Goal: Task Accomplishment & Management: Manage account settings

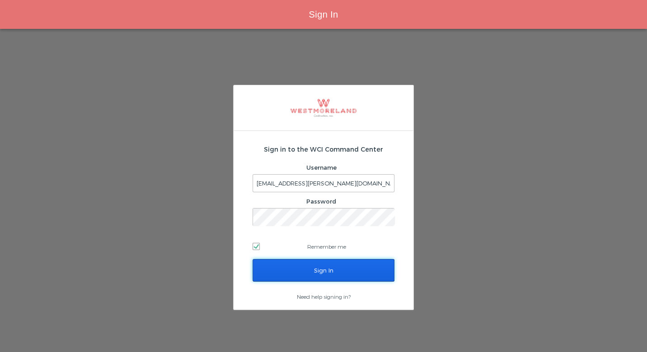
click at [322, 267] on input "Sign In" at bounding box center [323, 270] width 142 height 23
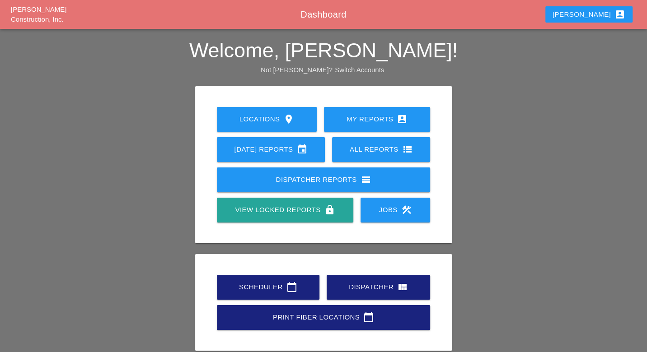
click at [264, 285] on div "Scheduler calendar_today" at bounding box center [268, 287] width 74 height 11
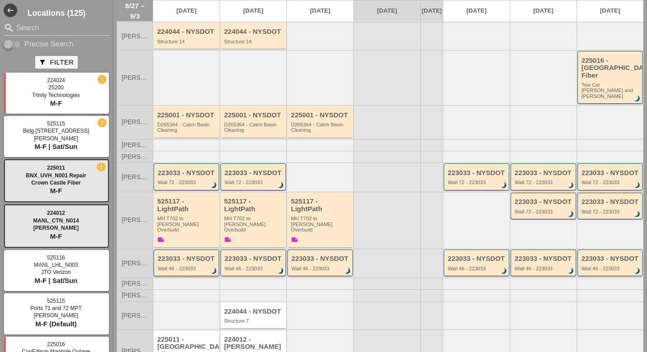
scroll to position [58, 0]
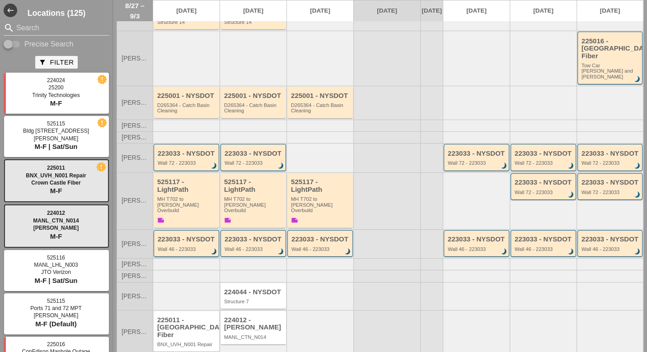
click at [193, 236] on div "223033 - NYSDOT" at bounding box center [187, 240] width 59 height 8
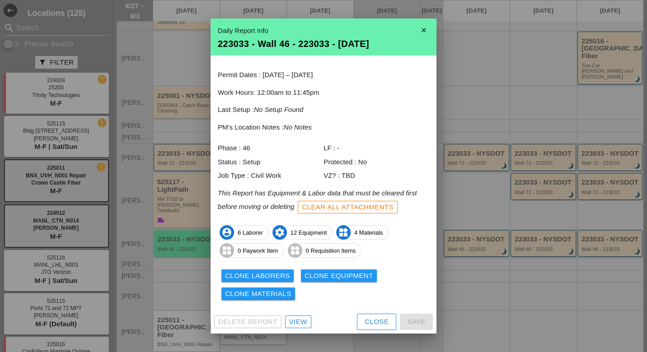
click at [295, 319] on div "View" at bounding box center [298, 322] width 18 height 10
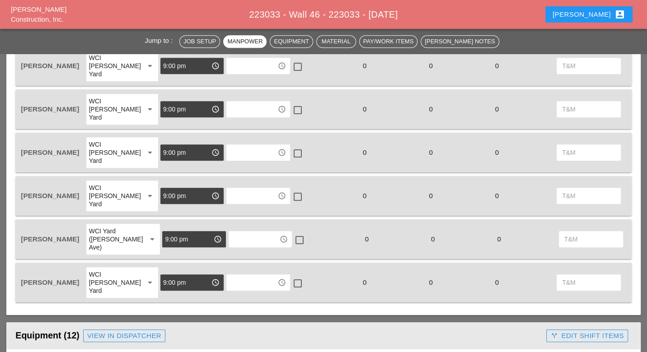
scroll to position [533, 0]
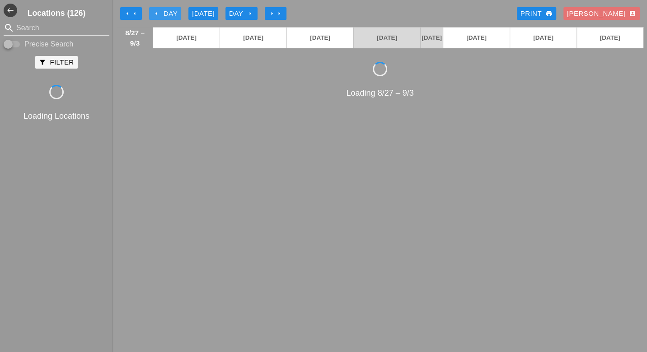
click at [155, 10] on icon "arrow_left" at bounding box center [156, 13] width 7 height 7
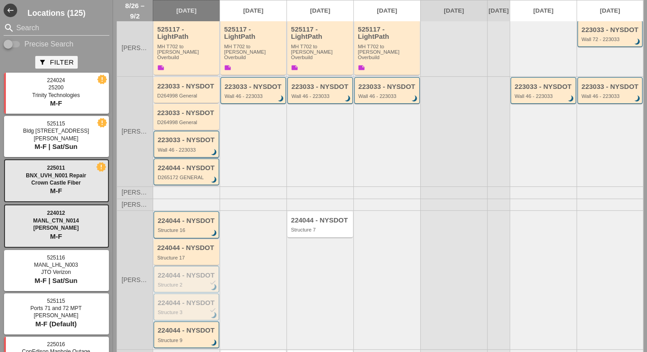
scroll to position [135, 0]
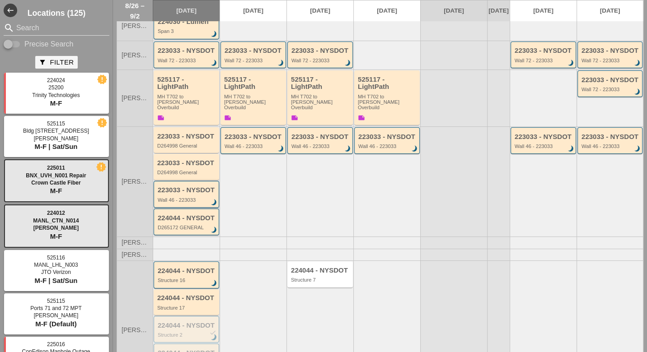
click at [201, 197] on div "Wall 46 - 223033" at bounding box center [187, 199] width 59 height 5
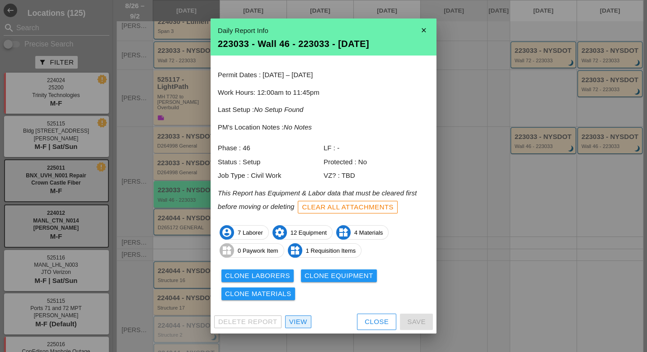
drag, startPoint x: 301, startPoint y: 322, endPoint x: 291, endPoint y: 299, distance: 25.5
click at [301, 322] on div "View" at bounding box center [298, 322] width 18 height 10
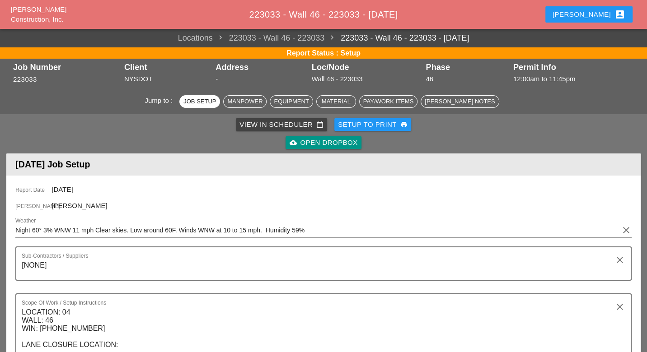
scroll to position [498, 0]
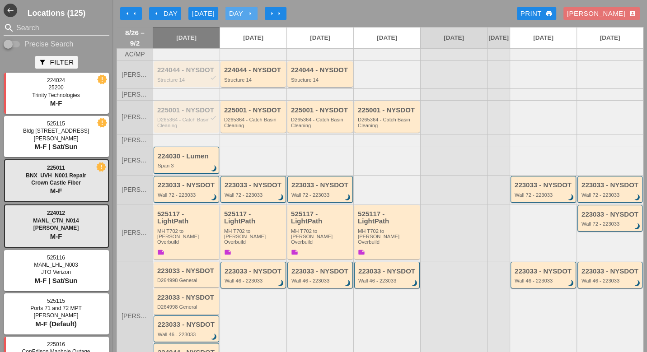
click at [245, 11] on div "Day arrow_right" at bounding box center [241, 14] width 25 height 10
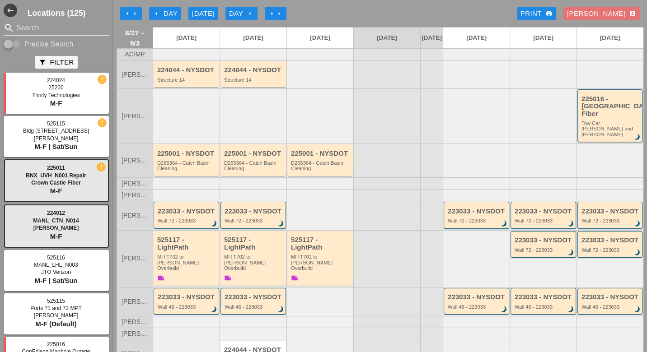
click at [169, 12] on div "arrow_left Day" at bounding box center [165, 14] width 25 height 10
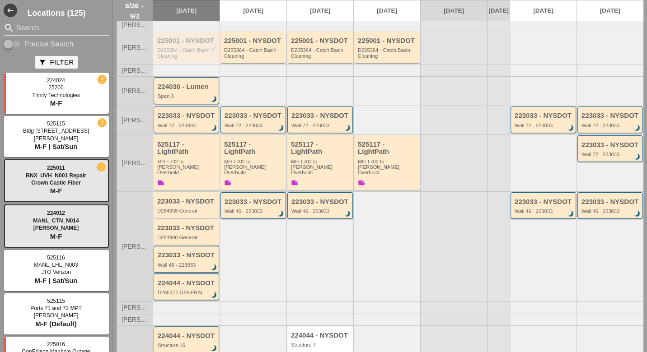
scroll to position [100, 0]
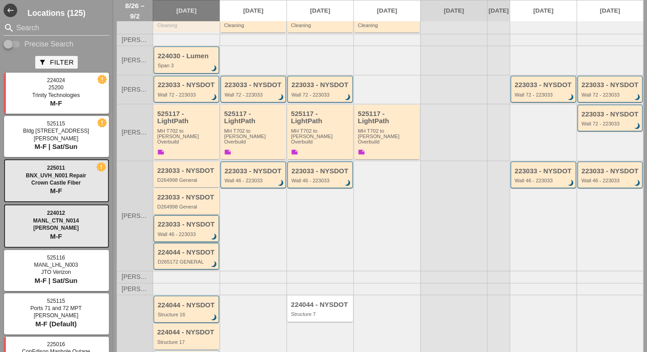
click at [178, 232] on div "Wall 46 - 223033" at bounding box center [187, 234] width 59 height 5
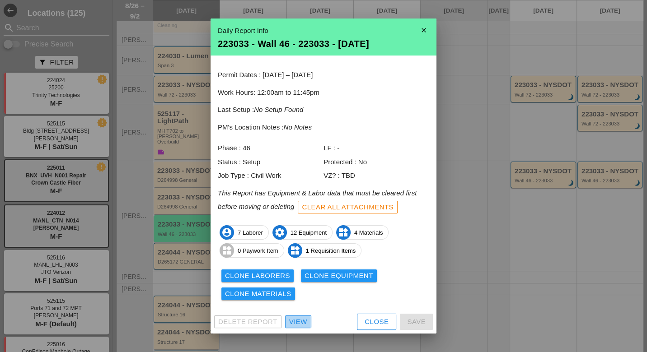
drag, startPoint x: 301, startPoint y: 324, endPoint x: 279, endPoint y: 300, distance: 33.2
click at [301, 324] on div "View" at bounding box center [298, 322] width 18 height 10
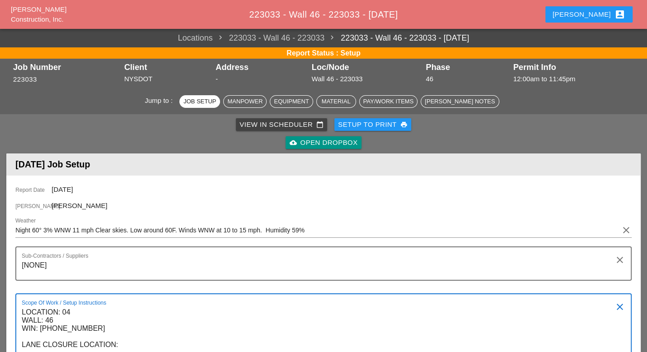
scroll to position [150, 0]
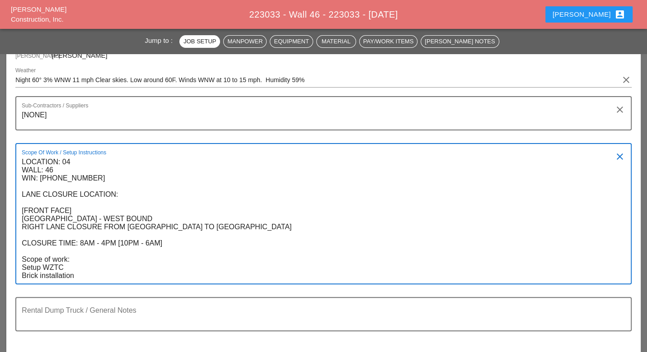
drag, startPoint x: 22, startPoint y: 162, endPoint x: 87, endPoint y: 276, distance: 131.7
click at [87, 277] on textarea "LOCATION: 04 WALL: 46 WIN: 1-095-048 LANE CLOSURE LOCATION: [FRONT FACE] CROSS …" at bounding box center [320, 219] width 596 height 129
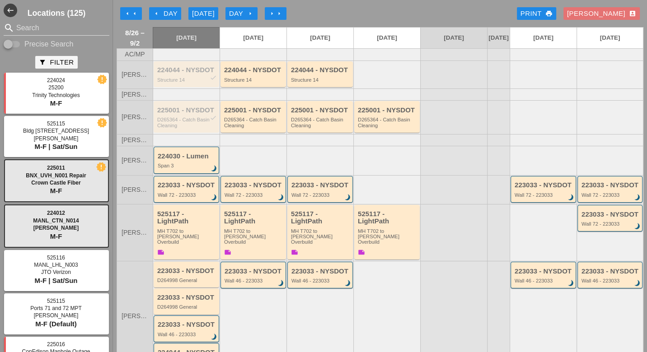
click at [161, 11] on div "arrow_left Day" at bounding box center [165, 14] width 25 height 10
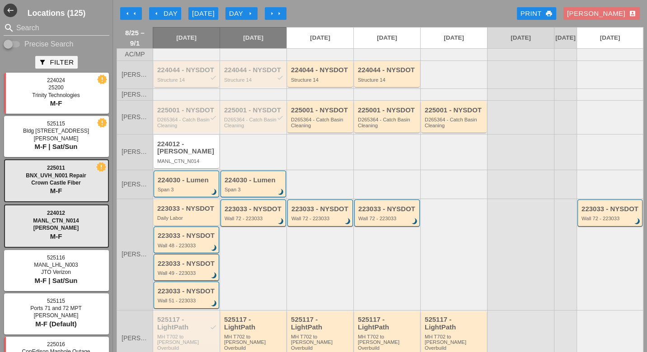
click at [186, 80] on div "224044 - NYSDOT check Structure 14" at bounding box center [187, 74] width 60 height 16
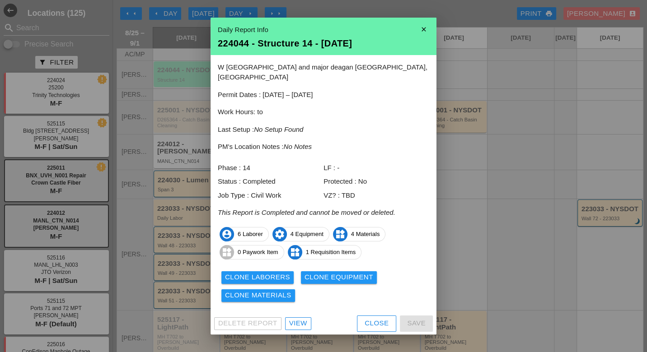
click at [303, 318] on div "View" at bounding box center [298, 323] width 18 height 10
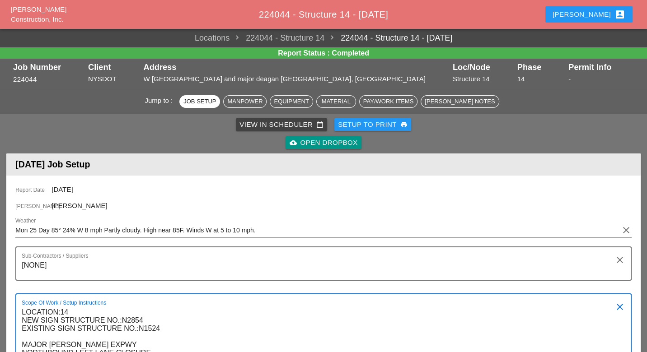
scroll to position [150, 0]
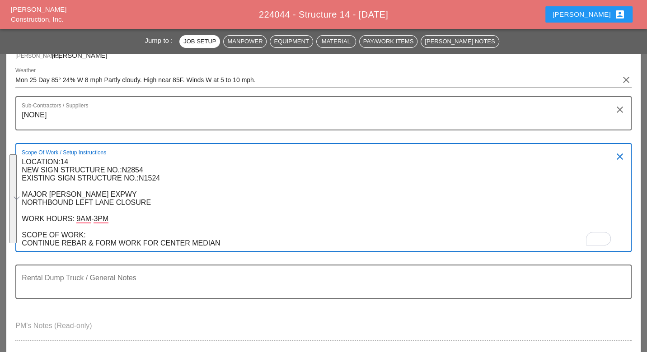
drag, startPoint x: 23, startPoint y: 161, endPoint x: 221, endPoint y: 244, distance: 214.8
click at [221, 244] on textarea "LOCATION:14 NEW SIGN STRUCTURE NO.:N2854 EXISTING SIGN STRUCTURE NO.:N1524 MAJO…" at bounding box center [320, 203] width 596 height 96
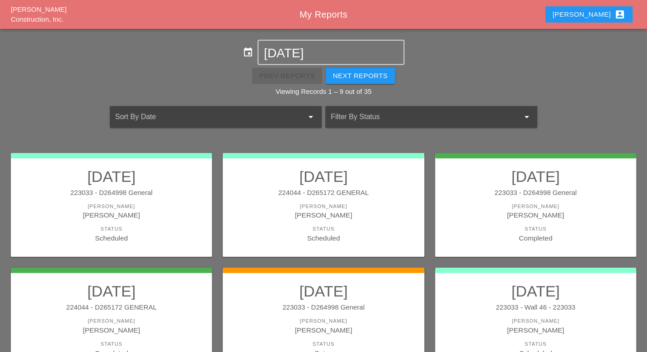
click at [606, 16] on div "Luca account_box" at bounding box center [588, 14] width 73 height 11
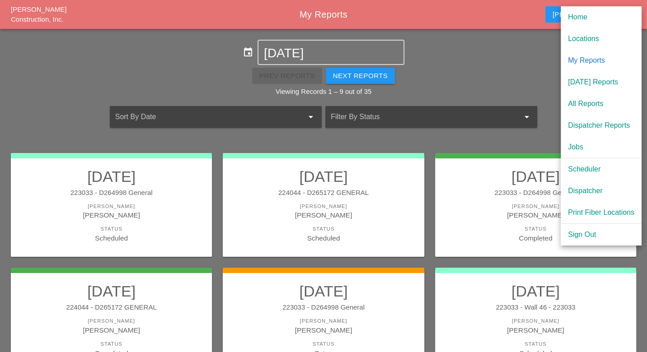
click at [588, 190] on div "Dispatcher" at bounding box center [601, 191] width 66 height 11
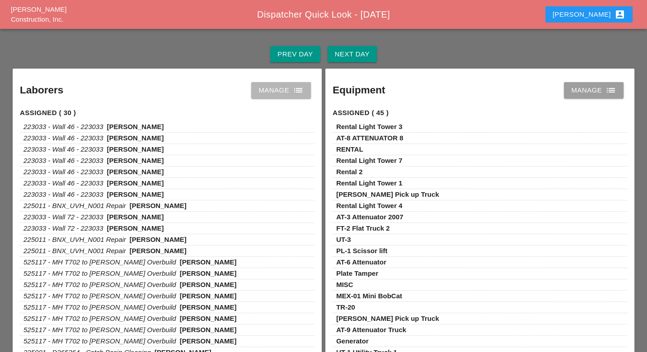
click at [282, 92] on div "Manage list" at bounding box center [280, 90] width 45 height 11
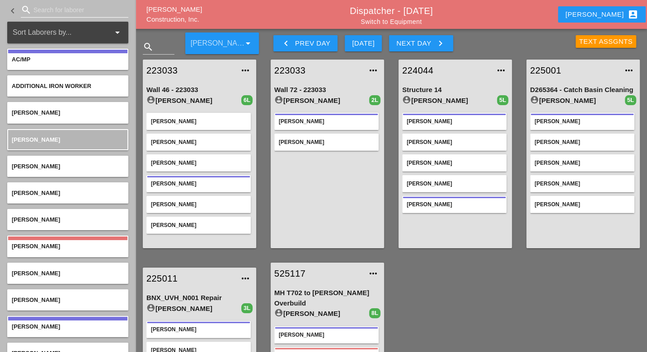
click at [47, 5] on input "Search for laborer" at bounding box center [74, 10] width 82 height 14
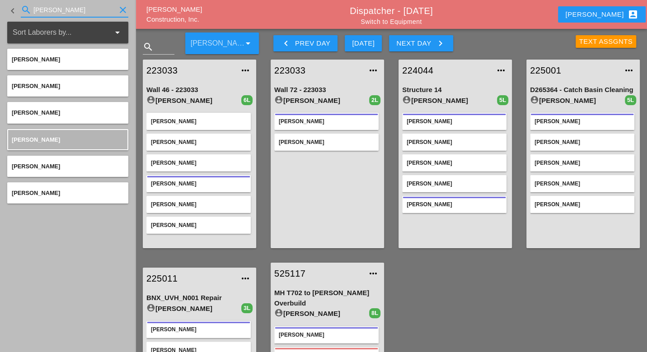
type input "josh"
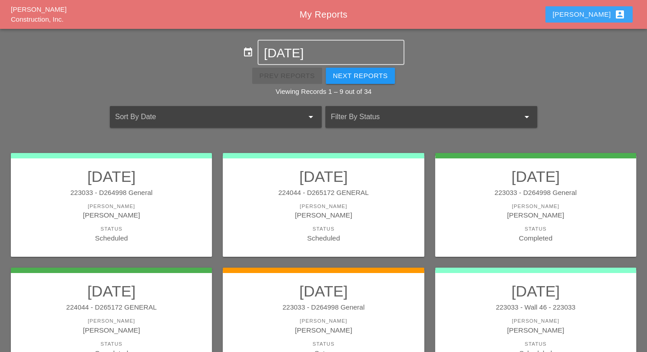
drag, startPoint x: 603, startPoint y: 13, endPoint x: 600, endPoint y: 19, distance: 6.5
click at [603, 13] on div "Luca account_box" at bounding box center [588, 14] width 73 height 11
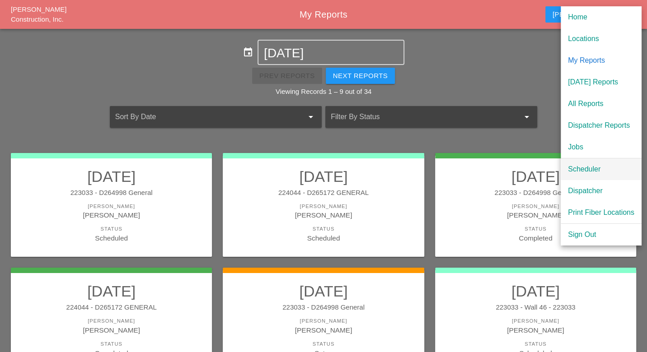
click at [582, 168] on div "Scheduler" at bounding box center [601, 169] width 66 height 11
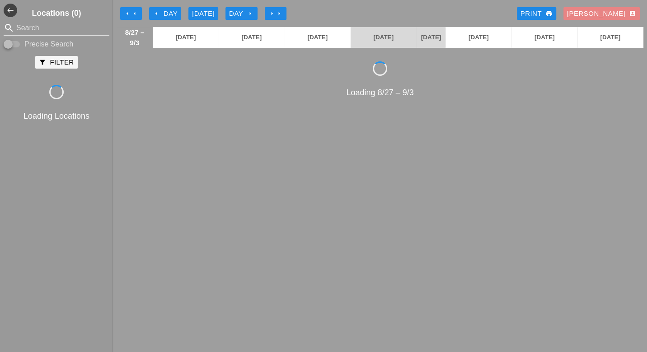
click at [617, 14] on div "Luca account_box" at bounding box center [601, 14] width 69 height 10
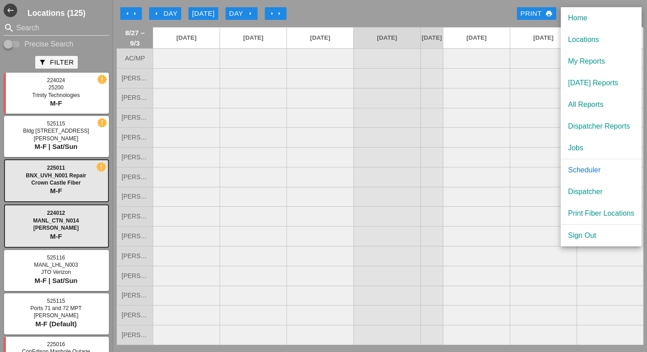
click at [576, 191] on div "Dispatcher" at bounding box center [601, 192] width 66 height 11
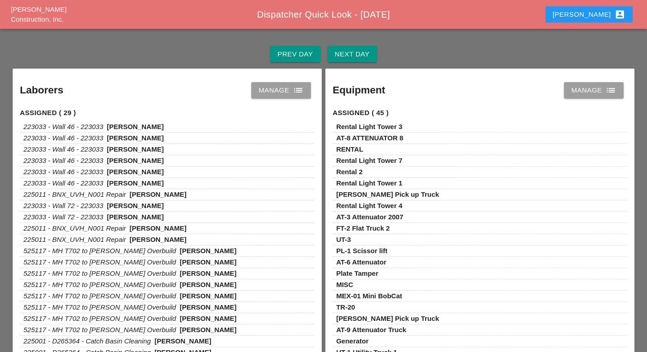
click at [352, 50] on div "Next Day" at bounding box center [352, 54] width 35 height 10
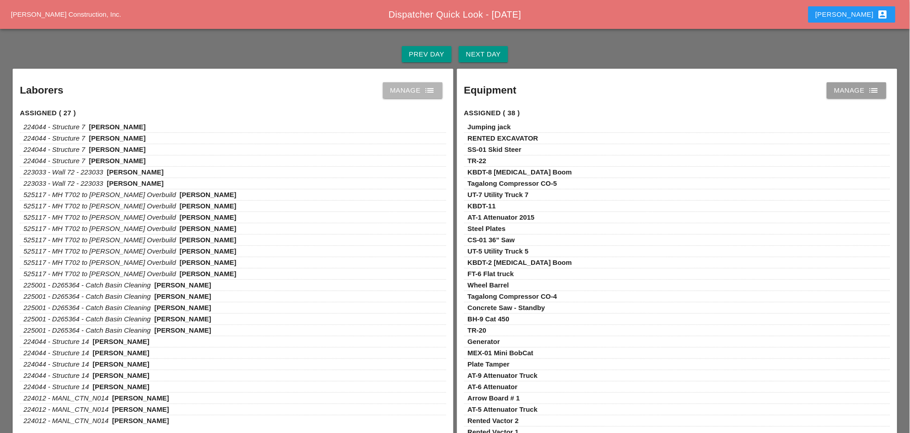
click at [404, 88] on div "Manage list" at bounding box center [412, 90] width 45 height 11
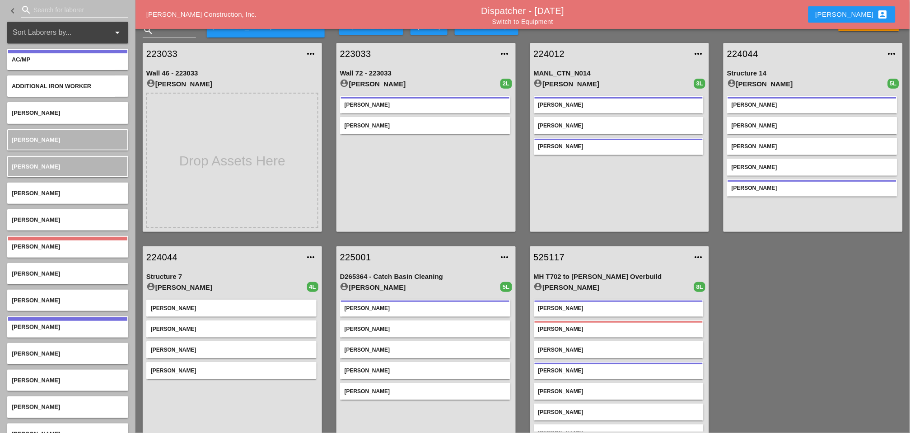
scroll to position [26, 0]
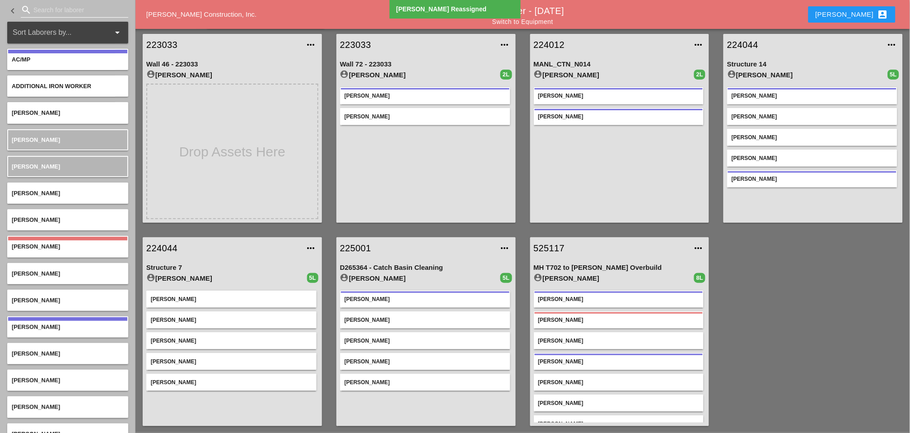
click at [44, 11] on input "Search for laborer" at bounding box center [74, 10] width 82 height 14
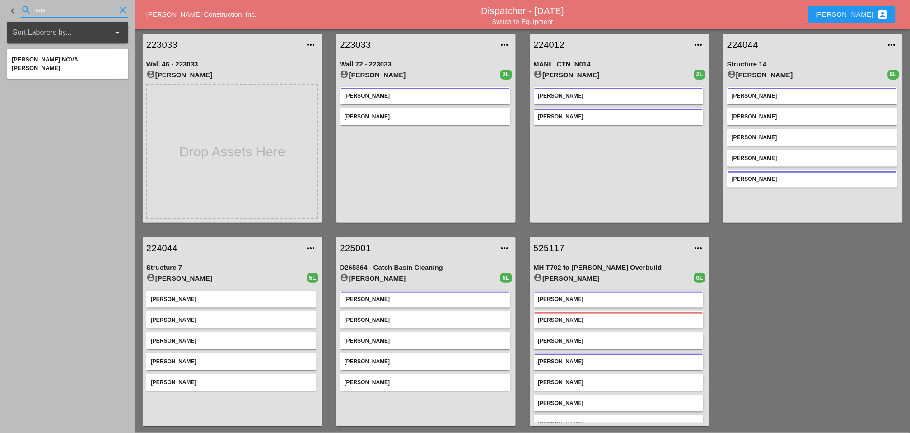
type input "max"
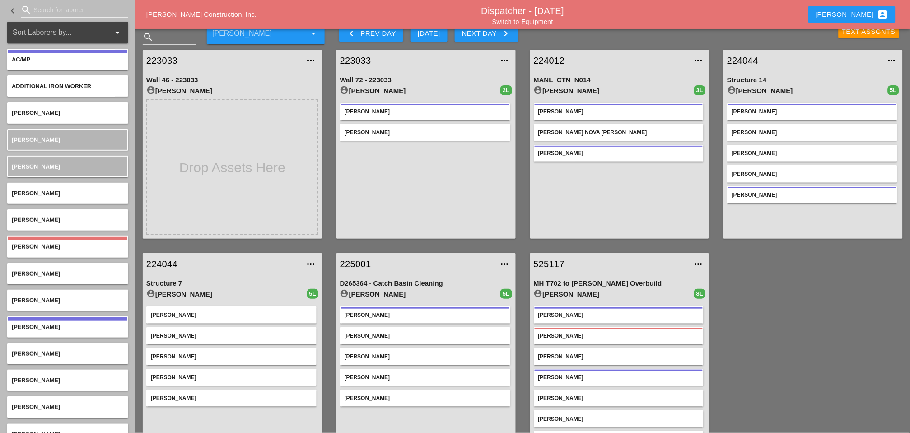
scroll to position [26, 0]
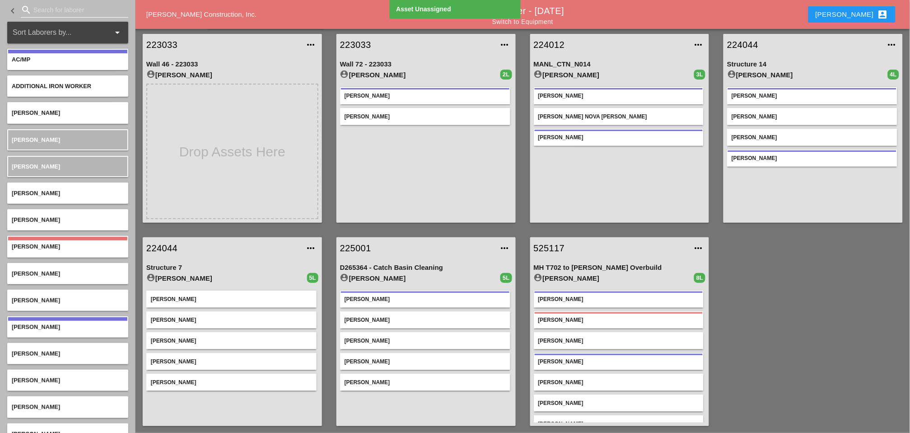
click at [37, 8] on input "Search for laborer" at bounding box center [74, 10] width 82 height 14
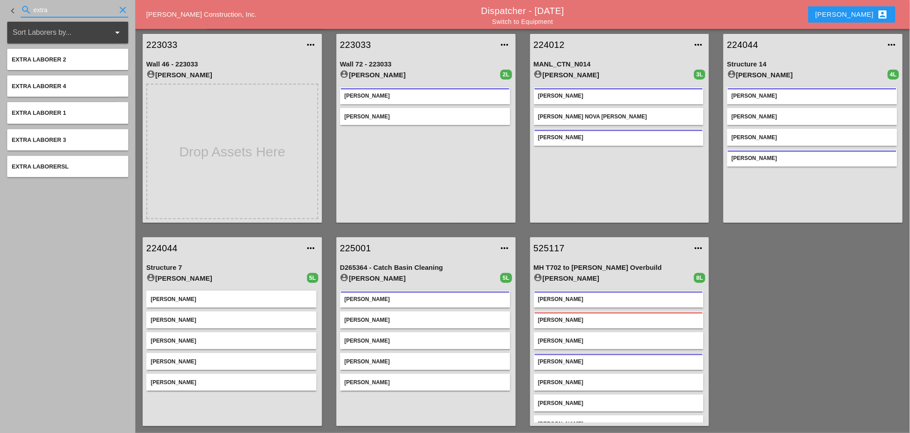
type input "extra"
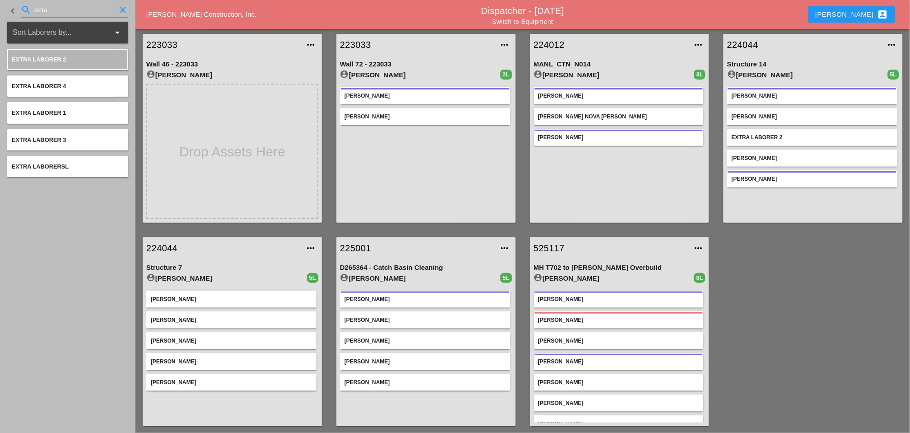
click at [58, 9] on input "extra" at bounding box center [74, 10] width 82 height 14
drag, startPoint x: 120, startPoint y: 9, endPoint x: 107, endPoint y: 15, distance: 14.4
click at [121, 9] on icon "clear" at bounding box center [122, 10] width 11 height 11
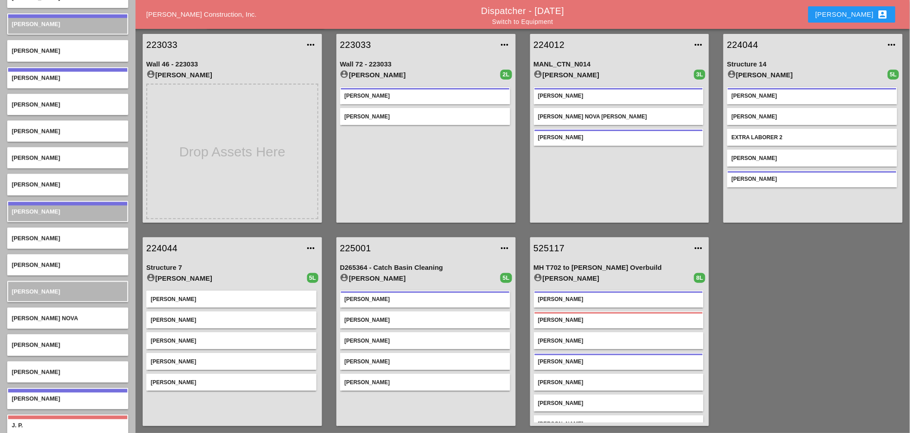
scroll to position [0, 0]
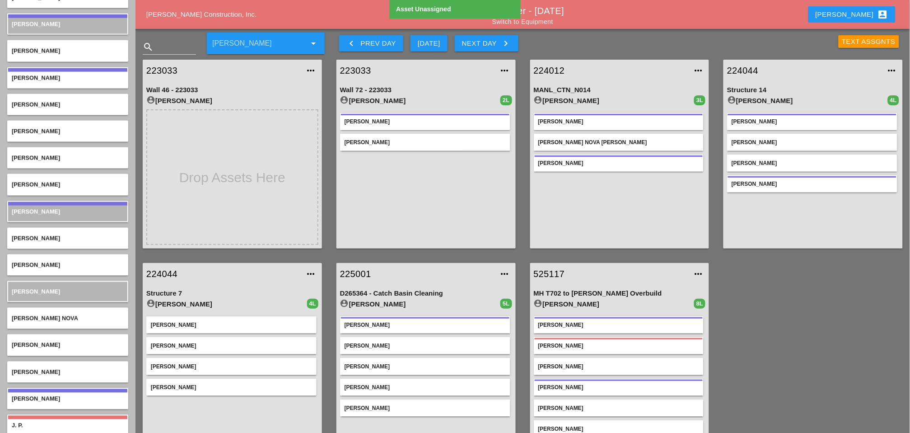
click at [205, 406] on div "Alex Miller Daniel Kavanaugh Jessica Godoy Luis Ceja Rodriguez" at bounding box center [232, 381] width 172 height 136
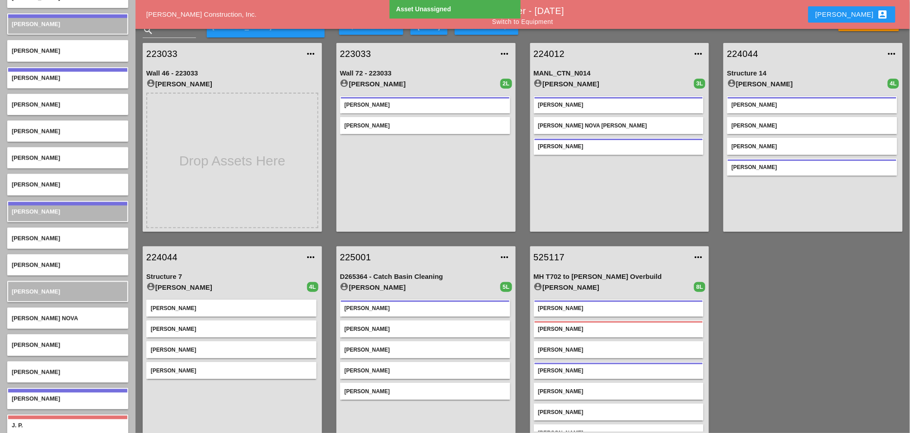
scroll to position [26, 0]
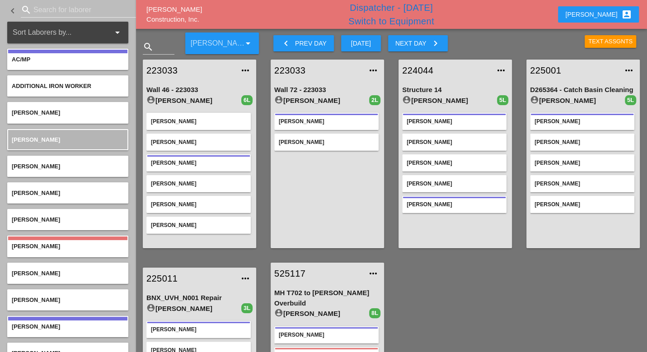
click at [393, 23] on link "Switch to Equipment" at bounding box center [391, 21] width 86 height 10
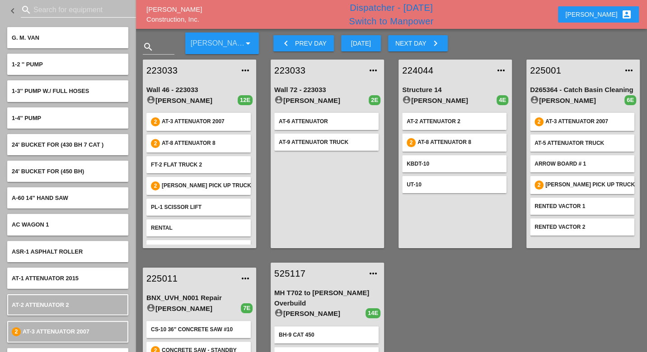
click at [41, 8] on input "Search for equipment" at bounding box center [78, 10] width 90 height 14
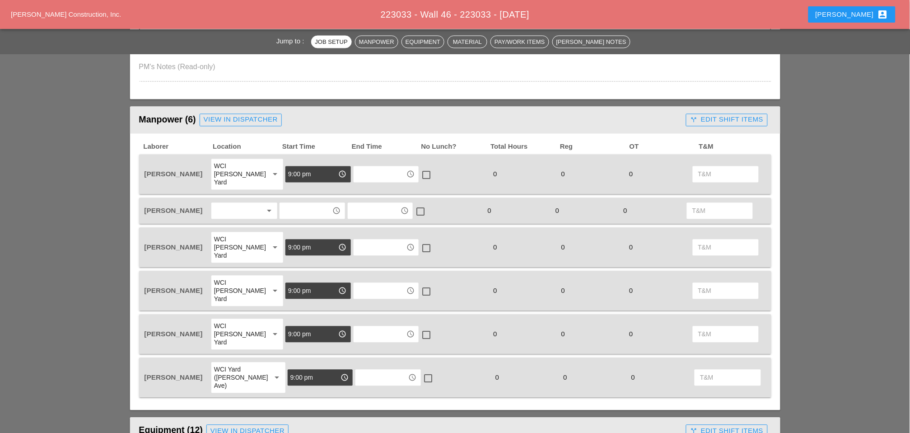
scroll to position [452, 0]
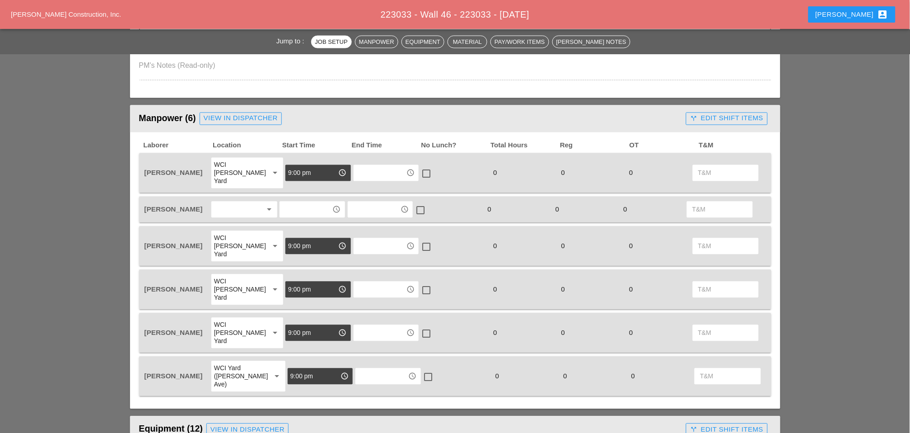
click at [229, 202] on div at bounding box center [238, 209] width 48 height 14
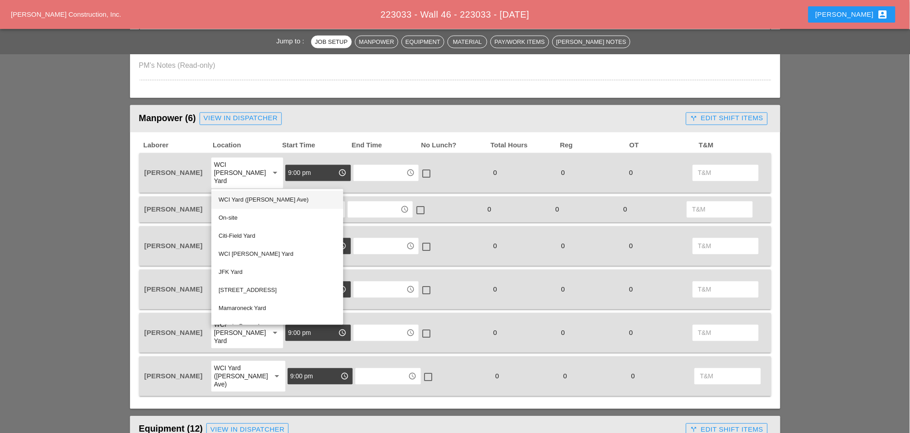
drag, startPoint x: 248, startPoint y: 196, endPoint x: 291, endPoint y: 199, distance: 43.4
click at [250, 199] on div "WCI Yard ([PERSON_NAME] Ave)" at bounding box center [277, 200] width 117 height 11
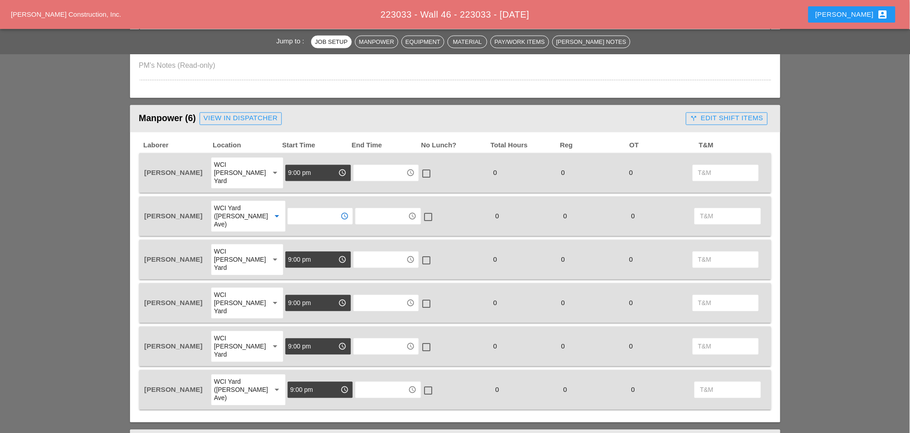
click at [299, 209] on input "text" at bounding box center [313, 216] width 47 height 14
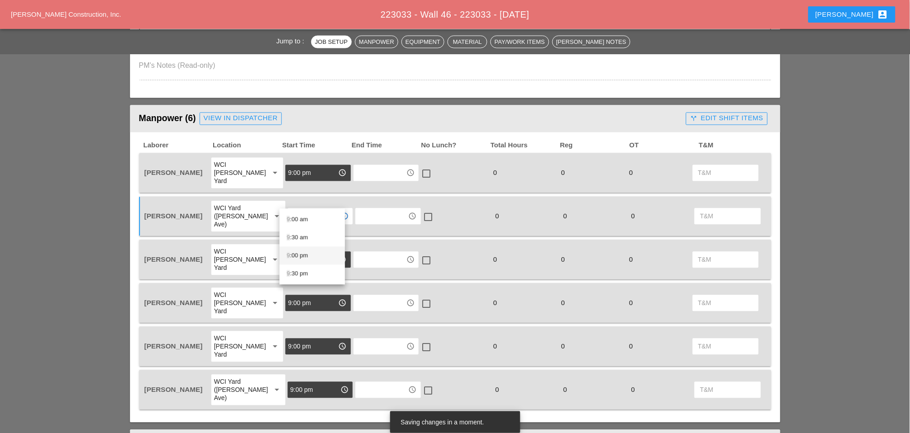
click at [299, 255] on div "9 :00 pm" at bounding box center [312, 255] width 51 height 11
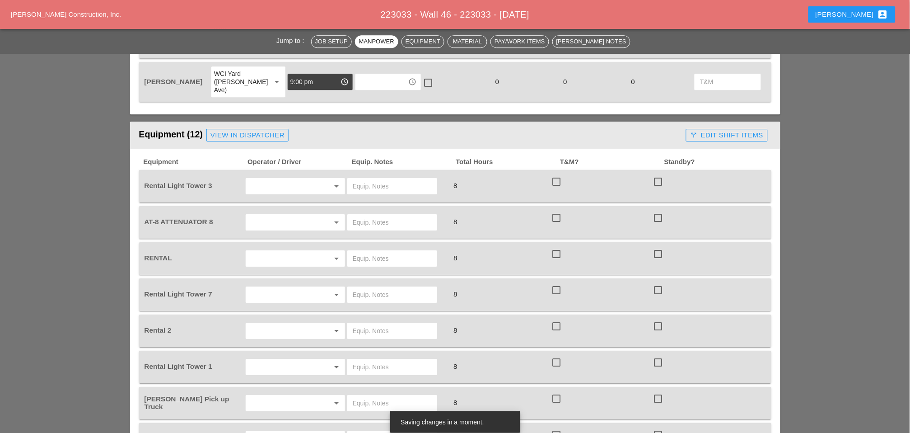
scroll to position [702, 0]
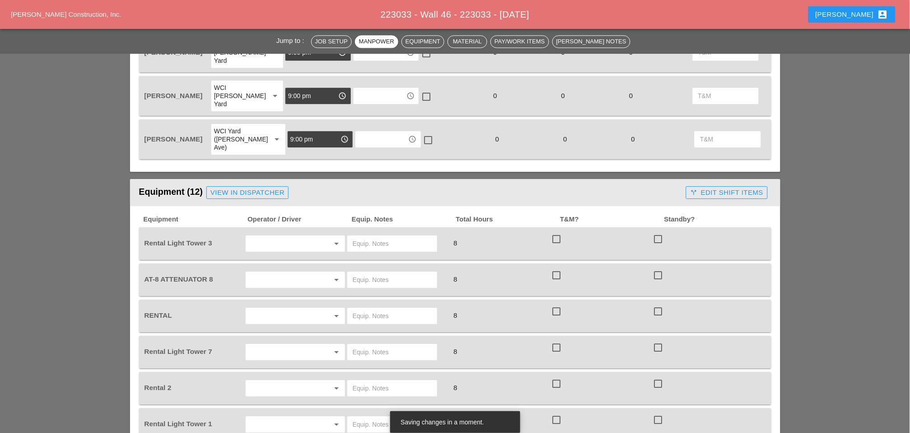
type input "9:00 pm"
click at [271, 236] on input "text" at bounding box center [282, 243] width 69 height 14
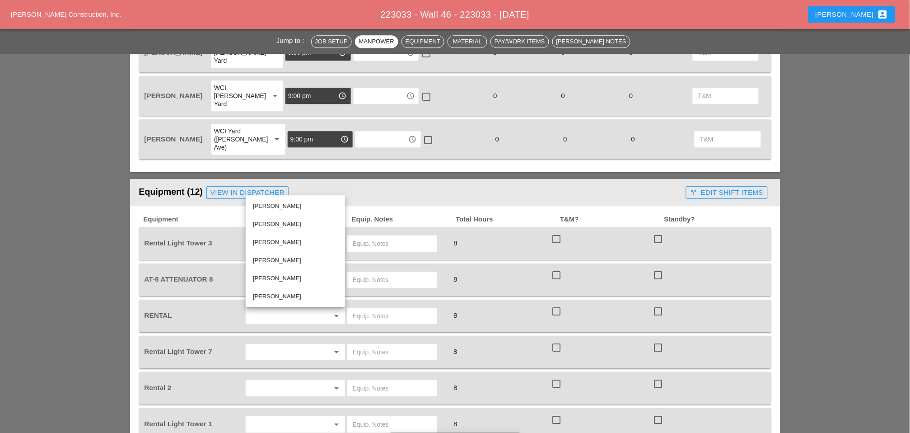
click at [262, 223] on div "Iwan Belfor" at bounding box center [295, 224] width 85 height 11
type input "Iwan Belfor"
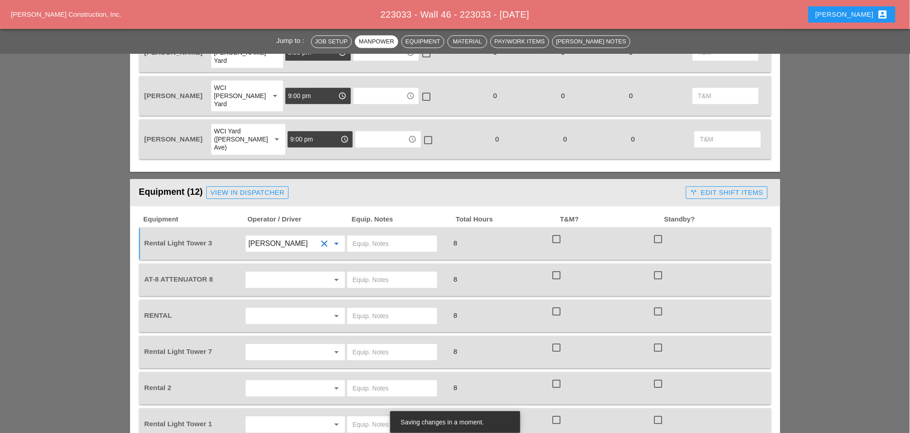
click at [365, 236] on input "text" at bounding box center [392, 243] width 79 height 14
drag, startPoint x: 395, startPoint y: 184, endPoint x: 352, endPoint y: 185, distance: 42.9
click at [353, 236] on input "Bruckner Yard" at bounding box center [392, 243] width 79 height 14
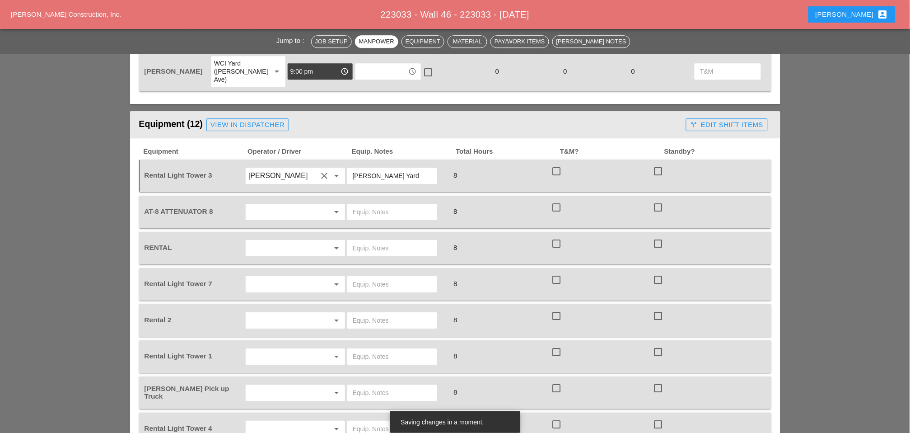
scroll to position [753, 0]
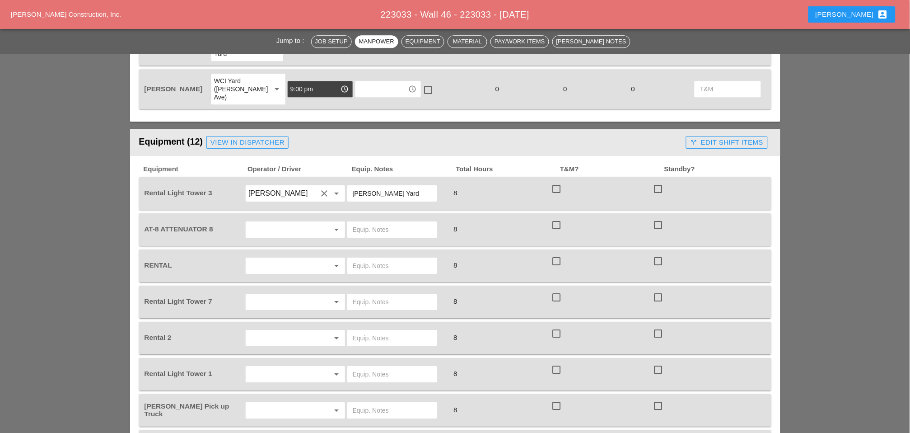
type input "Bruckner Yard"
click at [399, 186] on input "Bruckner Yard" at bounding box center [392, 193] width 79 height 14
click at [400, 186] on input "Bruckner Yard" at bounding box center [392, 193] width 79 height 14
click at [390, 222] on input "text" at bounding box center [392, 229] width 79 height 14
click at [404, 186] on input "Bruckner Yard" at bounding box center [392, 193] width 79 height 14
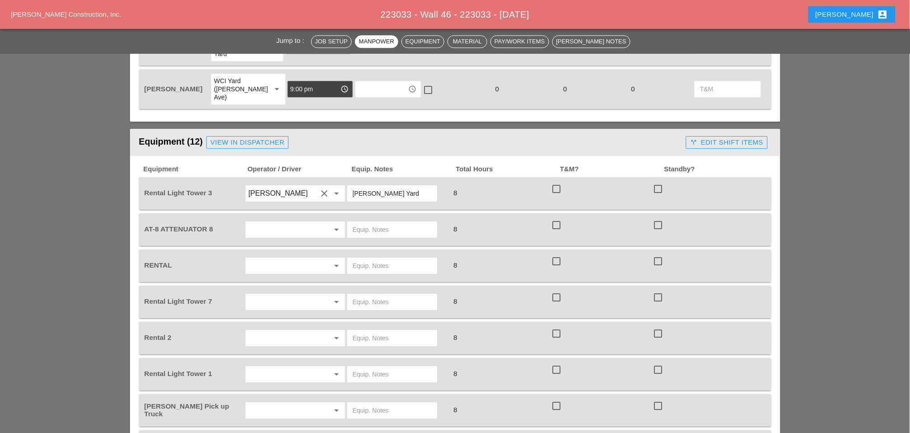
drag, startPoint x: 400, startPoint y: 135, endPoint x: 347, endPoint y: 132, distance: 52.9
click at [347, 185] on div "Bruckner Yard" at bounding box center [392, 193] width 90 height 16
click at [379, 222] on input "text" at bounding box center [392, 229] width 79 height 14
paste input "Bruckner Yard"
type input "Bruckner Yard"
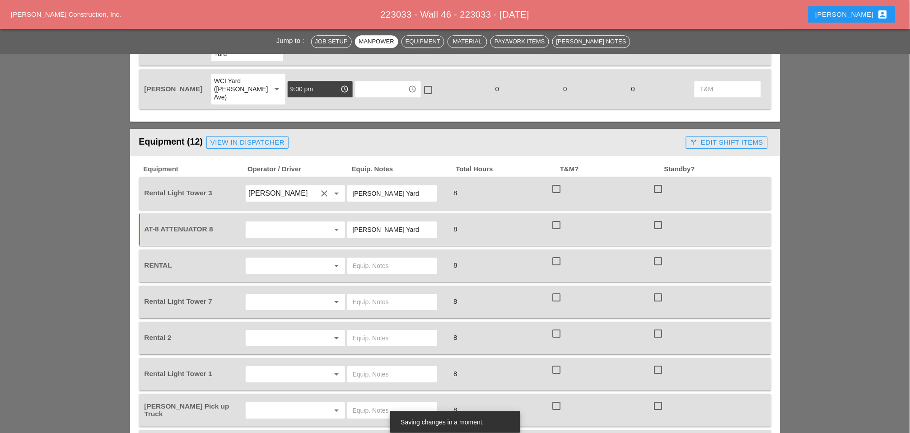
click at [278, 222] on input "text" at bounding box center [282, 229] width 69 height 14
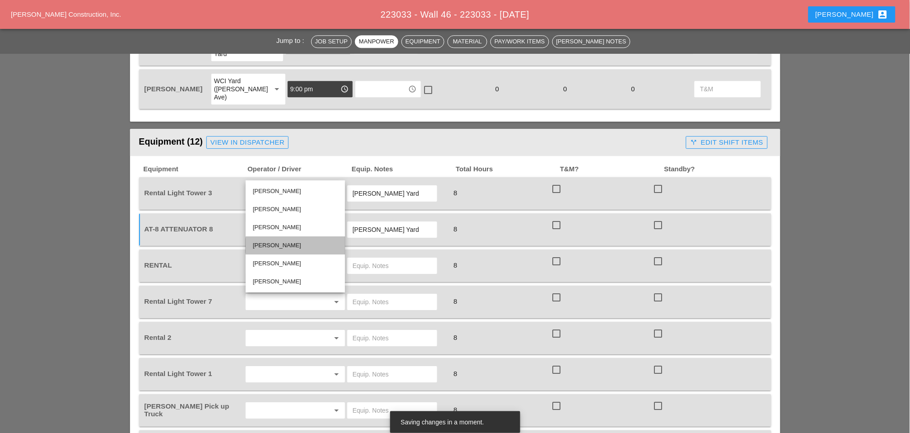
click at [286, 244] on div "Octavio Grosso" at bounding box center [295, 245] width 85 height 11
type input "Octavio Grosso"
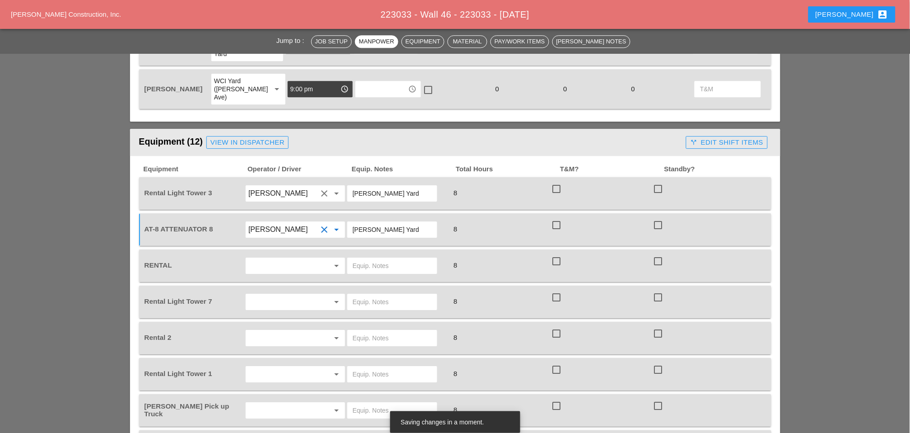
click at [285, 258] on input "text" at bounding box center [282, 265] width 69 height 14
click at [274, 224] on div "Joshua Baker" at bounding box center [295, 226] width 85 height 11
click at [327, 258] on div "Joshua Baker clear arrow_drop_down" at bounding box center [295, 265] width 94 height 14
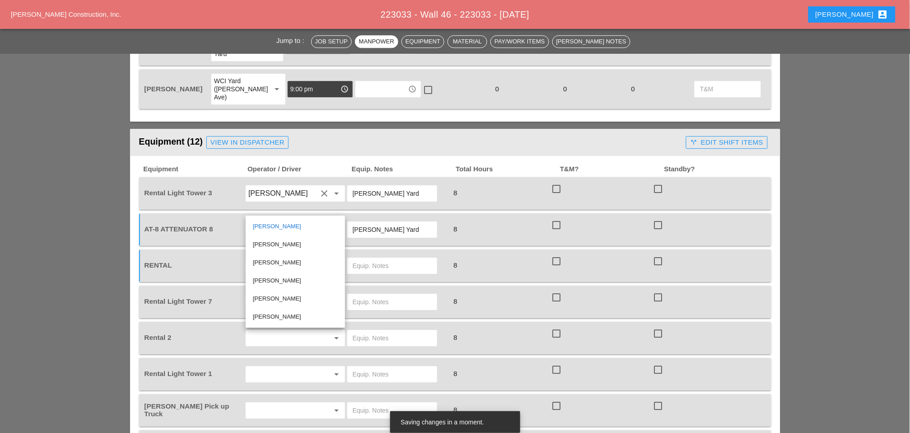
click at [297, 258] on input "Joshua Baker" at bounding box center [282, 265] width 69 height 14
drag, startPoint x: 300, startPoint y: 204, endPoint x: 245, endPoint y: 207, distance: 55.2
click at [246, 257] on div "Joshua Baker clear arrow_drop_down" at bounding box center [295, 265] width 99 height 16
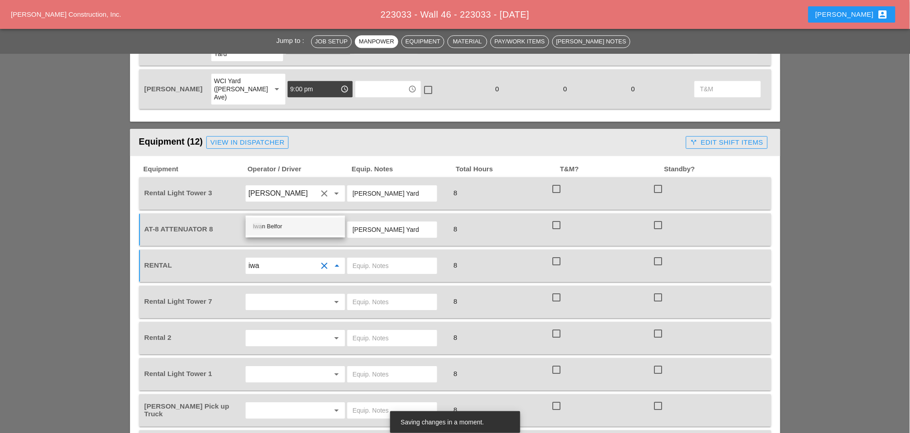
click at [280, 225] on div "Iwa n Belfor" at bounding box center [295, 226] width 85 height 11
type input "Iwan Belfor"
click at [360, 258] on input "text" at bounding box center [392, 265] width 79 height 14
type input "on site"
click at [264, 295] on input "text" at bounding box center [282, 302] width 69 height 14
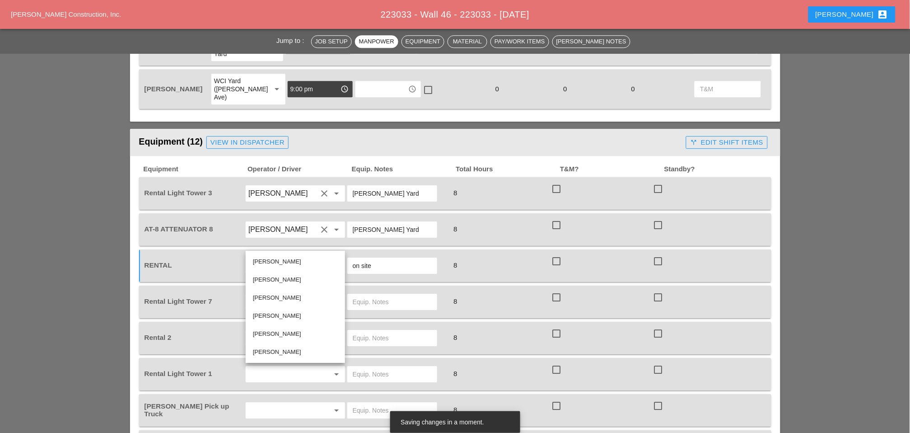
click at [351, 257] on div "on site" at bounding box center [392, 265] width 90 height 16
type input "Iwan Belfor"
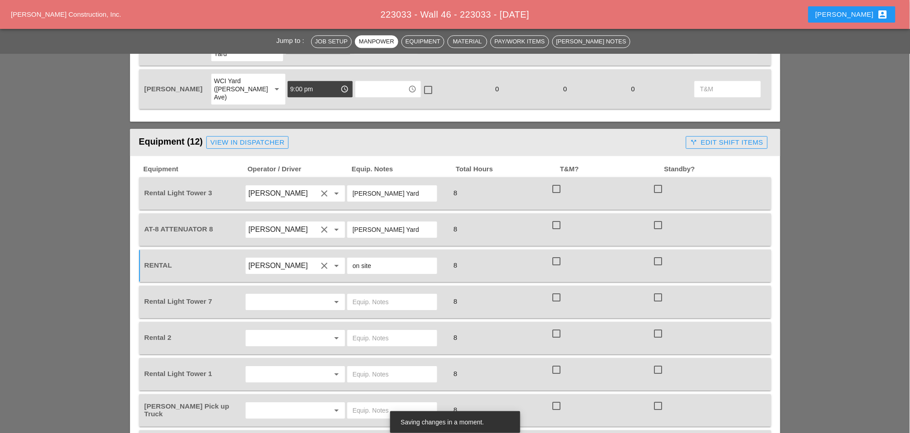
click at [323, 260] on icon "clear" at bounding box center [324, 265] width 11 height 11
click at [351, 257] on div "on site" at bounding box center [392, 265] width 90 height 16
click at [353, 258] on input "on site" at bounding box center [392, 265] width 79 height 14
type input "Scissor lift on site"
click at [304, 295] on input "text" at bounding box center [282, 302] width 69 height 14
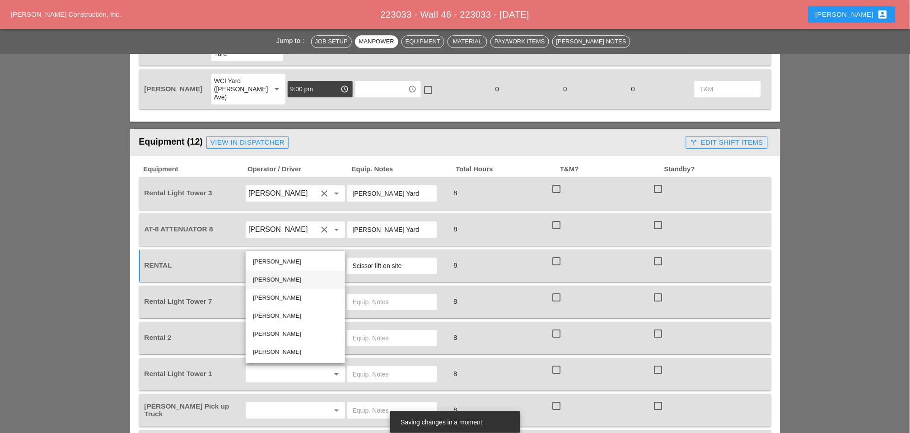
click at [278, 279] on div "Iwan Belfor" at bounding box center [295, 279] width 85 height 11
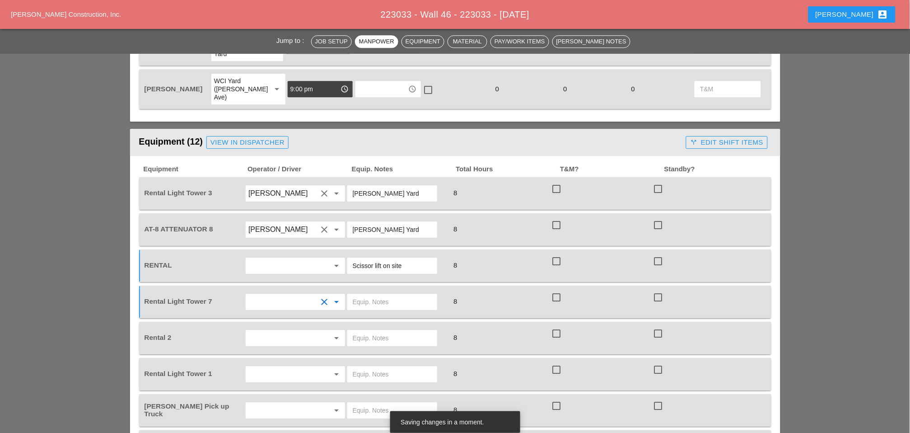
click at [355, 295] on input "text" at bounding box center [392, 302] width 79 height 14
type input "on site"
click at [351, 330] on div at bounding box center [392, 338] width 90 height 16
type input "Scissor lift on site"
click at [304, 352] on div "arrow_drop_down" at bounding box center [295, 373] width 102 height 25
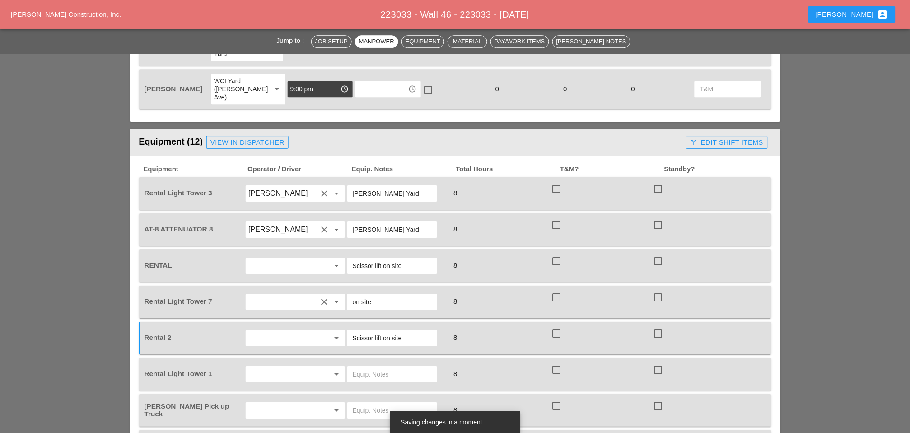
click at [302, 352] on input "text" at bounding box center [282, 374] width 69 height 14
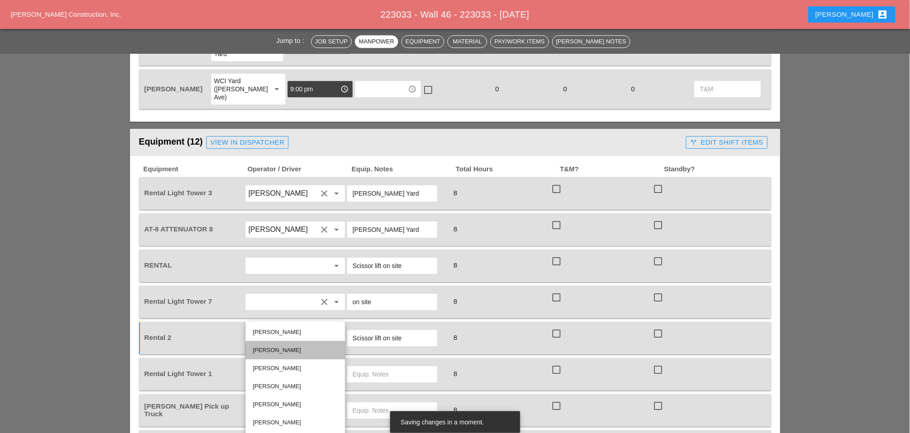
click at [269, 348] on div "Iwan Belfor" at bounding box center [295, 350] width 85 height 11
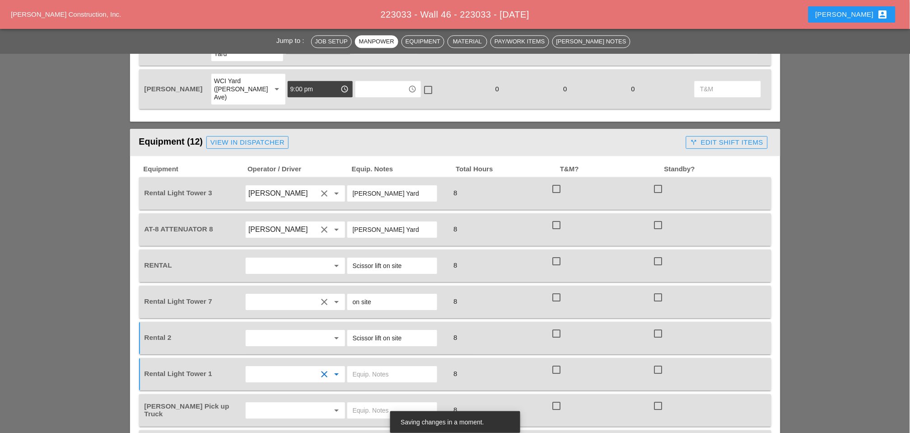
click at [372, 352] on input "text" at bounding box center [392, 374] width 79 height 14
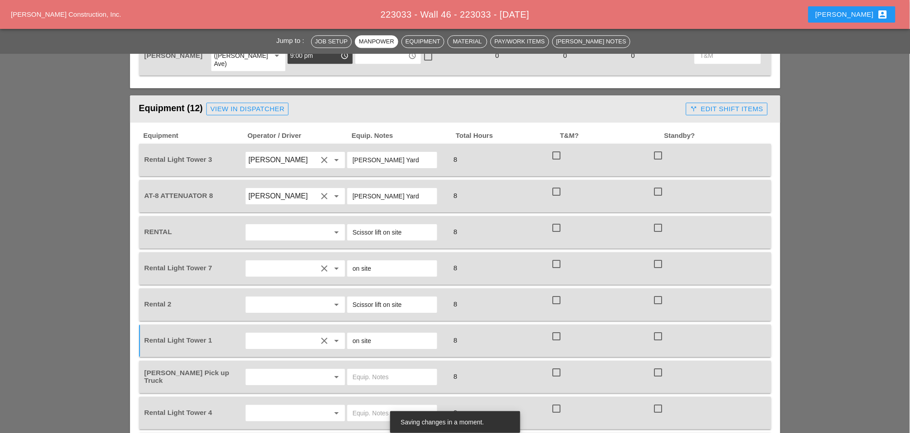
scroll to position [803, 0]
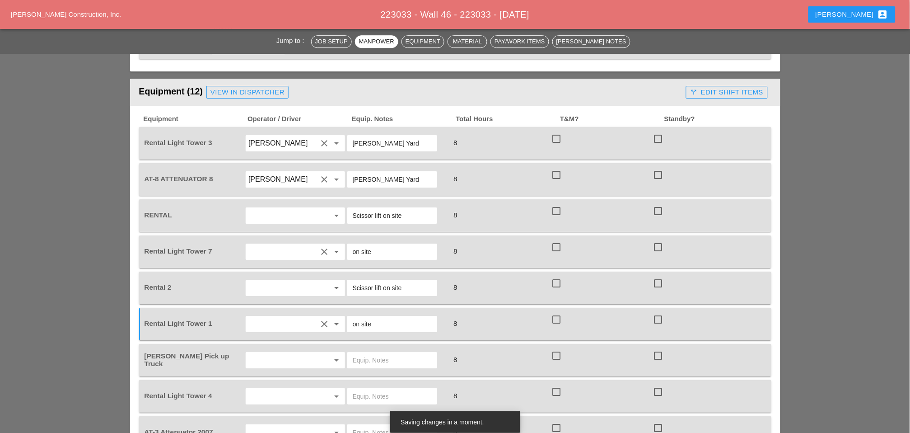
type input "on site"
click at [304, 352] on input "text" at bounding box center [282, 396] width 69 height 14
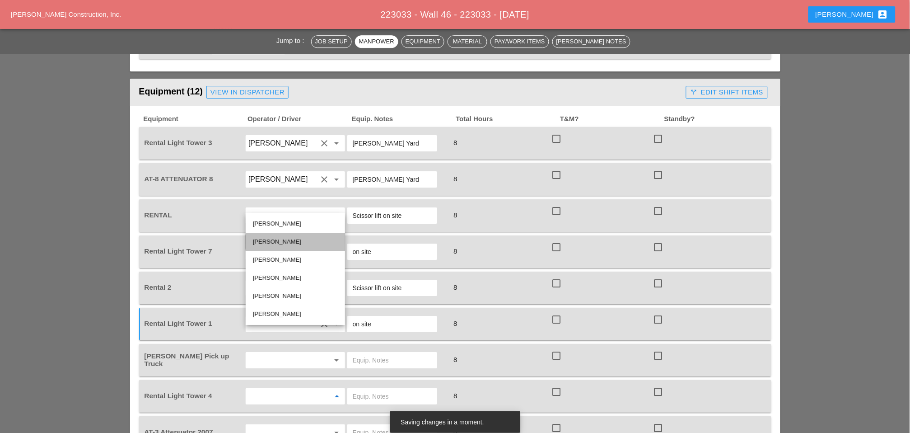
click at [273, 236] on div "Iwan Belfor" at bounding box center [295, 241] width 85 height 11
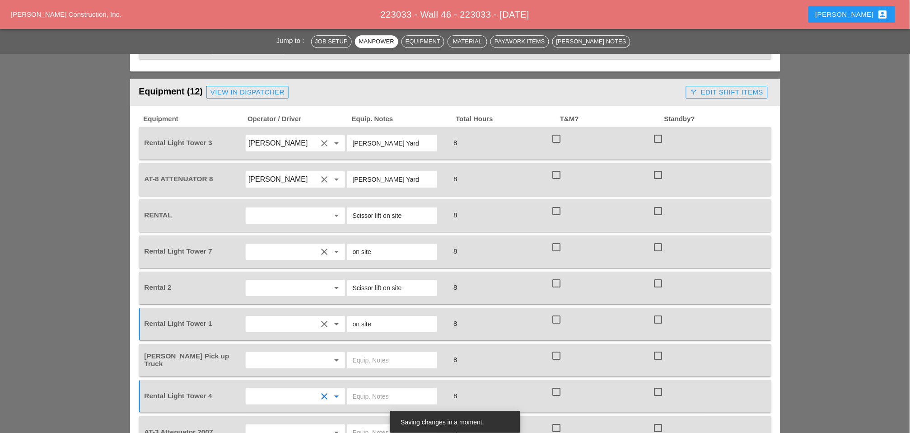
click at [362, 352] on input "text" at bounding box center [392, 396] width 79 height 14
type input "on site"
click at [277, 352] on input "text" at bounding box center [282, 360] width 69 height 14
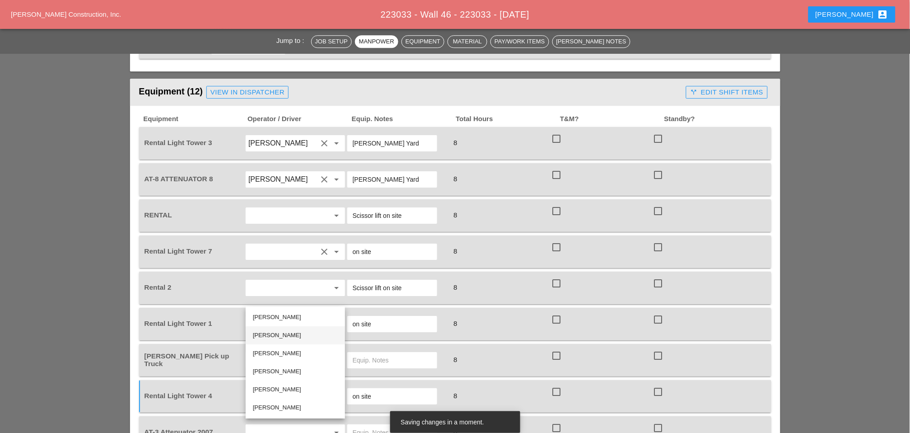
click at [271, 333] on div "Iwan Belfor" at bounding box center [295, 335] width 85 height 11
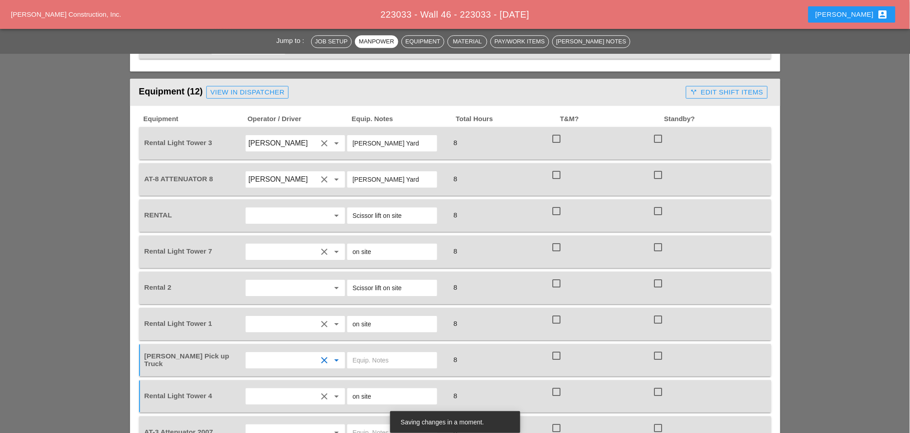
click at [269, 281] on input "text" at bounding box center [282, 288] width 69 height 14
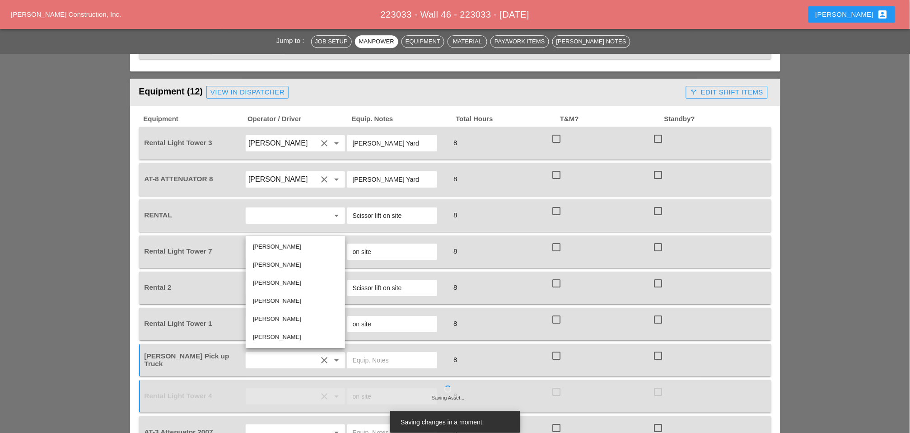
click at [411, 244] on input "on site" at bounding box center [392, 251] width 79 height 14
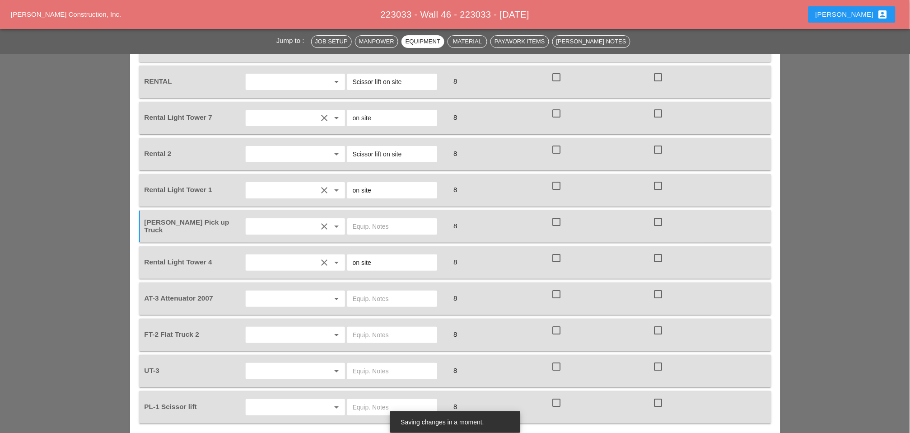
scroll to position [954, 0]
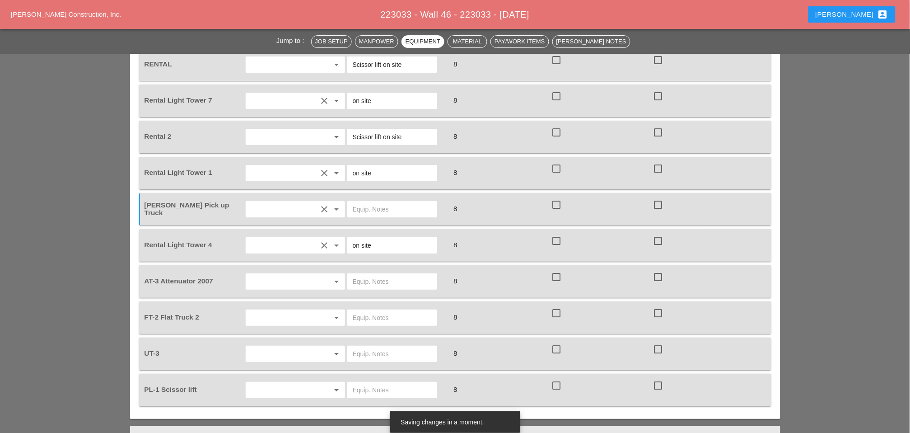
click at [276, 274] on input "text" at bounding box center [282, 281] width 69 height 14
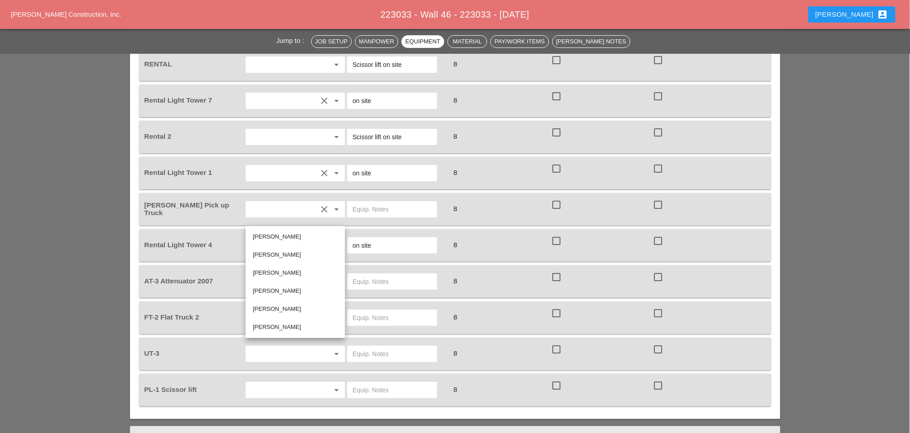
click at [264, 306] on div "Cristian Morillon" at bounding box center [295, 309] width 85 height 11
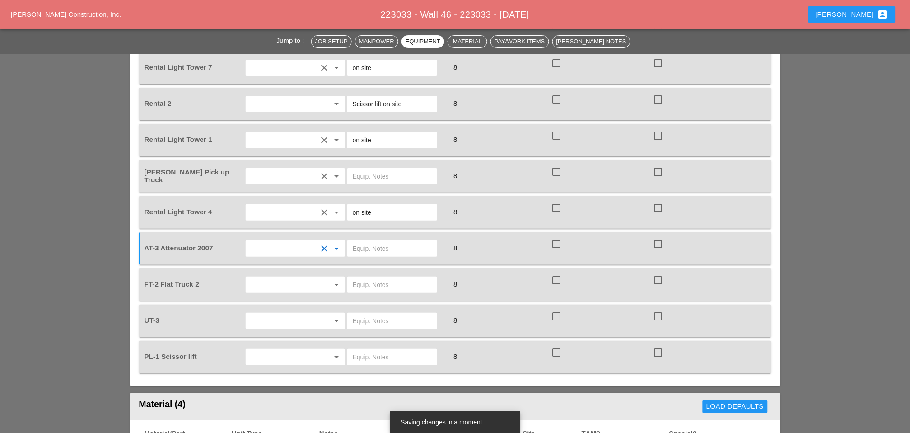
scroll to position [1004, 0]
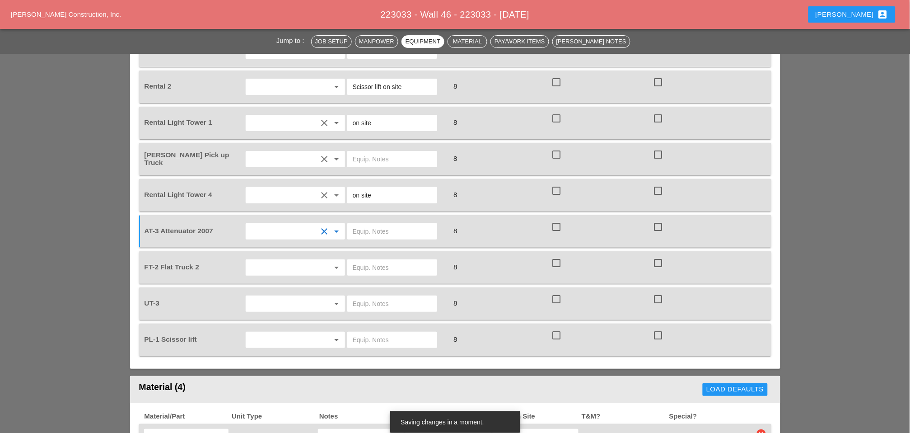
click at [363, 224] on input "text" at bounding box center [392, 231] width 79 height 14
paste input "Bruckner Yard"
type input "Bruckner Yard"
drag, startPoint x: 291, startPoint y: 199, endPoint x: 284, endPoint y: 202, distance: 7.7
click at [289, 260] on input "text" at bounding box center [282, 267] width 69 height 14
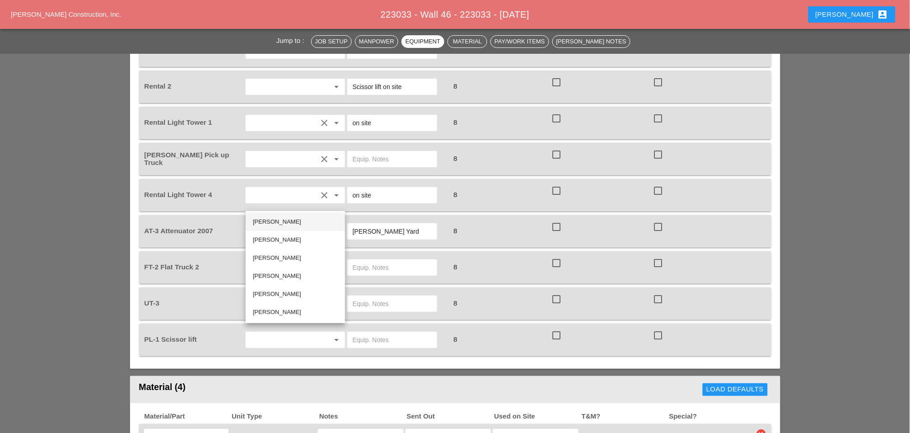
click at [268, 223] on div "Joshua Baker" at bounding box center [295, 221] width 85 height 11
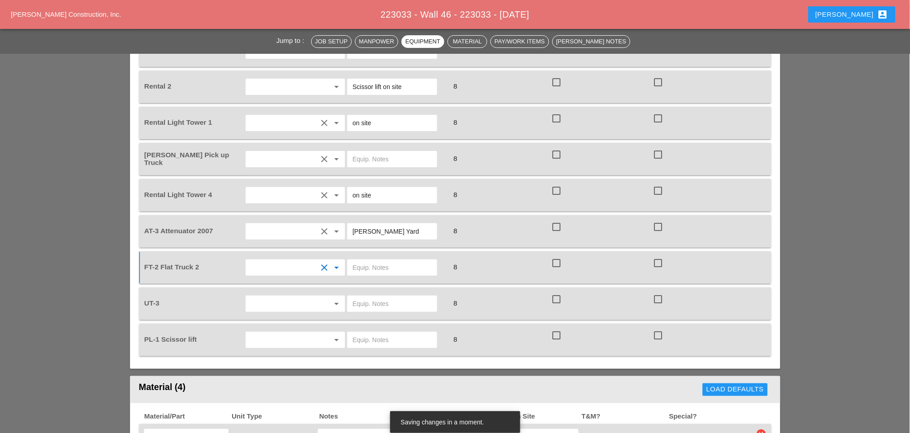
click at [359, 260] on input "text" at bounding box center [392, 267] width 79 height 14
type input "Main Yard"
click at [288, 296] on input "text" at bounding box center [282, 303] width 69 height 14
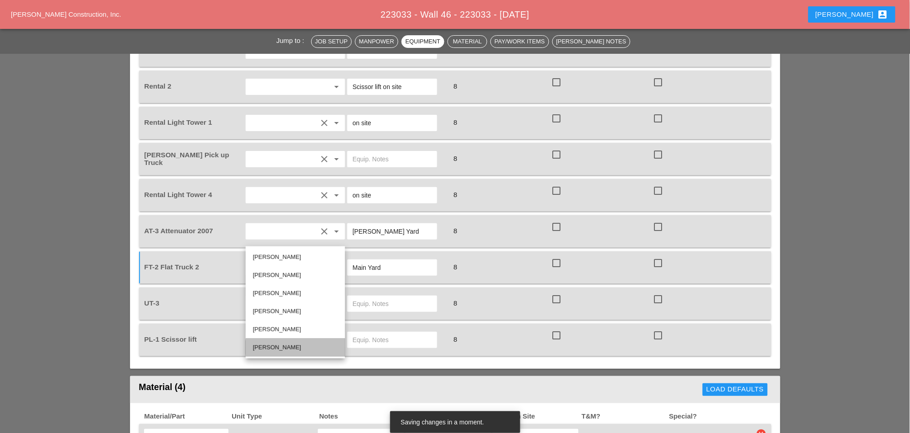
click at [273, 343] on div "[PERSON_NAME]" at bounding box center [295, 347] width 85 height 11
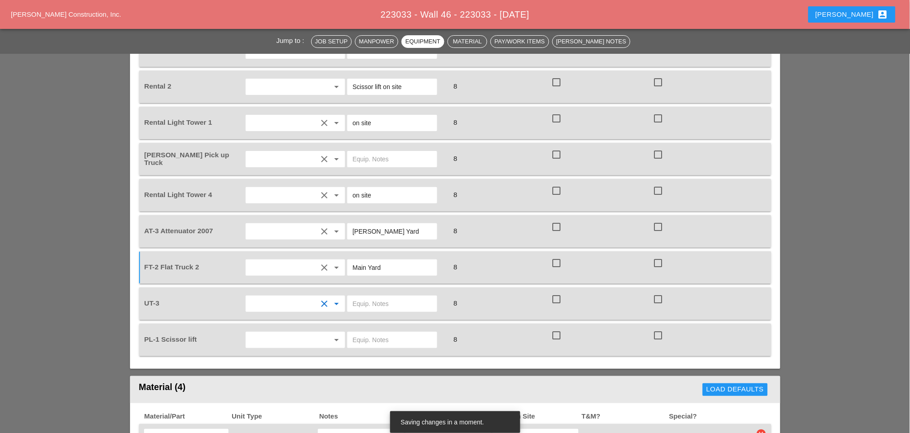
click at [354, 296] on input "text" at bounding box center [392, 303] width 79 height 14
type input "main yard"
click at [283, 332] on input "text" at bounding box center [282, 339] width 69 height 14
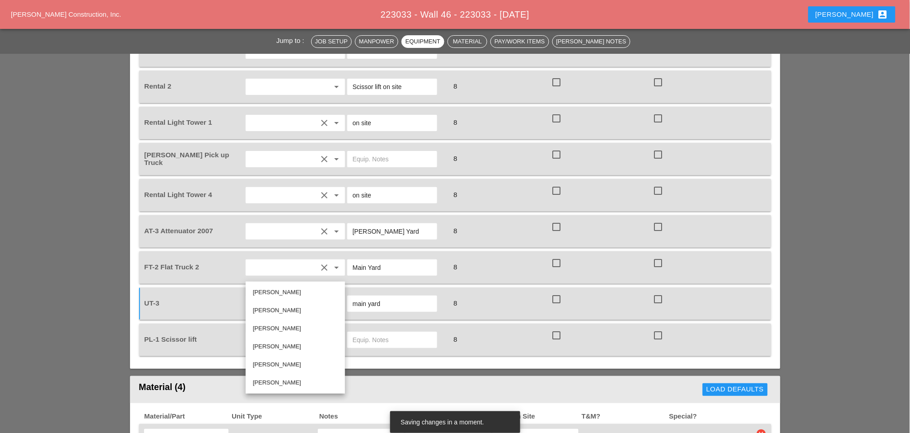
click at [388, 332] on input "text" at bounding box center [392, 339] width 79 height 14
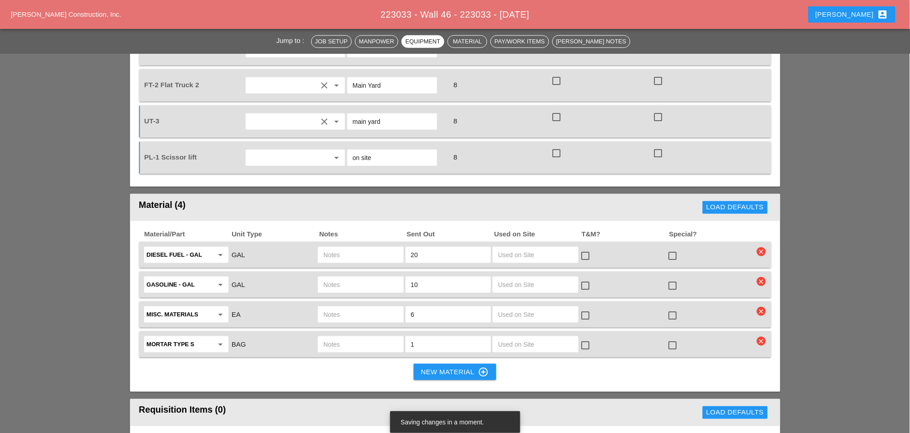
scroll to position [1204, 0]
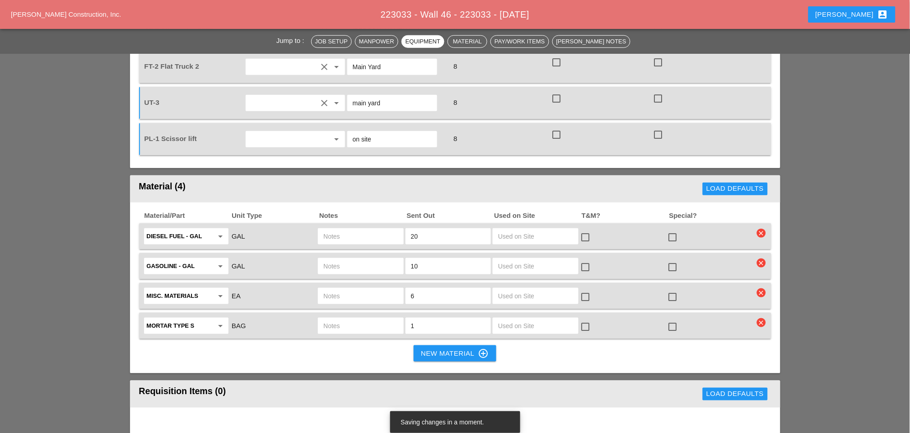
type input "on site"
click at [347, 229] on input "text" at bounding box center [360, 236] width 75 height 14
type input "ut3"
click at [341, 259] on input "text" at bounding box center [360, 266] width 75 height 14
type input "ut3"
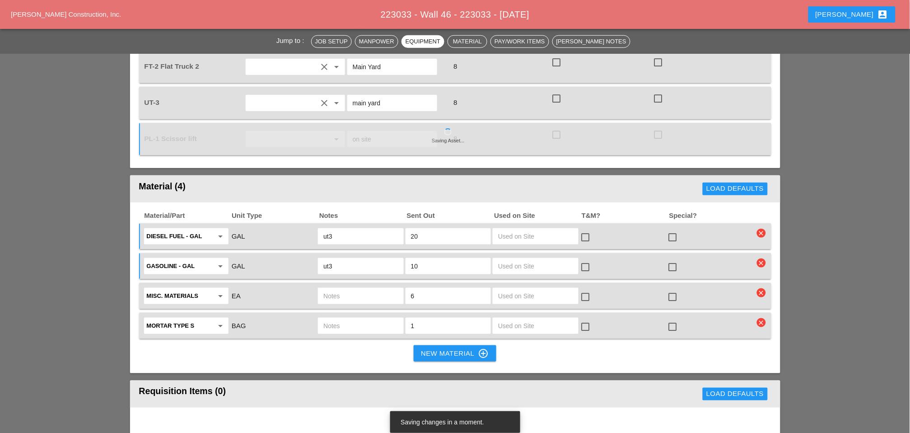
click at [336, 289] on input "text" at bounding box center [360, 296] width 75 height 14
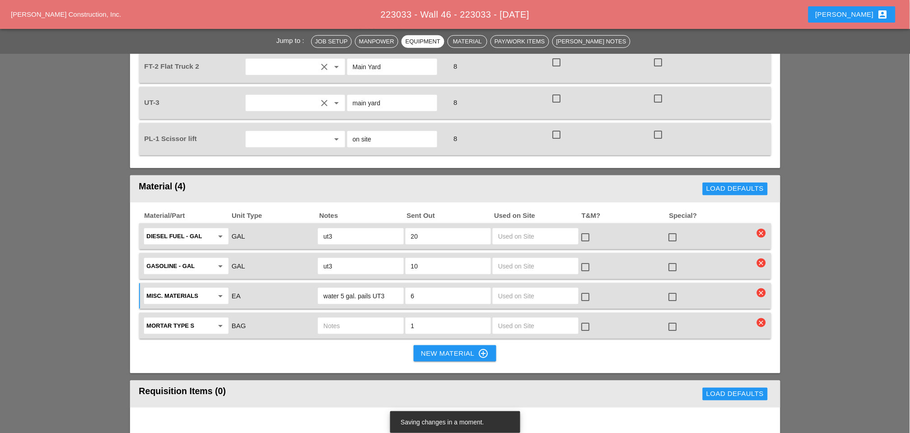
type input "water 5 gal. pails UT3"
click at [351, 318] on input "text" at bounding box center [360, 325] width 75 height 14
click at [219, 320] on icon "arrow_drop_down" at bounding box center [220, 325] width 11 height 11
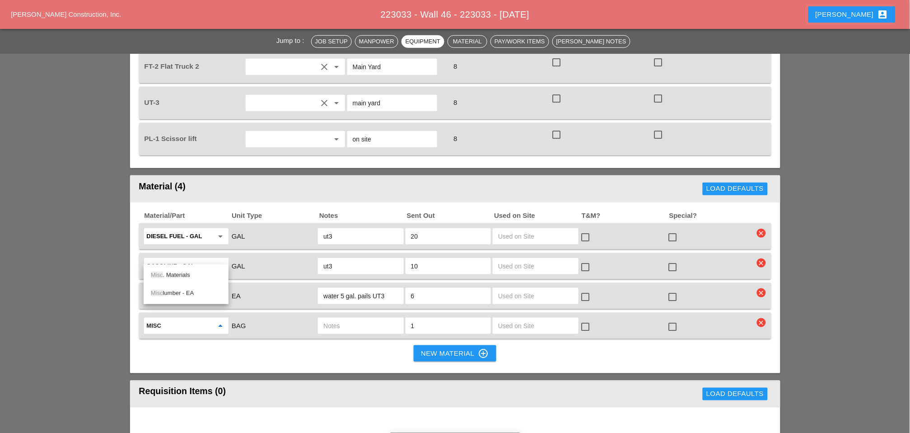
drag, startPoint x: 183, startPoint y: 272, endPoint x: 203, endPoint y: 270, distance: 20.0
click at [184, 272] on div "Misc . Materials" at bounding box center [186, 275] width 70 height 11
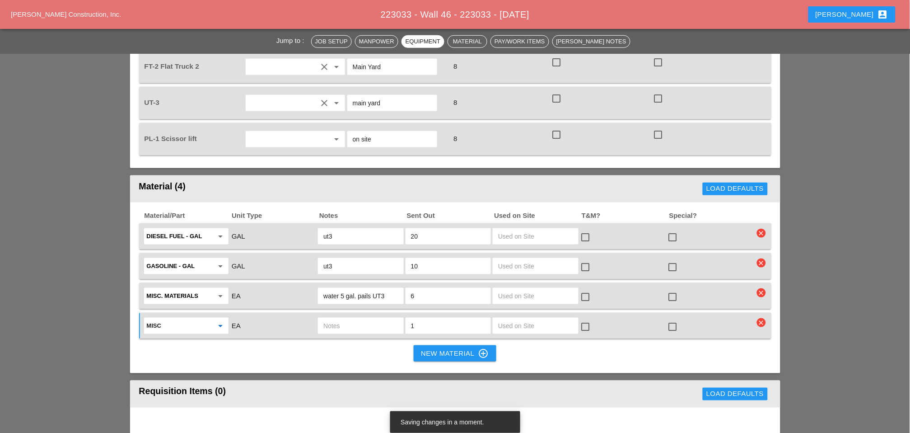
type input "Misc. Materials"
click at [332, 318] on input "text" at bounding box center [360, 325] width 75 height 14
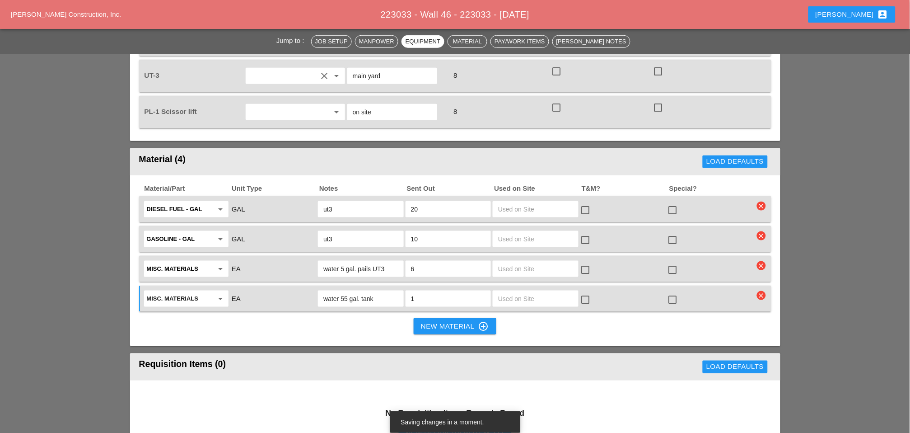
scroll to position [1254, 0]
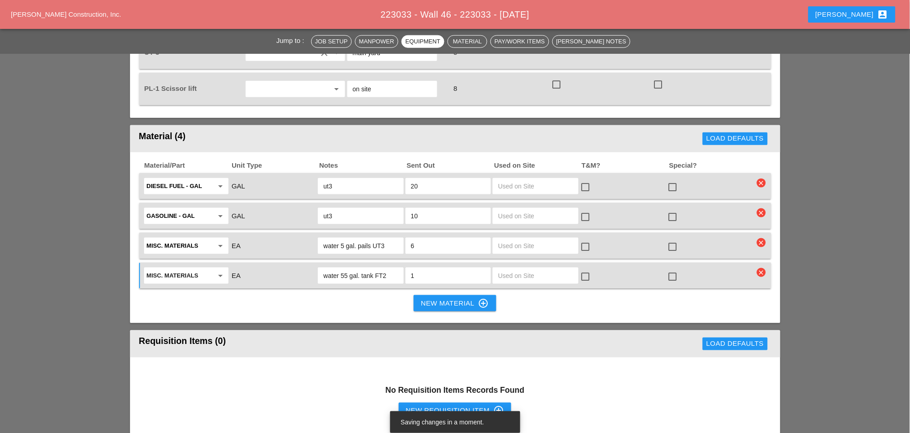
type input "water 55 gal. tank FT2"
click at [462, 352] on div "New Requisition Item control_point" at bounding box center [455, 410] width 98 height 11
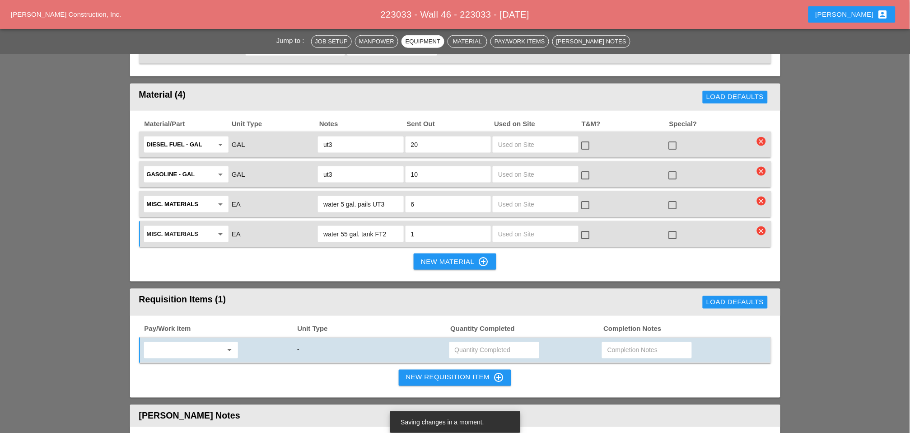
scroll to position [1305, 0]
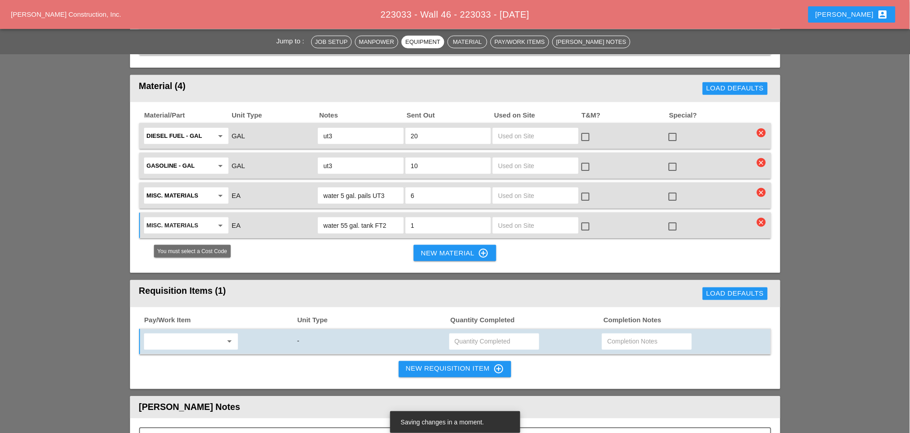
click at [173, 334] on input "text" at bounding box center [185, 341] width 76 height 14
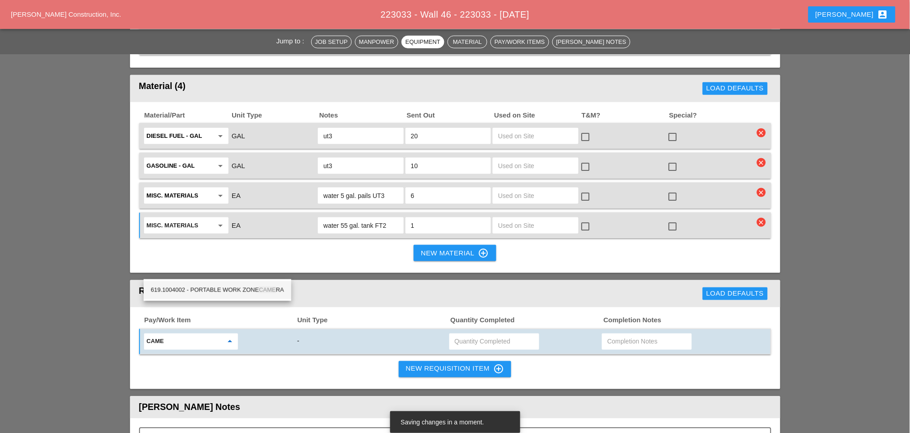
drag, startPoint x: 213, startPoint y: 290, endPoint x: 254, endPoint y: 275, distance: 43.7
click at [214, 290] on div "619.1004002 - PORTABLE WORK ZONE CAME RA" at bounding box center [217, 290] width 133 height 11
type input "619.1004002 - PORTABLE WORK ZONE CAMERA"
click at [466, 334] on input "text" at bounding box center [494, 341] width 79 height 14
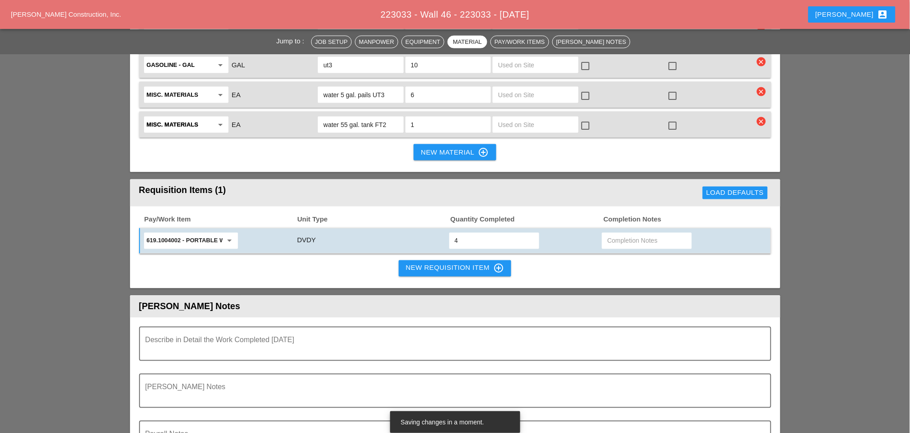
scroll to position [1204, 0]
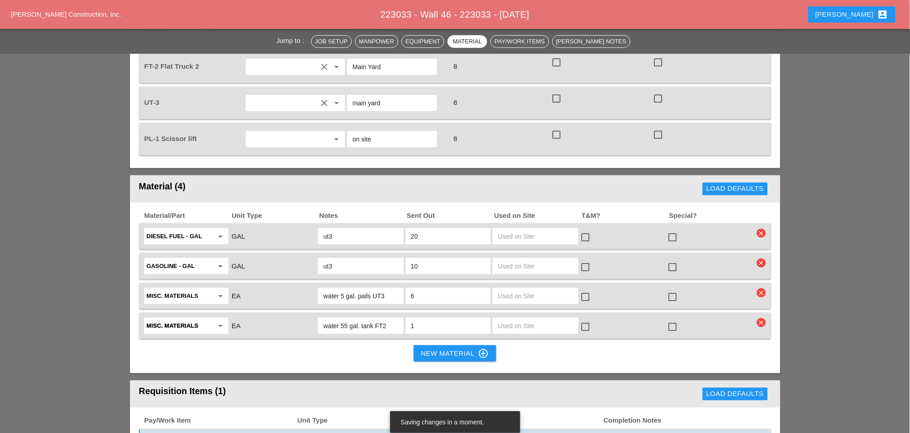
type input "4"
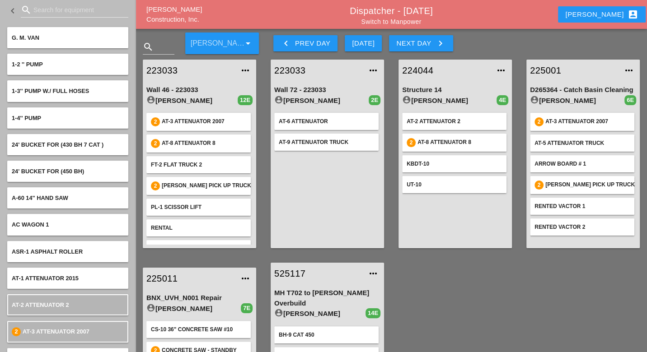
click at [408, 46] on div "Next Day keyboard_arrow_right" at bounding box center [420, 43] width 49 height 11
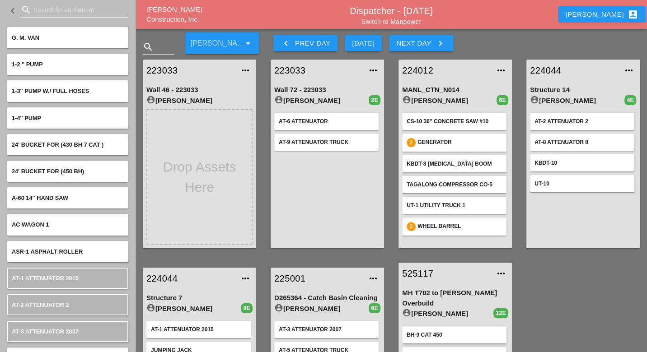
click at [402, 43] on div "Next Day keyboard_arrow_right" at bounding box center [420, 43] width 49 height 11
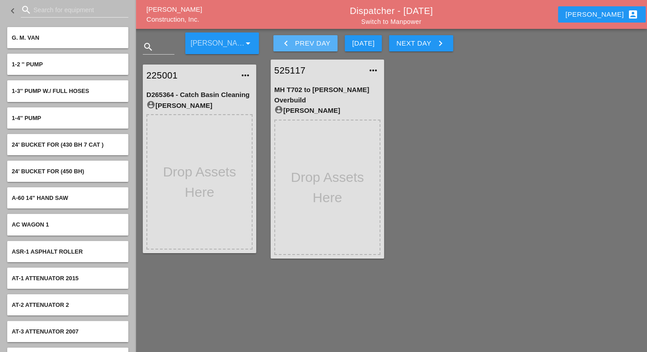
click at [300, 43] on div "keyboard_arrow_left Prev Day" at bounding box center [306, 43] width 50 height 11
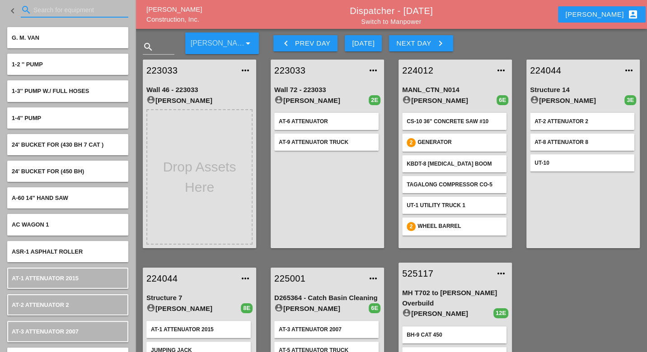
click at [42, 11] on input "Search for equipment" at bounding box center [74, 10] width 82 height 14
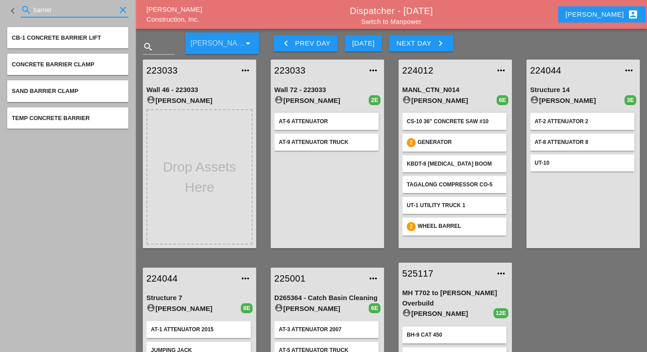
type input "barrier"
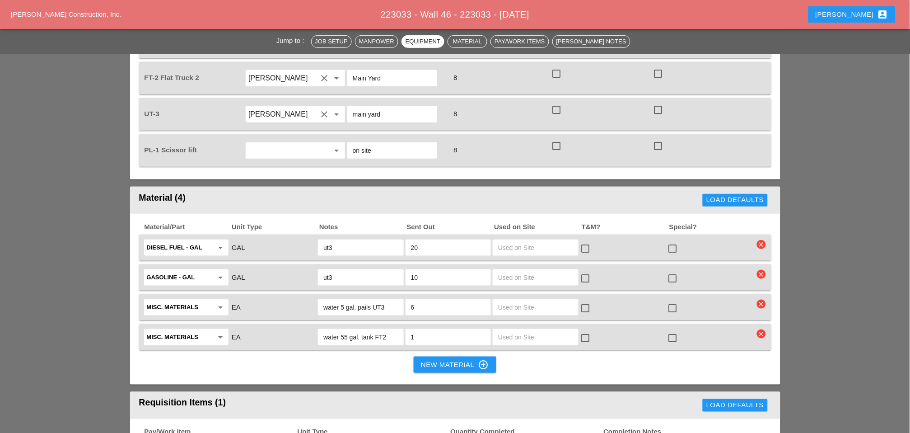
scroll to position [1204, 0]
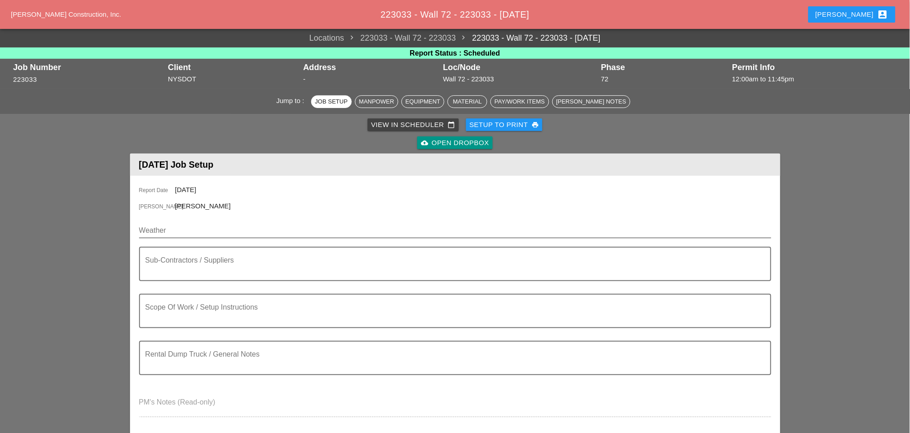
click at [199, 223] on input "Weather" at bounding box center [449, 230] width 620 height 14
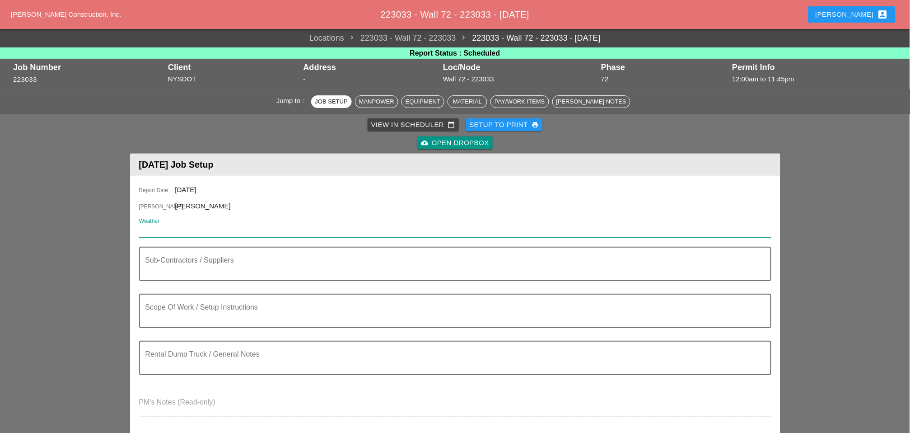
paste input "Day 80° 4% SW 11 mph Sunshine and clouds mixed. High around 80F. Winds SW at 10…"
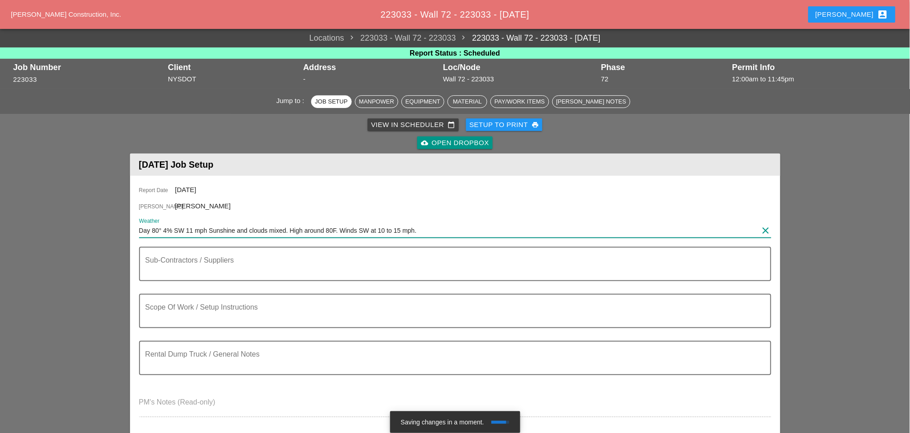
type input "Day 80° 4% SW 11 mph Sunshine and clouds mixed. High around 80F. Winds SW at 10…"
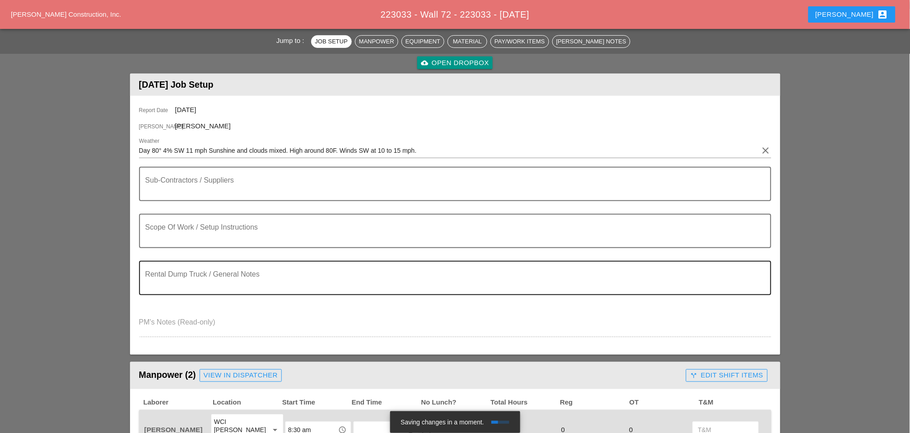
scroll to position [100, 0]
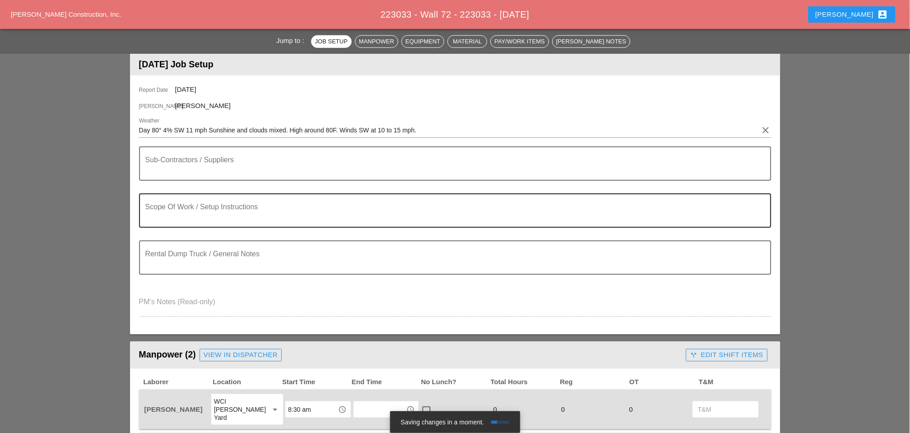
click at [192, 215] on textarea "Scope Of Work / Setup Instructions" at bounding box center [451, 216] width 613 height 22
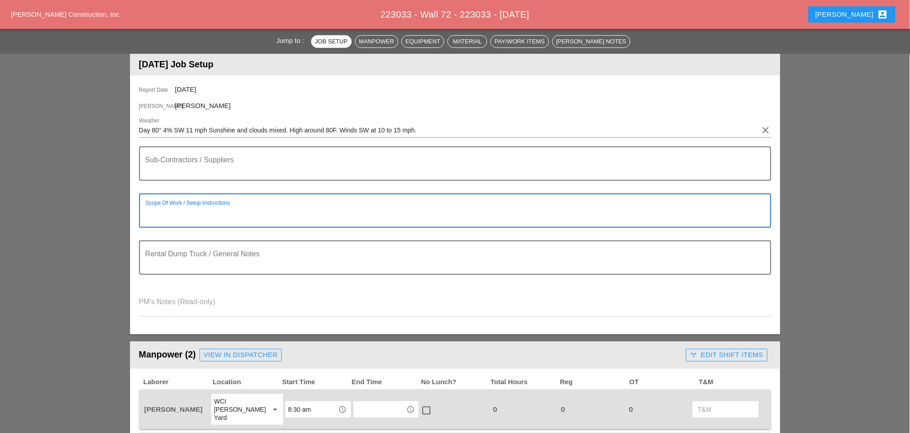
click at [164, 213] on textarea "To enrich screen reader interactions, please activate Accessibility in Grammarl…" at bounding box center [451, 216] width 613 height 22
paste textarea "LOCATION: 04 WALL: 46 WIN: [PHONE_NUMBER] LANE CLOSURE LOCATION: [FRONT FACE] […"
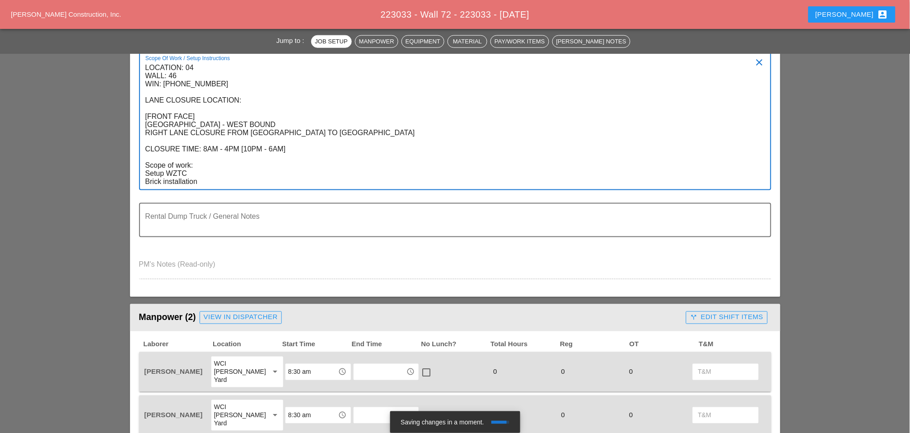
scroll to position [251, 0]
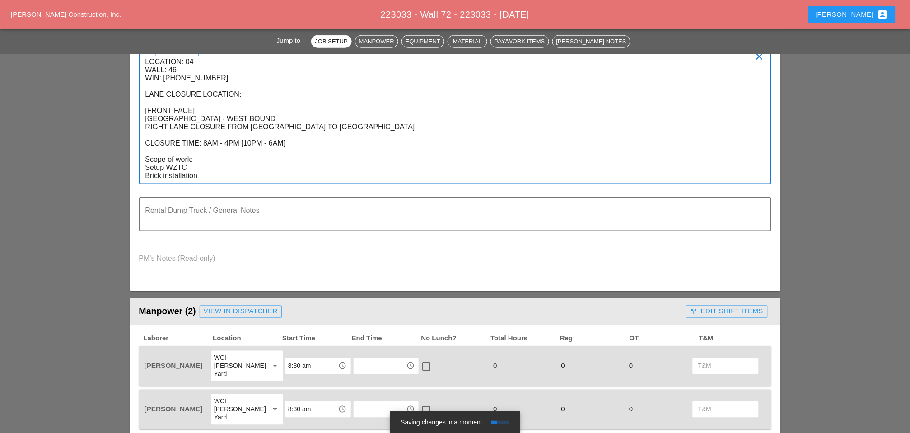
type textarea "LOCATION: 04 WALL: 46 WIN: [PHONE_NUMBER] LANE CLOSURE LOCATION: [FRONT FACE] […"
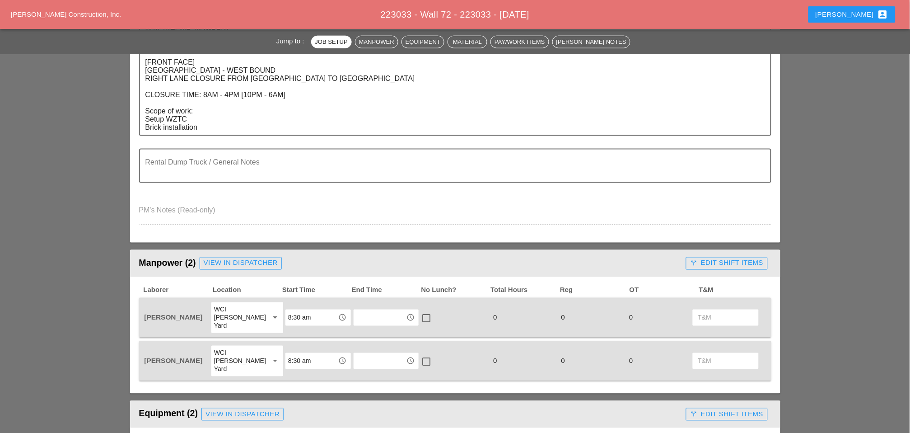
scroll to position [351, 0]
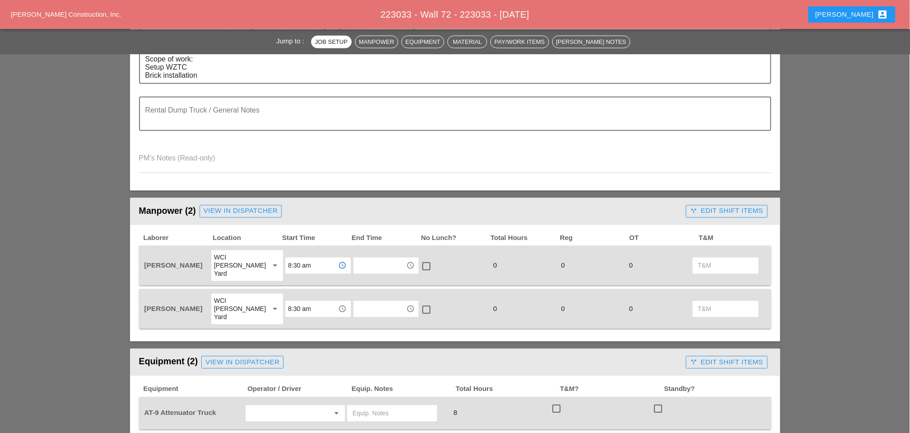
click at [295, 258] on input "8:30 am" at bounding box center [311, 265] width 47 height 14
click at [298, 275] on div "8 :00 am" at bounding box center [312, 277] width 51 height 11
type input "8:00 am"
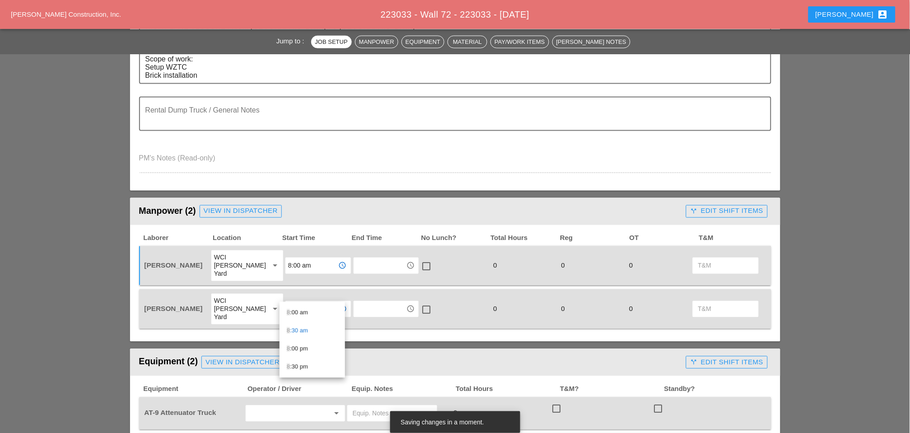
click at [298, 313] on div "8 :00 am" at bounding box center [312, 312] width 51 height 11
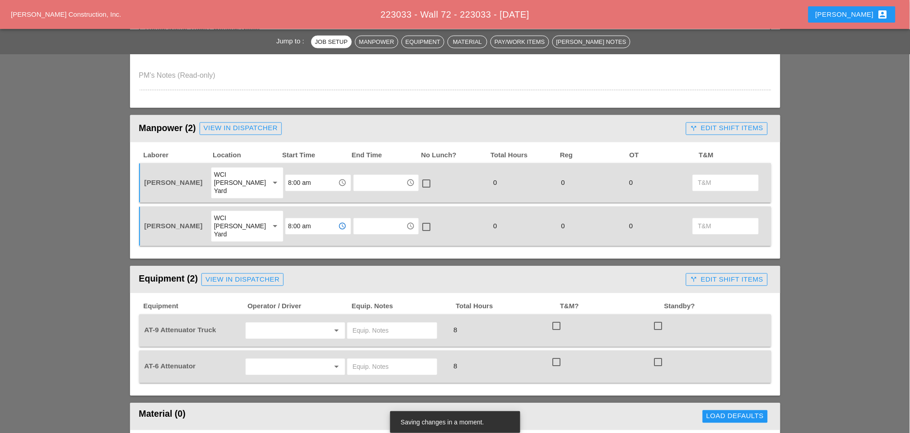
scroll to position [452, 0]
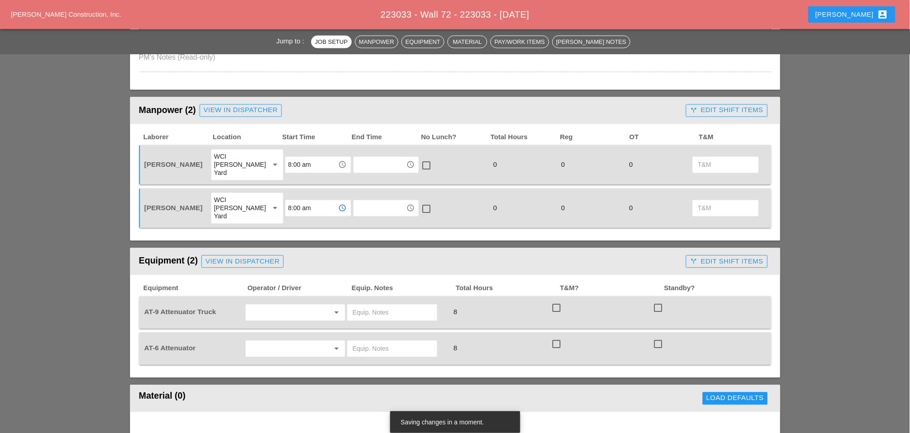
type input "8:00 am"
click at [275, 305] on input "text" at bounding box center [282, 312] width 69 height 14
click at [267, 327] on div "Luis Ocasio" at bounding box center [295, 328] width 85 height 11
type input "Luis Ocasio"
click at [268, 341] on input "text" at bounding box center [282, 348] width 69 height 14
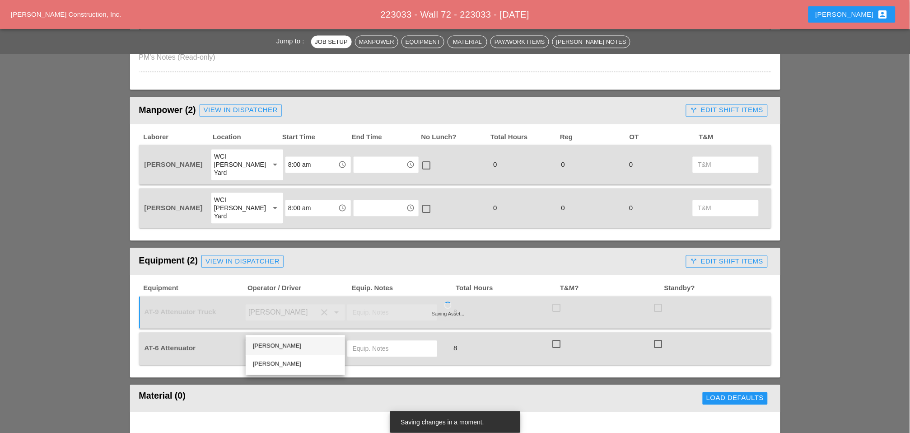
click at [265, 344] on div "Ricardo Capao" at bounding box center [295, 346] width 85 height 11
type input "Ricardo Capao"
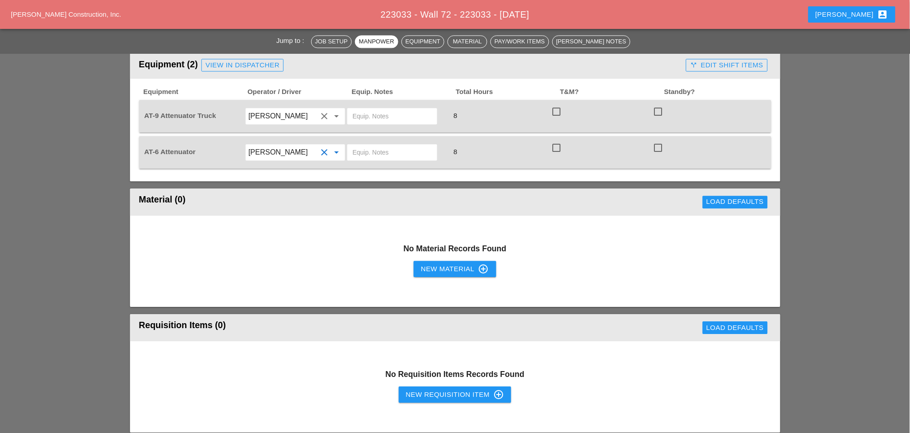
scroll to position [652, 0]
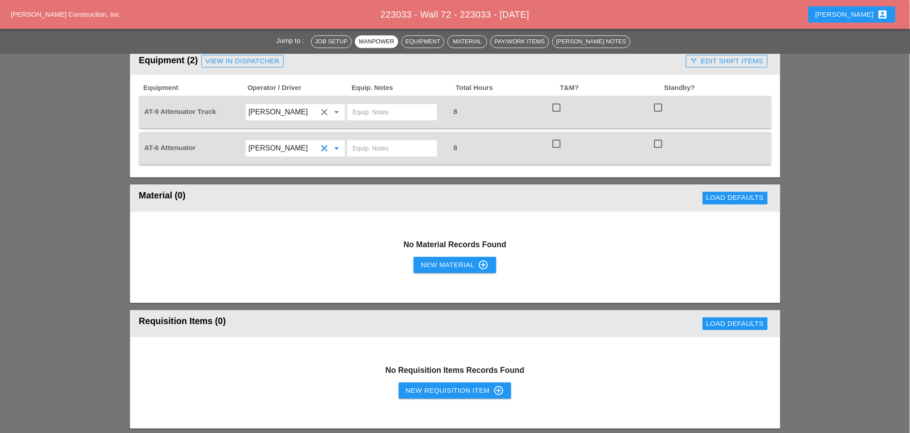
click at [434, 352] on div "New Requisition Item control_point" at bounding box center [455, 390] width 98 height 11
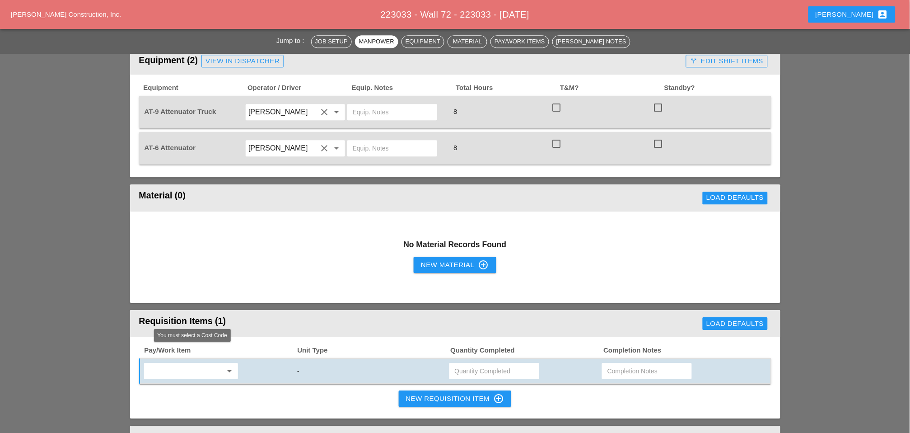
click at [184, 352] on input "text" at bounding box center [185, 371] width 76 height 14
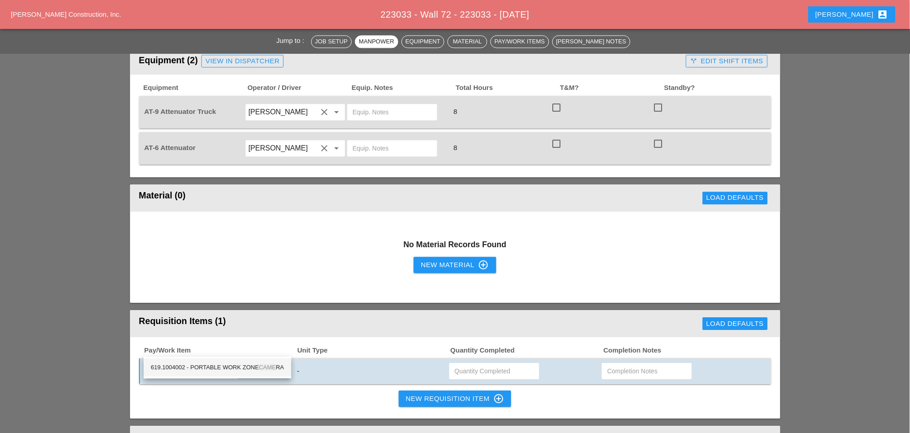
drag, startPoint x: 202, startPoint y: 364, endPoint x: 250, endPoint y: 367, distance: 48.0
click at [203, 352] on div "619.1004002 - PORTABLE WORK ZONE CAME RA" at bounding box center [217, 367] width 133 height 11
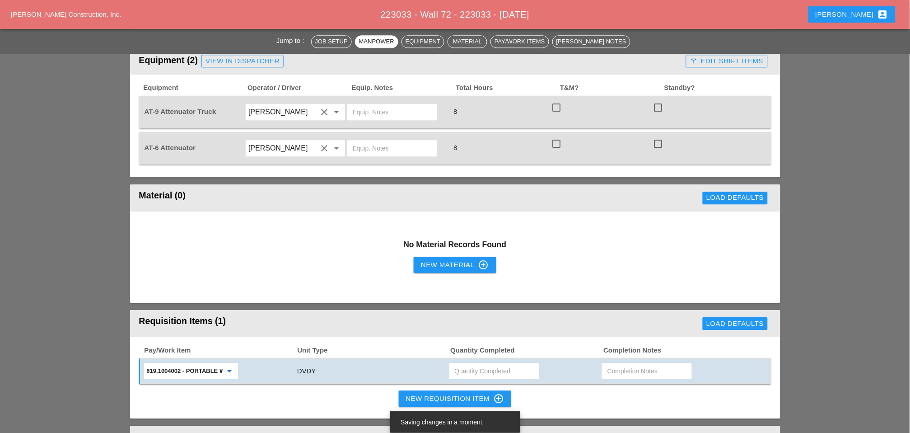
type input "619.1004002 - PORTABLE WORK ZONE CAMERA"
click at [466, 352] on input "text" at bounding box center [494, 371] width 79 height 14
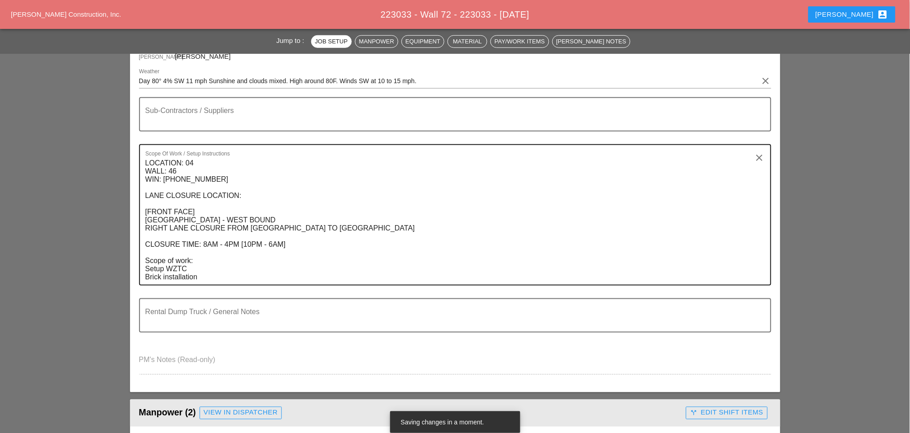
scroll to position [0, 0]
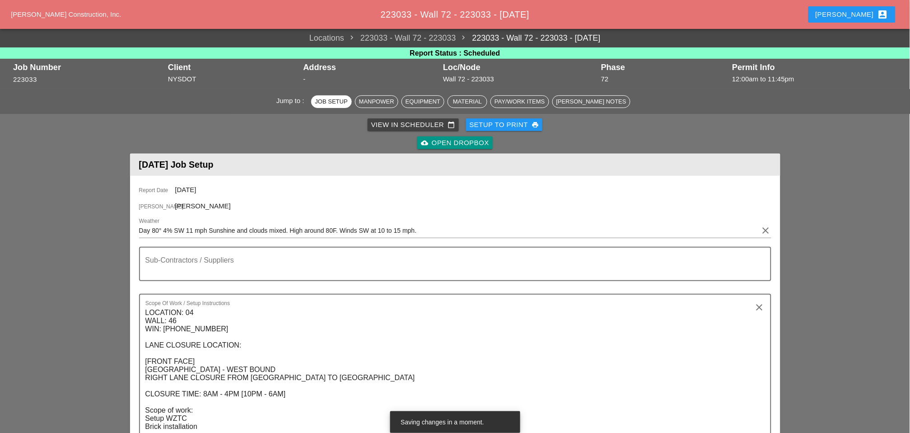
type input "4"
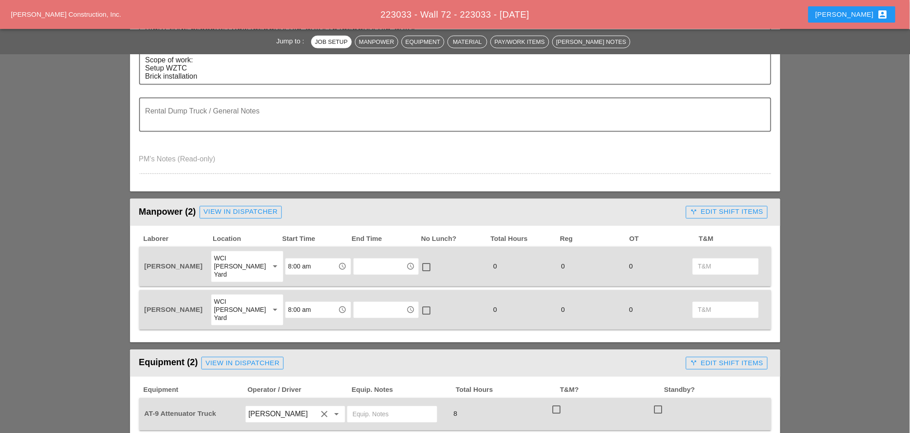
scroll to position [351, 0]
click at [296, 258] on input "8:00 am" at bounding box center [311, 265] width 47 height 14
click at [295, 293] on div "7 :30 am" at bounding box center [312, 295] width 51 height 11
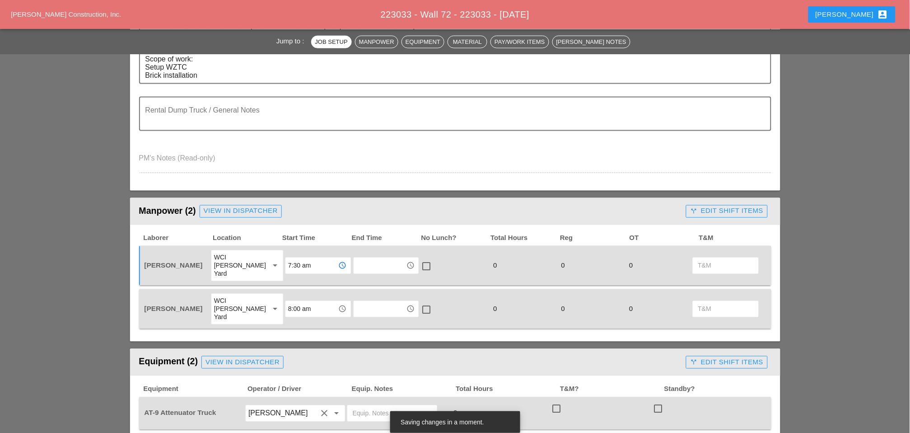
type input "7:30 am"
click at [295, 302] on input "8:00 am" at bounding box center [311, 309] width 47 height 14
click at [294, 331] on div "7 :30 am" at bounding box center [312, 330] width 51 height 11
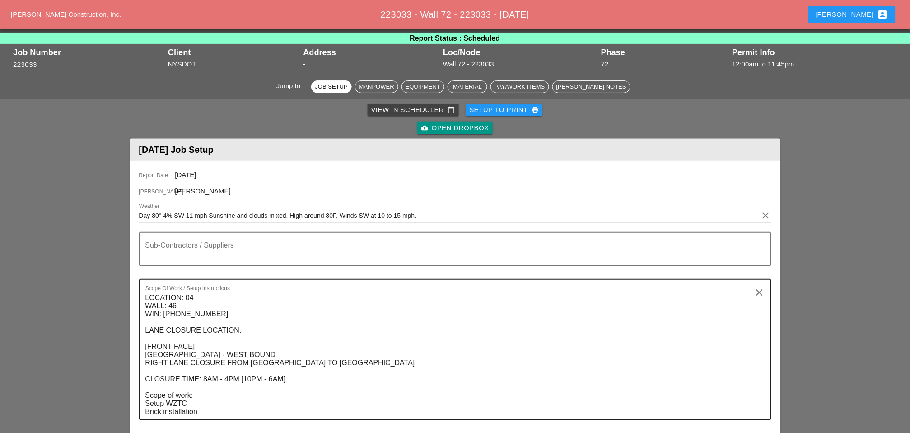
scroll to position [0, 0]
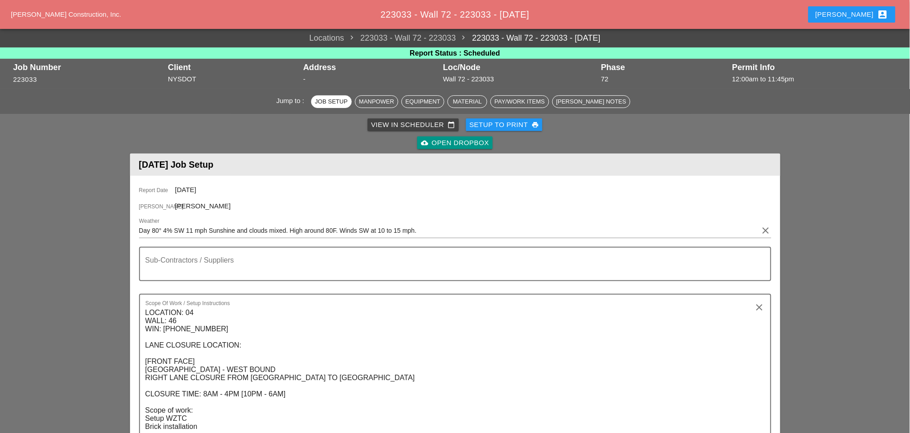
type input "7:30 am"
click at [516, 125] on div "Setup to Print print" at bounding box center [505, 125] width 70 height 10
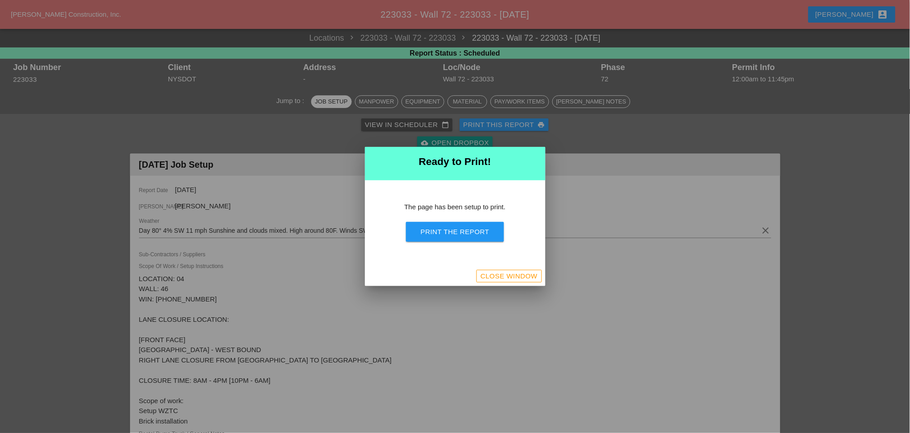
click at [461, 235] on div "Print the Report" at bounding box center [455, 232] width 69 height 10
click at [494, 277] on div "Close Window" at bounding box center [509, 276] width 57 height 10
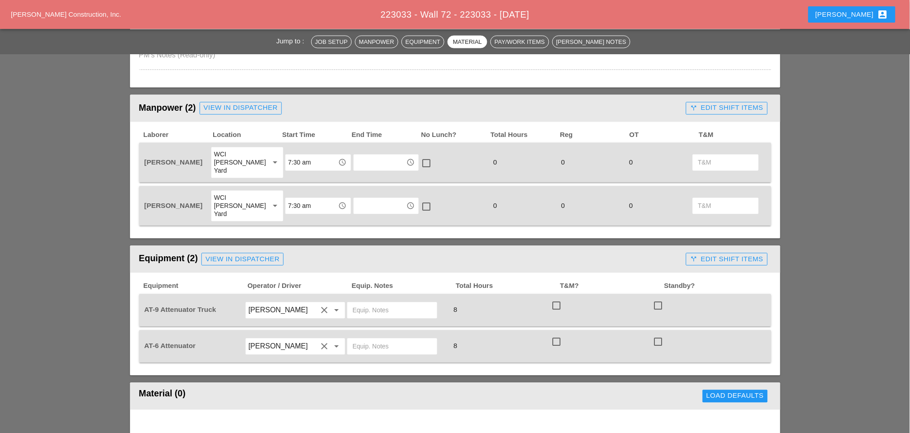
scroll to position [452, 0]
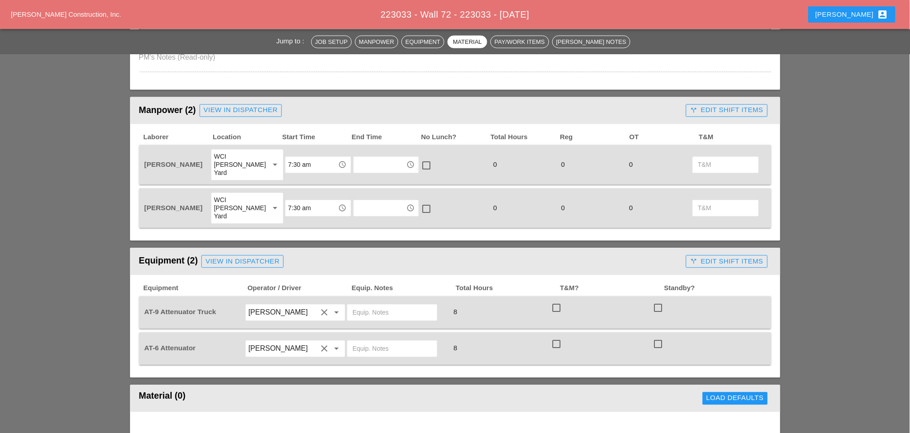
click at [294, 158] on input "7:30 am" at bounding box center [311, 165] width 47 height 14
click at [298, 178] on div "7 :00 am" at bounding box center [312, 177] width 51 height 11
type input "7:00 am"
click at [295, 201] on input "7:30 am" at bounding box center [311, 208] width 47 height 14
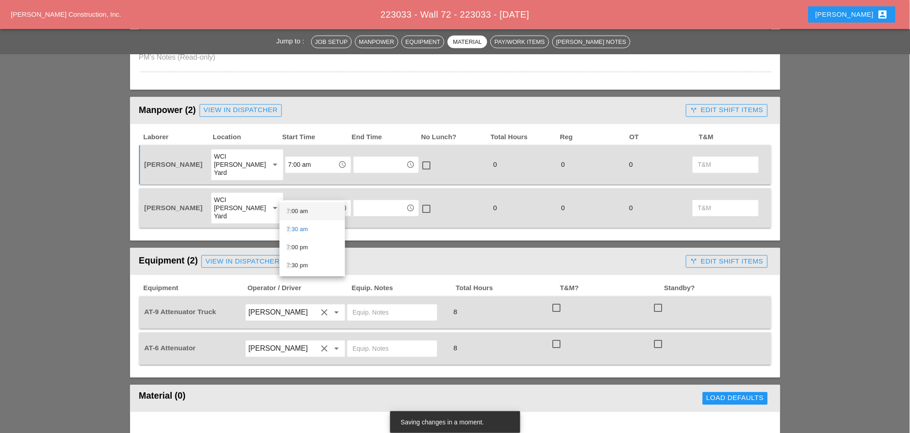
click at [294, 210] on div "7 :00 am" at bounding box center [312, 211] width 51 height 11
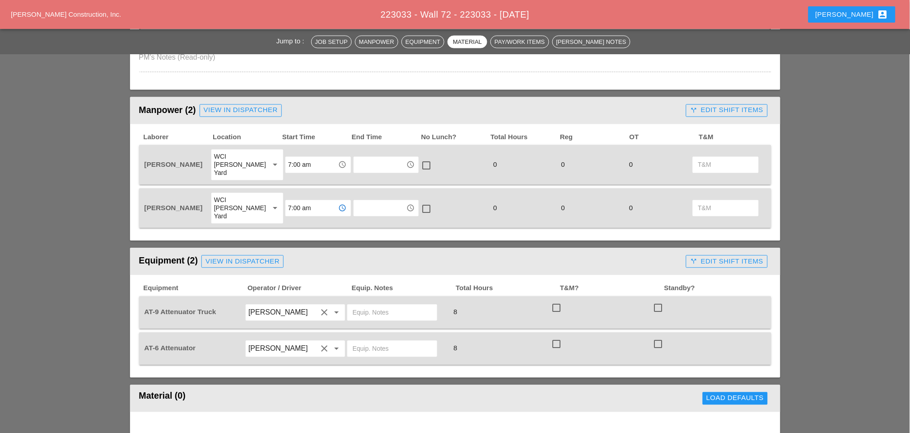
type input "7:00 am"
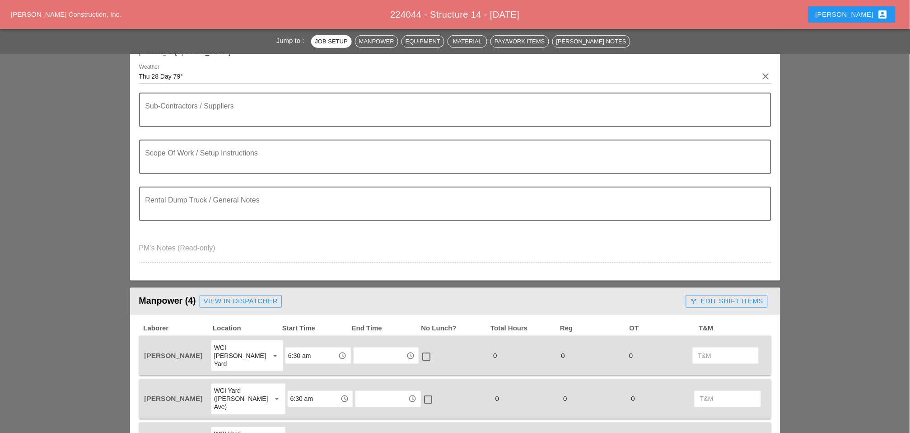
scroll to position [150, 0]
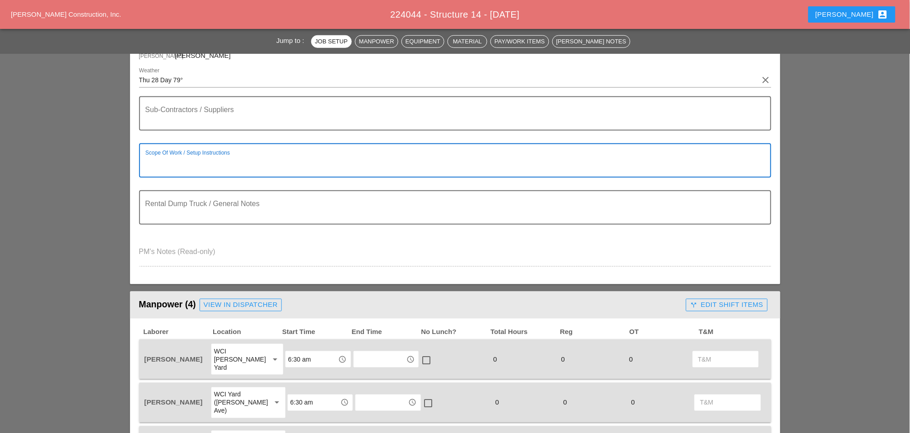
click at [157, 164] on textarea "Scope Of Work / Setup Instructions" at bounding box center [451, 166] width 613 height 22
paste textarea "OCATION:14 NEW SIGN STRUCTURE NO.:N2854 EXISTING SIGN STRUCTURE NO.:N1524 MAJOR…"
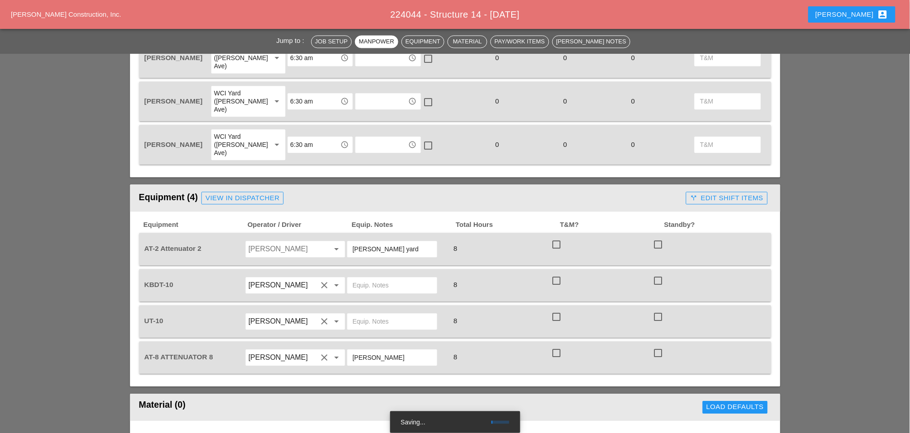
scroll to position [602, 0]
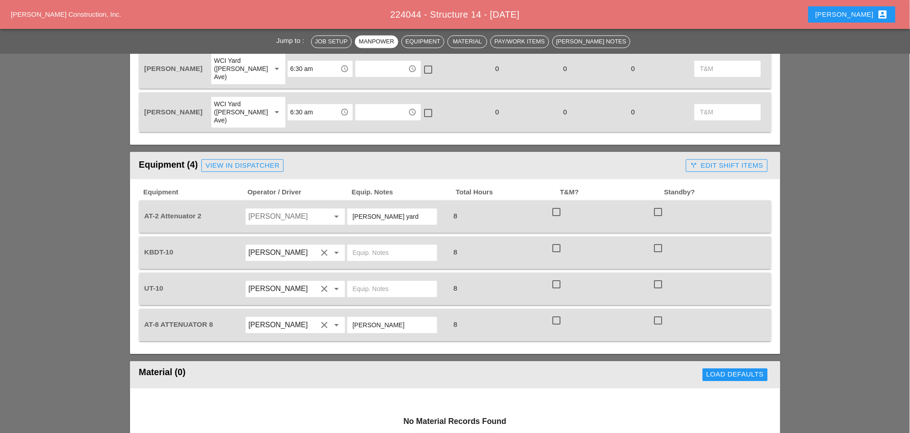
type textarea "OCATION:14 NEW SIGN STRUCTURE NO.:N2854 EXISTING SIGN STRUCTURE NO.:N1524 MAJOR…"
click at [263, 209] on input "Fernando De Souza" at bounding box center [282, 216] width 69 height 14
click at [265, 231] on div "[PERSON_NAME]" at bounding box center [295, 232] width 85 height 11
type input "[PERSON_NAME]"
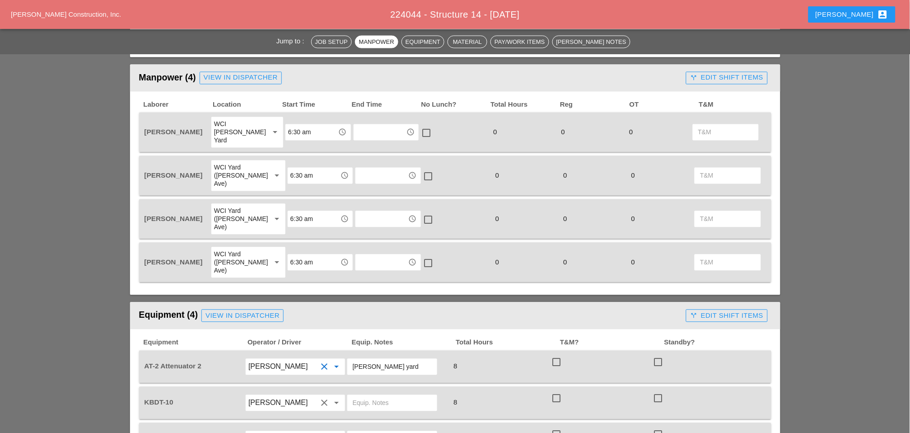
scroll to position [502, 0]
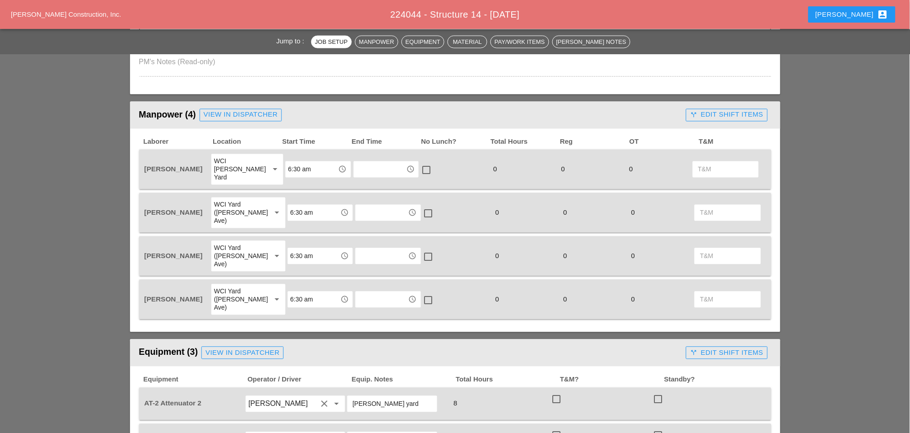
scroll to position [452, 0]
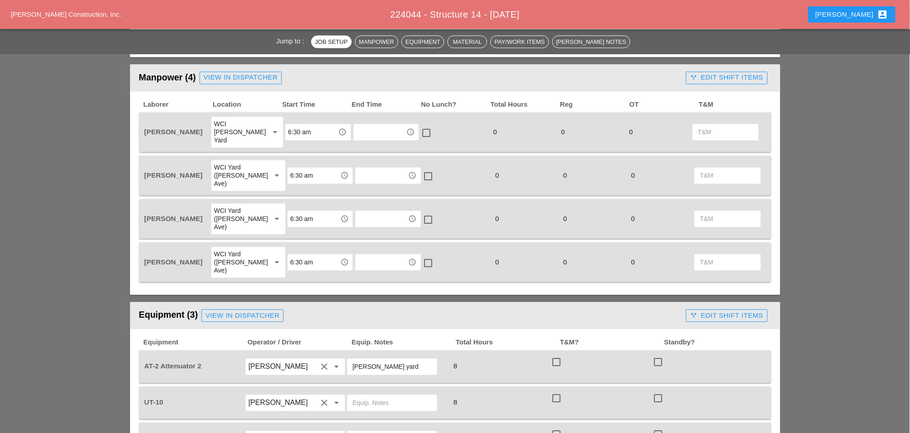
click at [235, 207] on div "WCI Yard ([PERSON_NAME] Ave)" at bounding box center [239, 219] width 50 height 24
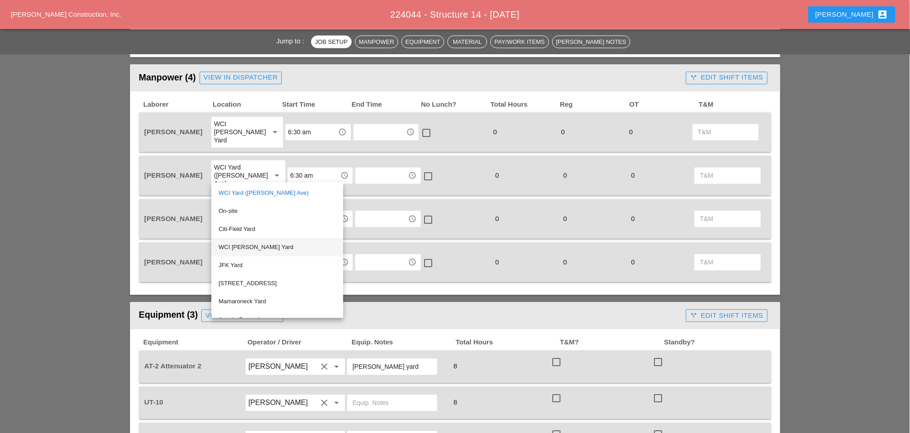
click at [238, 245] on div "WCI [PERSON_NAME] Yard" at bounding box center [277, 247] width 117 height 11
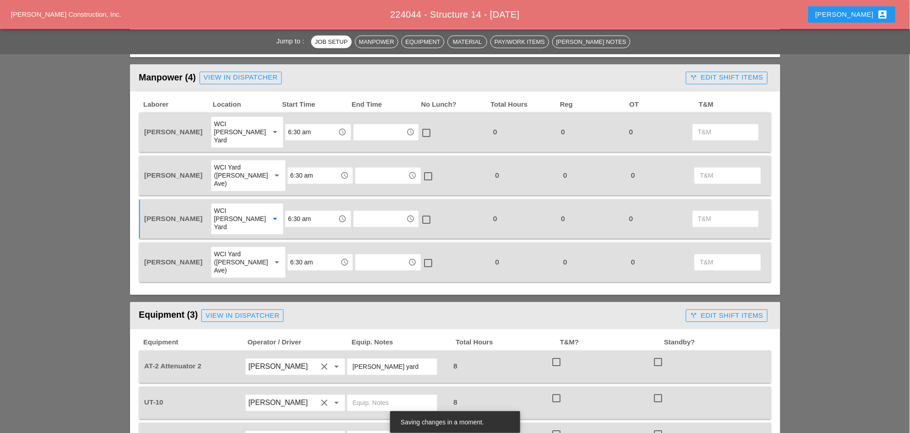
click at [231, 164] on div "WCI Yard ([PERSON_NAME] Ave)" at bounding box center [239, 176] width 50 height 24
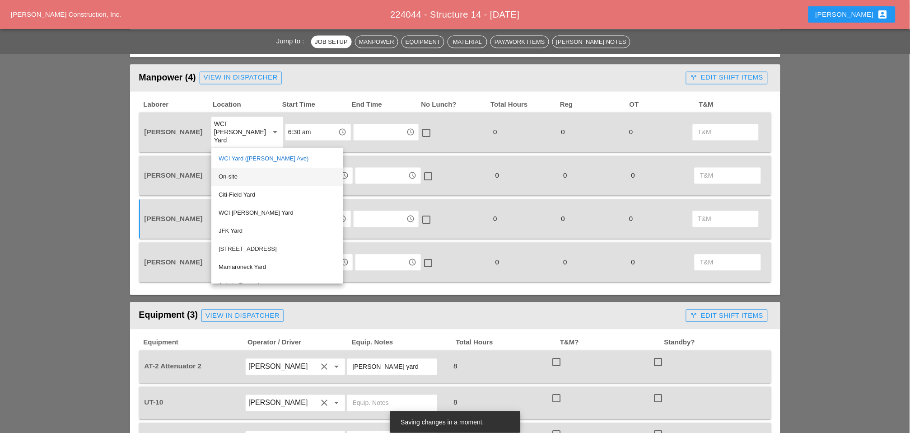
click at [231, 175] on div "On-site" at bounding box center [277, 177] width 117 height 11
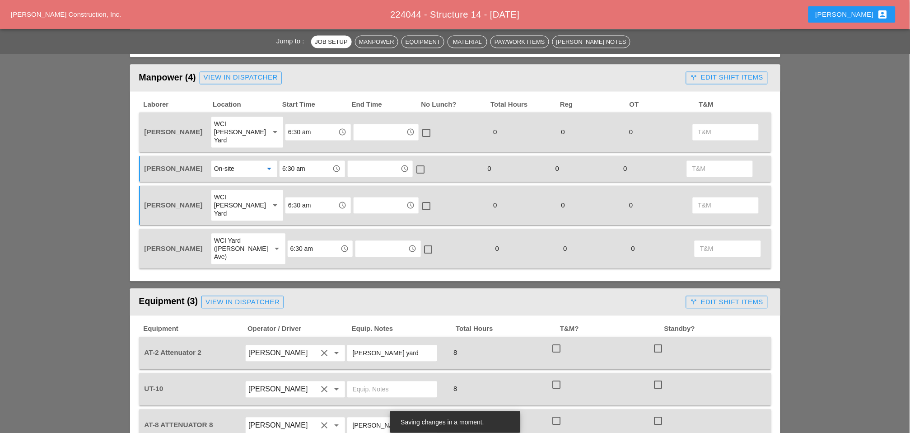
click at [293, 162] on input "6:30 am" at bounding box center [305, 169] width 47 height 14
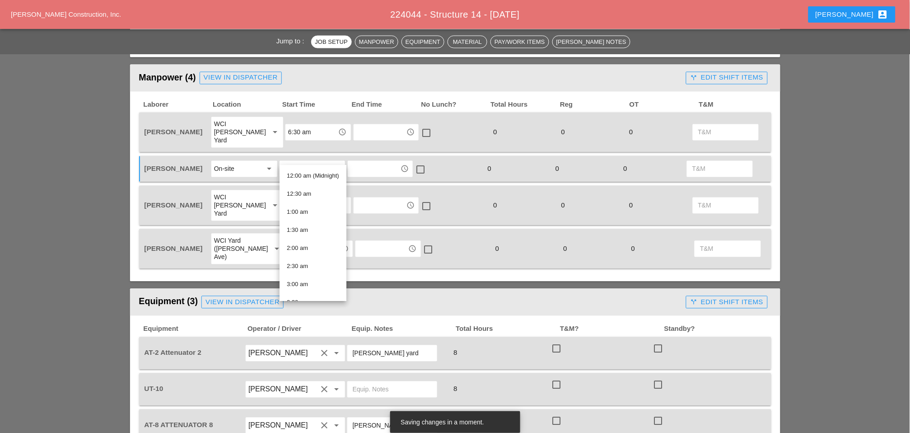
click at [241, 162] on div "On-site" at bounding box center [238, 169] width 48 height 14
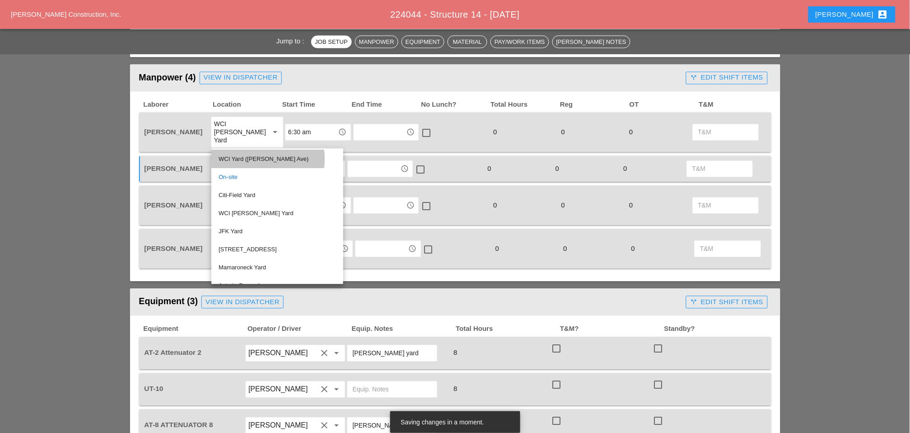
click at [241, 158] on div "WCI Yard ([PERSON_NAME] Ave)" at bounding box center [277, 159] width 117 height 11
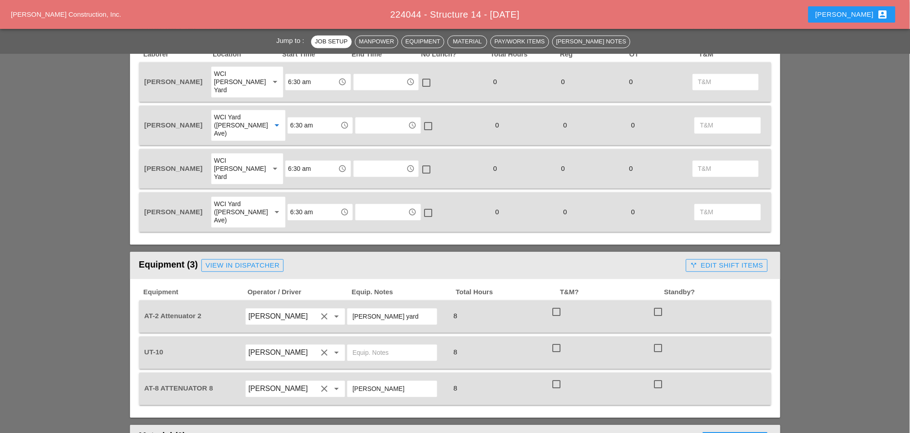
scroll to position [552, 0]
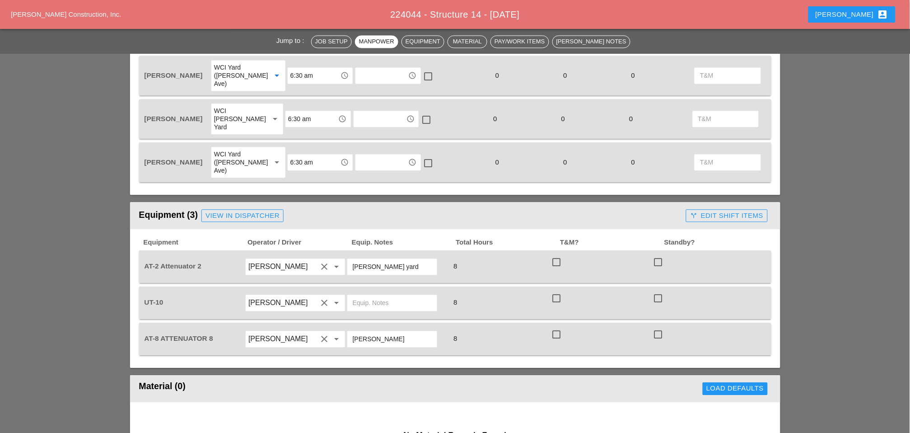
click at [282, 259] on input "[PERSON_NAME]" at bounding box center [282, 266] width 69 height 14
click at [273, 244] on div "[PERSON_NAME]" at bounding box center [295, 246] width 85 height 11
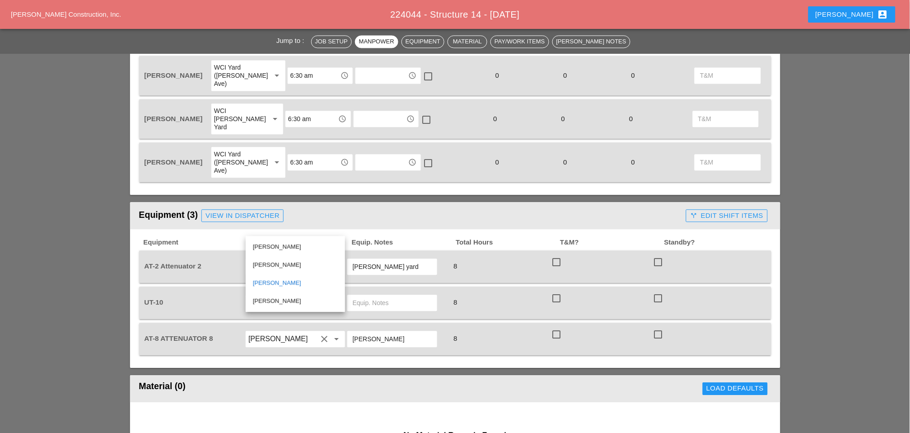
type input "[PERSON_NAME]"
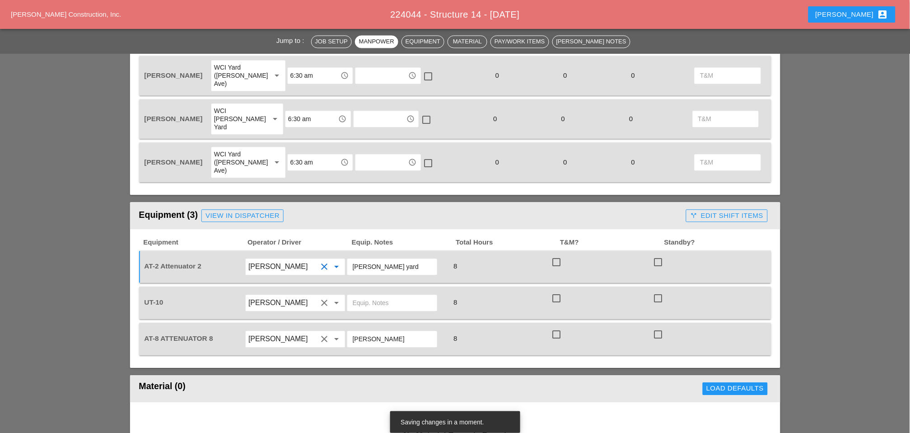
click at [380, 295] on input "text" at bounding box center [392, 302] width 79 height 14
drag, startPoint x: 397, startPoint y: 227, endPoint x: 345, endPoint y: 226, distance: 52.4
click at [347, 258] on div "[PERSON_NAME] yard" at bounding box center [392, 266] width 90 height 16
click at [359, 259] on input "[PERSON_NAME] yard" at bounding box center [392, 266] width 79 height 14
click at [360, 259] on input "[PERSON_NAME] yard" at bounding box center [392, 266] width 79 height 14
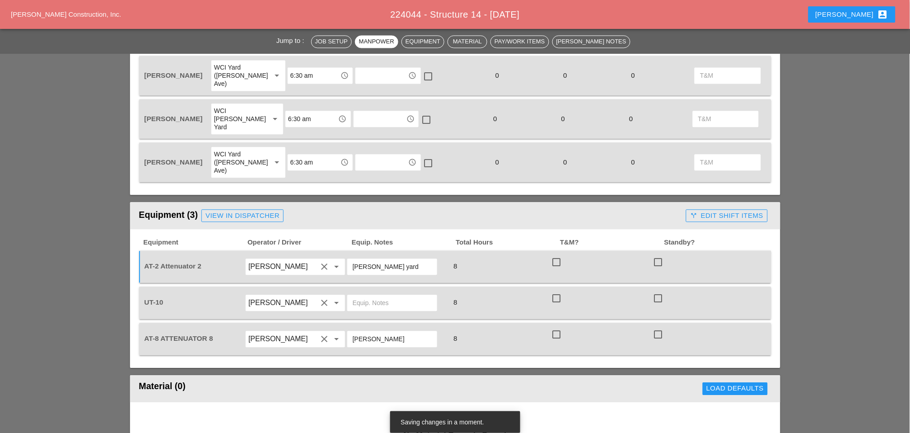
drag, startPoint x: 400, startPoint y: 225, endPoint x: 351, endPoint y: 225, distance: 48.8
click at [353, 259] on input "[PERSON_NAME] yard" at bounding box center [392, 266] width 79 height 14
type input "[PERSON_NAME] yard"
drag, startPoint x: 385, startPoint y: 297, endPoint x: 375, endPoint y: 300, distance: 10.3
click at [374, 332] on input "[PERSON_NAME]" at bounding box center [392, 339] width 79 height 14
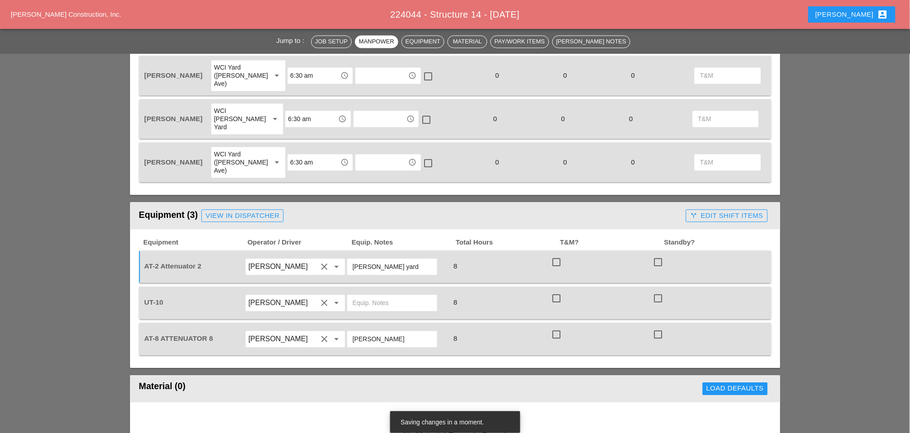
click at [364, 332] on input "[PERSON_NAME]" at bounding box center [392, 339] width 79 height 14
click at [379, 332] on input "[PERSON_NAME]" at bounding box center [392, 339] width 79 height 14
drag, startPoint x: 379, startPoint y: 295, endPoint x: 349, endPoint y: 296, distance: 29.4
click at [349, 331] on div "[PERSON_NAME]" at bounding box center [392, 339] width 90 height 16
paste input "[PERSON_NAME] yard"
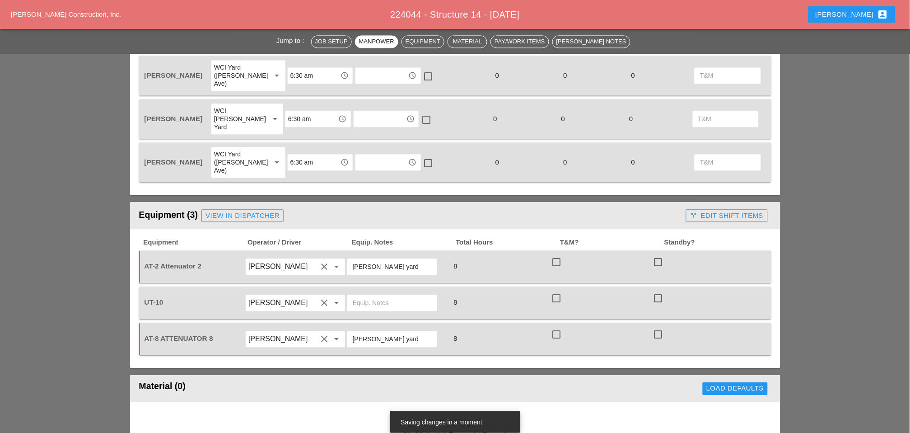
type input "[PERSON_NAME] yard"
click at [357, 295] on input "text" at bounding box center [392, 302] width 79 height 14
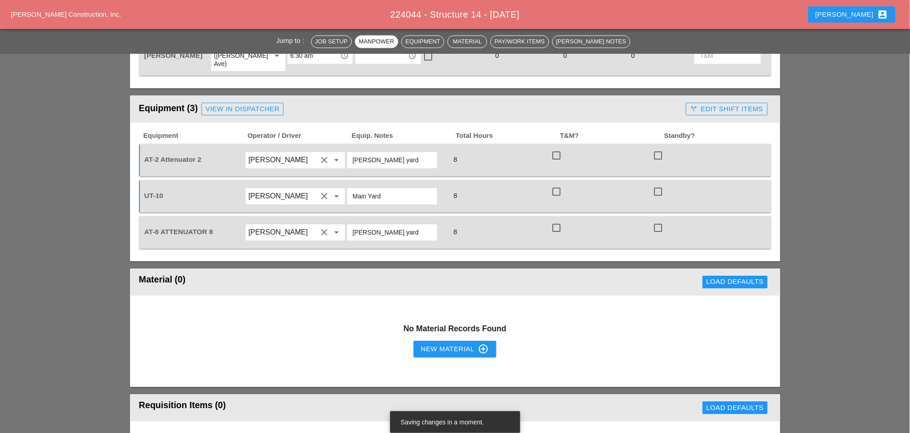
scroll to position [702, 0]
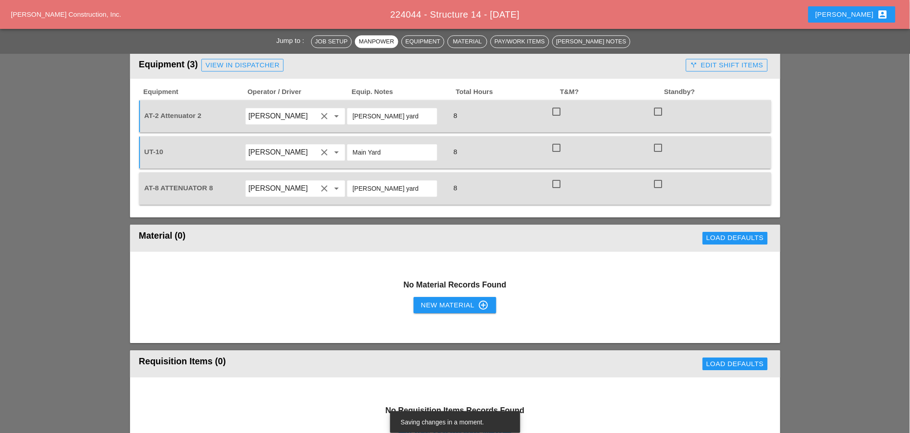
type input "Main Yard"
click at [446, 299] on div "New Material control_point" at bounding box center [455, 304] width 68 height 11
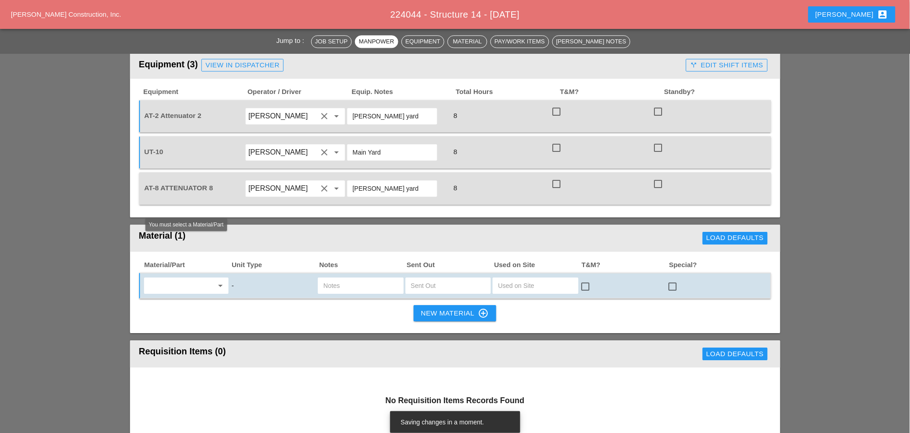
click at [189, 278] on input "text" at bounding box center [180, 285] width 66 height 14
drag, startPoint x: 192, startPoint y: 262, endPoint x: 328, endPoint y: 234, distance: 139.3
click at [193, 262] on div "Die sel Fuel - GAL" at bounding box center [186, 263] width 70 height 11
type input "Diesel Fuel - GAL"
click at [423, 278] on input "text" at bounding box center [448, 285] width 75 height 14
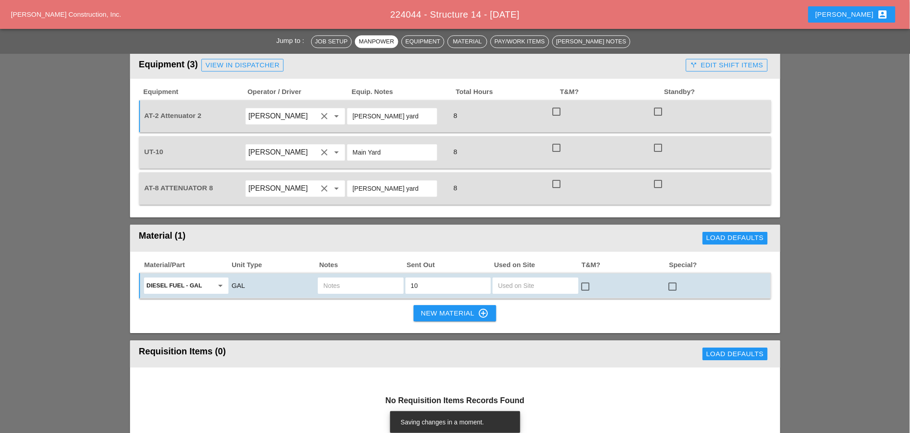
type input "10"
click at [351, 278] on input "text" at bounding box center [360, 285] width 75 height 14
type input "ut10"
click at [438, 308] on div "New Material control_point" at bounding box center [455, 313] width 68 height 11
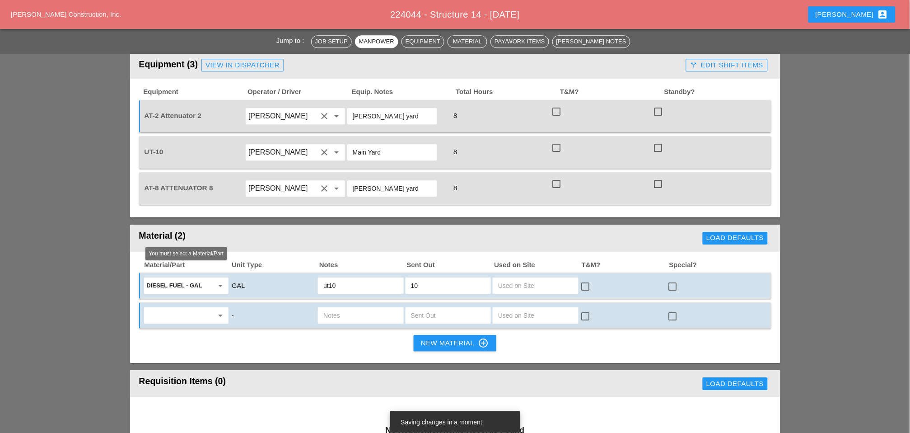
click at [205, 308] on input "text" at bounding box center [180, 315] width 66 height 14
click at [188, 290] on div "Gas oline - GAL" at bounding box center [186, 292] width 70 height 11
type input "Gasoline - GAL"
click at [421, 308] on input "text" at bounding box center [448, 315] width 75 height 14
type input "5"
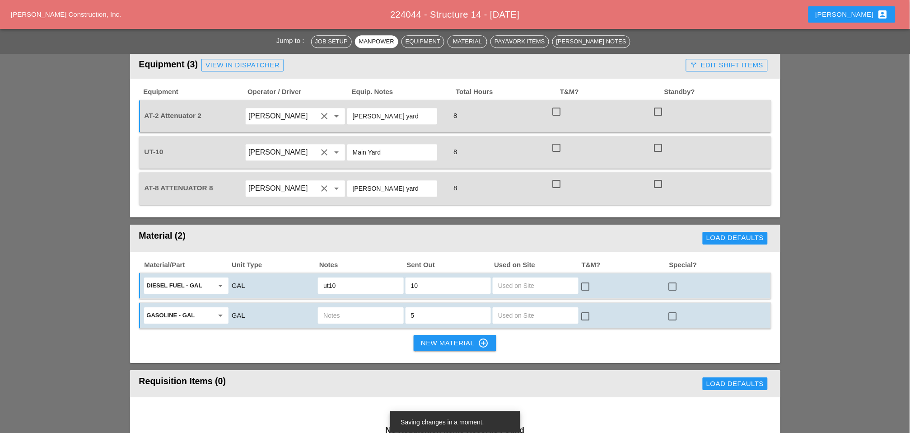
click at [360, 308] on input "text" at bounding box center [360, 315] width 75 height 14
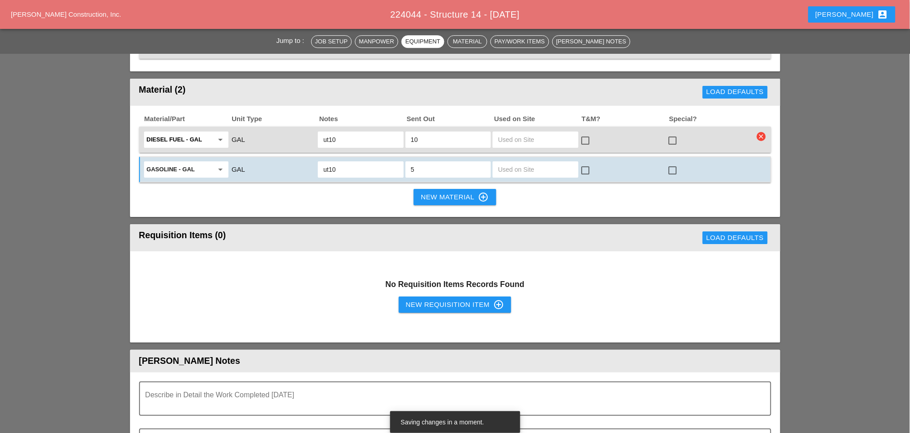
scroll to position [853, 0]
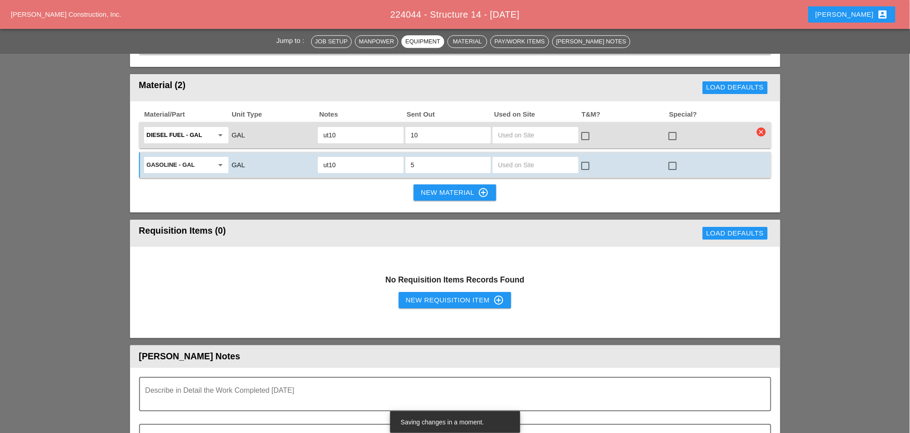
type input "ut10"
click at [426, 295] on div "New Requisition Item control_point" at bounding box center [455, 300] width 98 height 11
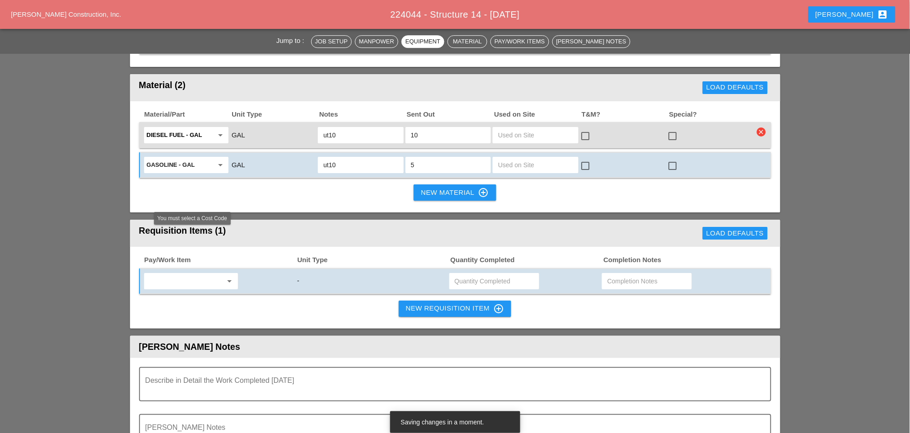
click at [189, 274] on input "text" at bounding box center [185, 281] width 76 height 14
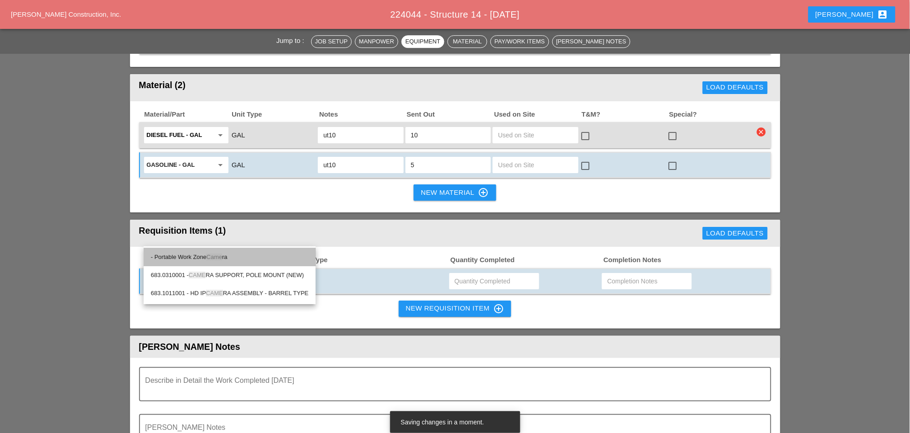
click at [222, 254] on span "Came" at bounding box center [214, 256] width 16 height 7
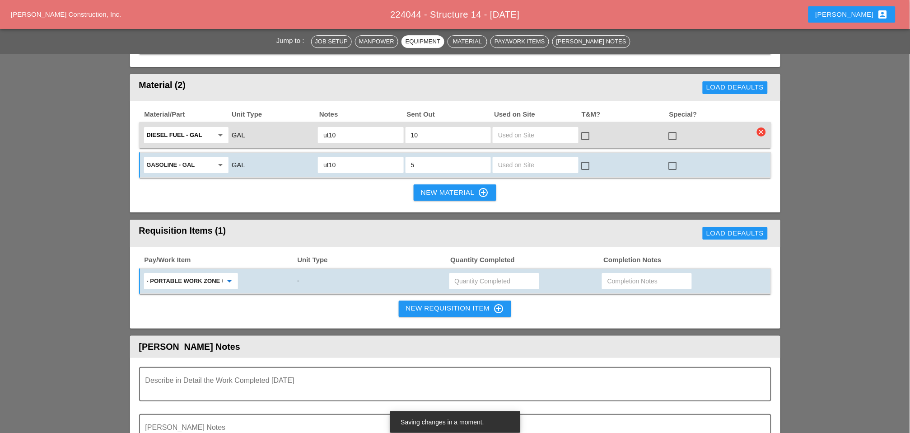
type input "- Portable Work Zone Camera"
click at [463, 274] on input "text" at bounding box center [494, 281] width 79 height 14
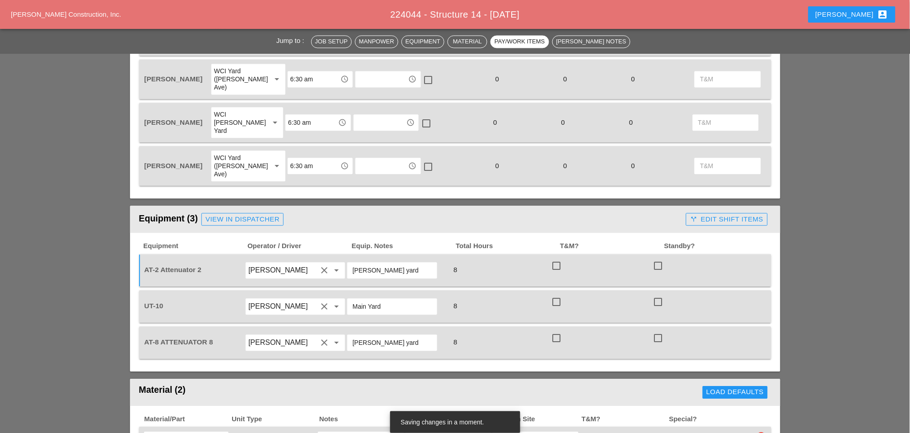
scroll to position [452, 0]
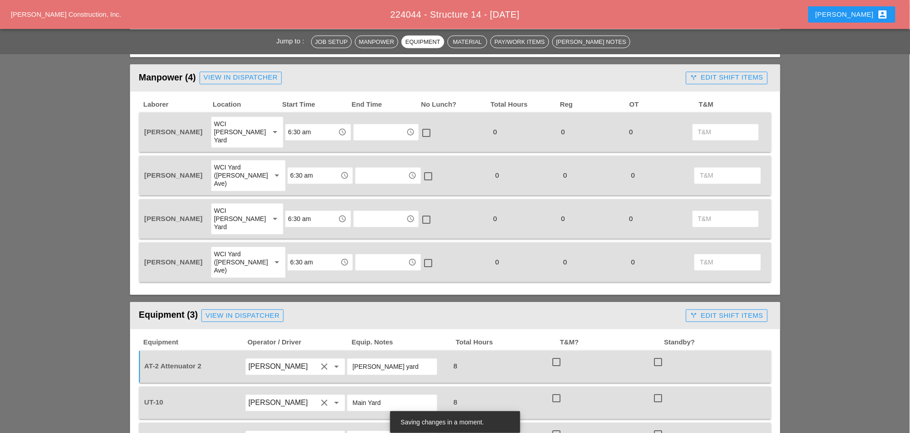
type input "4"
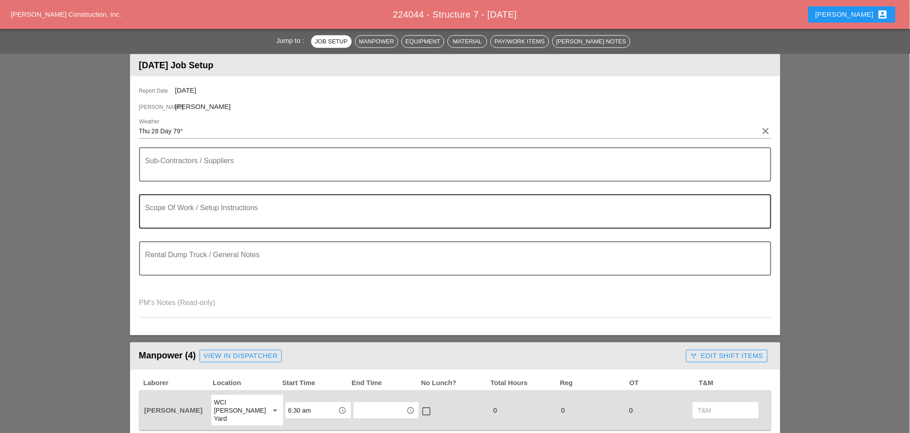
scroll to position [100, 0]
click at [181, 211] on textarea "Scope Of Work / Setup Instructions" at bounding box center [451, 216] width 613 height 22
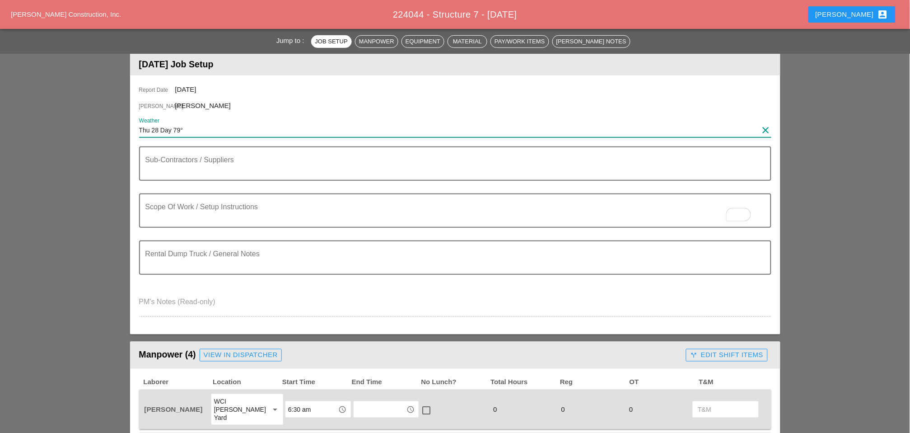
drag, startPoint x: 190, startPoint y: 127, endPoint x: 130, endPoint y: 130, distance: 59.7
click at [130, 130] on div "Report Date 08/28/2025 Foreman Stephen Paletta Weather Thu 28 Day 79° clear Sub…" at bounding box center [455, 204] width 650 height 259
paste input "80° 4% SW 11 mph Sunshine and clouds mixed. High around 80F. Winds SW at 10 to …"
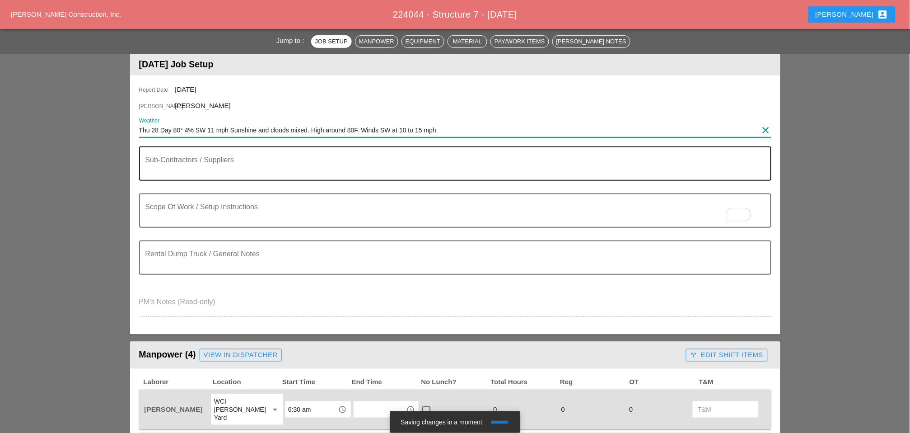
type input "Thu 28 Day 80° 4% SW 11 mph Sunshine and clouds mixed. High around 80F. Winds S…"
click at [170, 174] on textarea "Sub-Contractors / Suppliers" at bounding box center [451, 169] width 613 height 22
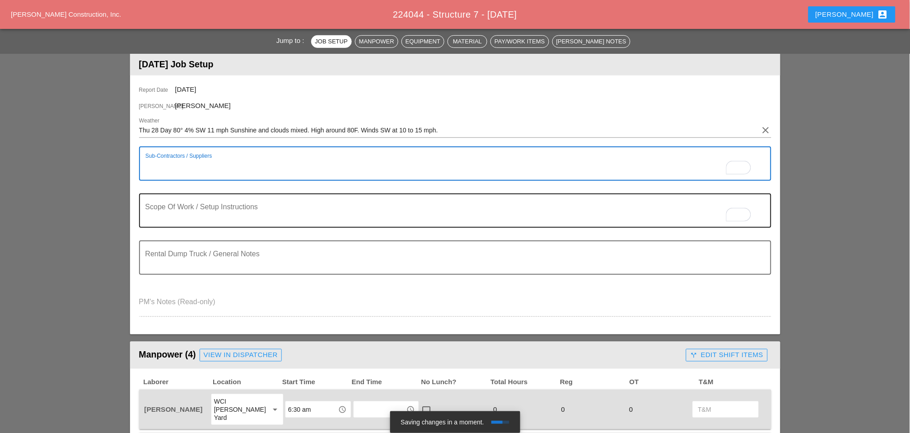
click at [186, 215] on textarea "To enrich screen reader interactions, please activate Accessibility in Grammarl…" at bounding box center [451, 216] width 613 height 22
click at [181, 169] on textarea "To enrich screen reader interactions, please activate Accessibility in Grammarl…" at bounding box center [451, 169] width 613 height 22
type textarea "E"
type textarea "X-Stream on site ( [PERSON_NAME])"
click at [167, 215] on textarea "To enrich screen reader interactions, please activate Accessibility in Grammarl…" at bounding box center [451, 216] width 613 height 22
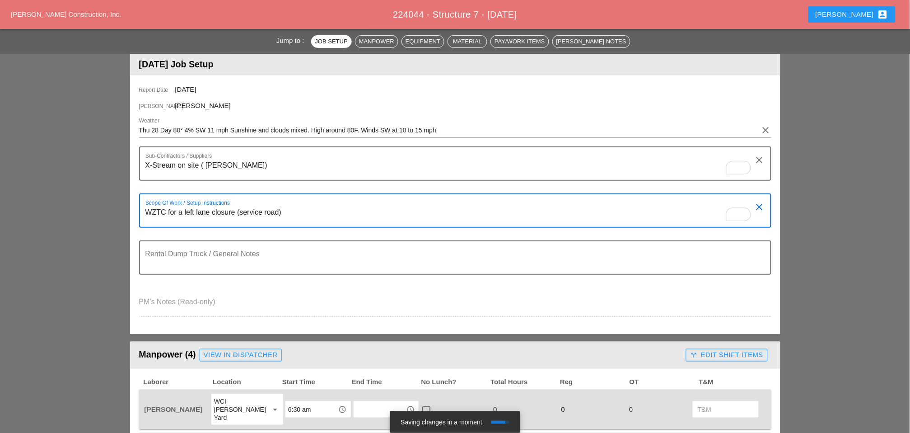
click at [307, 208] on textarea "WZTC for a left lane closure (service road)" at bounding box center [451, 216] width 613 height 22
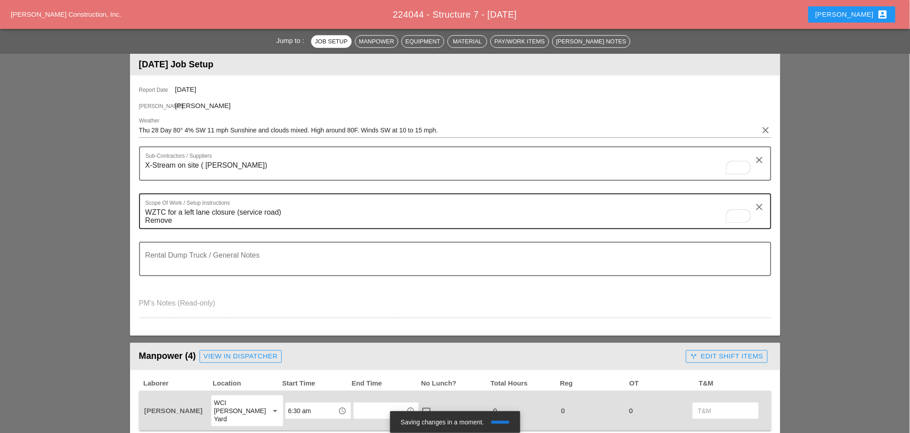
drag, startPoint x: 307, startPoint y: 209, endPoint x: 174, endPoint y: 216, distance: 132.5
click at [173, 216] on textarea "WZTC for a left lane closure (service road) Remove" at bounding box center [451, 216] width 613 height 23
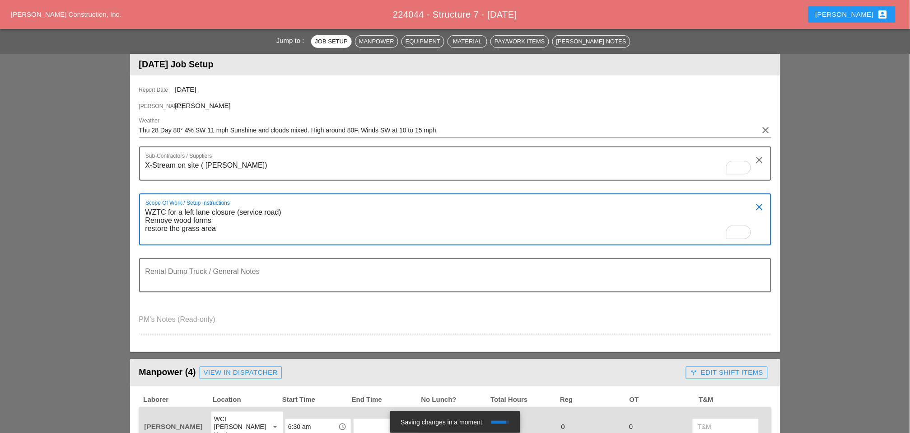
click at [145, 226] on textarea "WZTC for a left lane closure (service road) Remove wood forms restore the grass…" at bounding box center [451, 224] width 613 height 39
click at [231, 220] on textarea "WZTC for a left lane closure (service road) Remove wood forms Restore the grass…" at bounding box center [451, 224] width 613 height 39
drag, startPoint x: 238, startPoint y: 224, endPoint x: 236, endPoint y: 229, distance: 5.2
click at [237, 227] on textarea "WZTC for a left lane closure (service road) Remove wood forms Restore the grass…" at bounding box center [451, 224] width 613 height 39
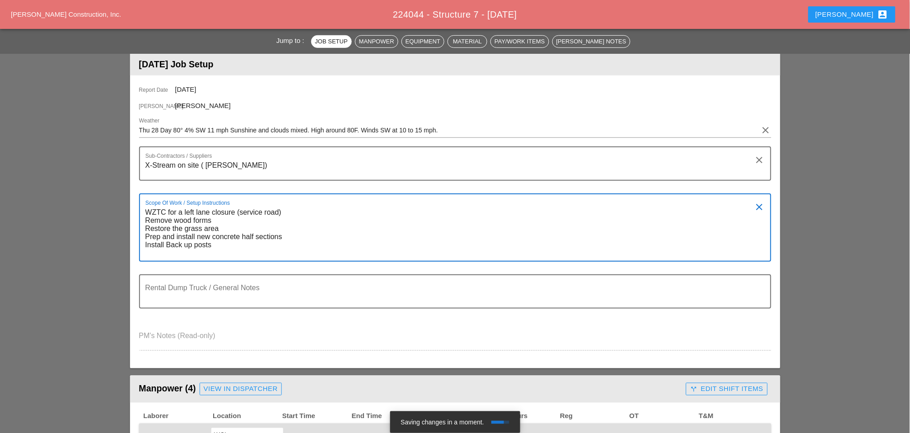
click at [224, 247] on textarea "WZTC for a left lane closure (service road) Remove wood forms Restore the grass…" at bounding box center [451, 233] width 613 height 56
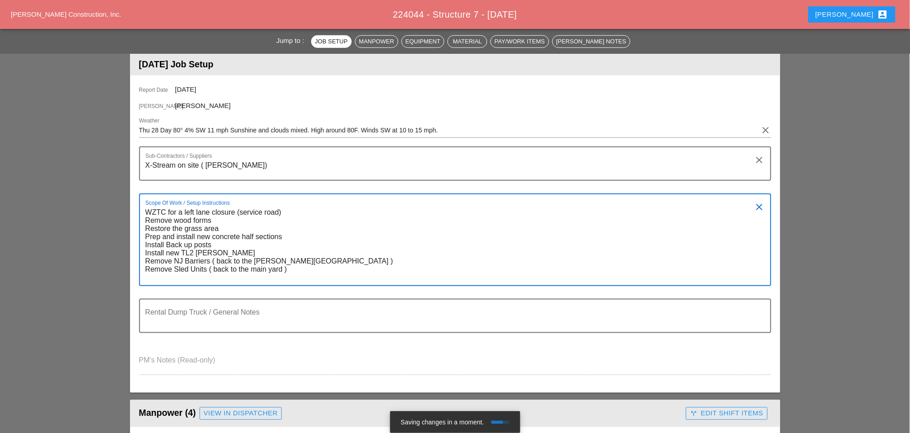
click at [302, 265] on textarea "WZTC for a left lane closure (service road) Remove wood forms Restore the grass…" at bounding box center [451, 245] width 613 height 80
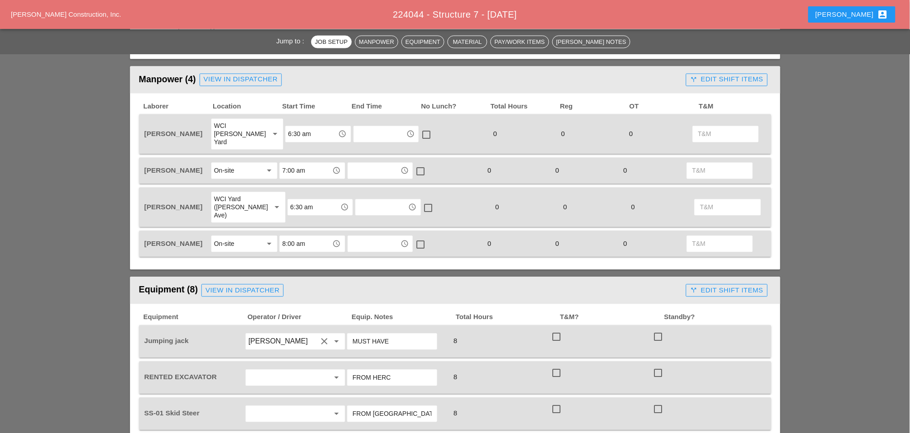
scroll to position [502, 0]
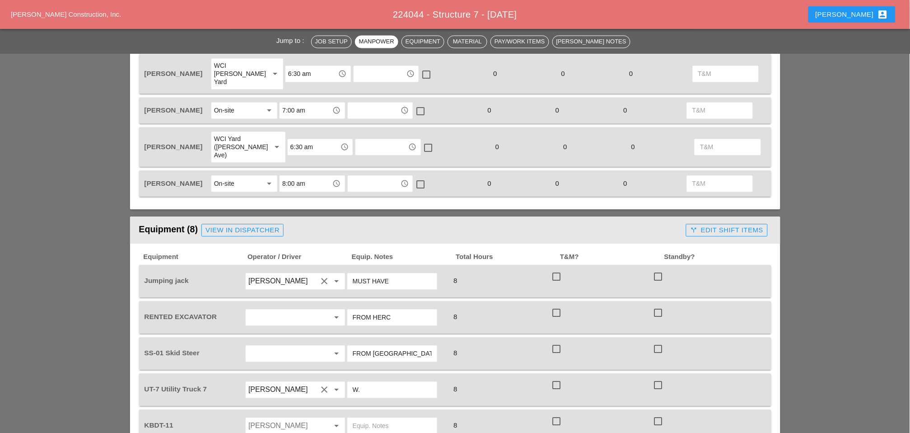
type textarea "WZTC for a left lane closure (service road) Remove wood forms Restore the grass…"
click at [268, 310] on input "text" at bounding box center [282, 317] width 69 height 14
click at [264, 327] on div "[PERSON_NAME]" at bounding box center [295, 331] width 85 height 11
type input "[PERSON_NAME]"
click at [264, 346] on input "text" at bounding box center [282, 353] width 69 height 14
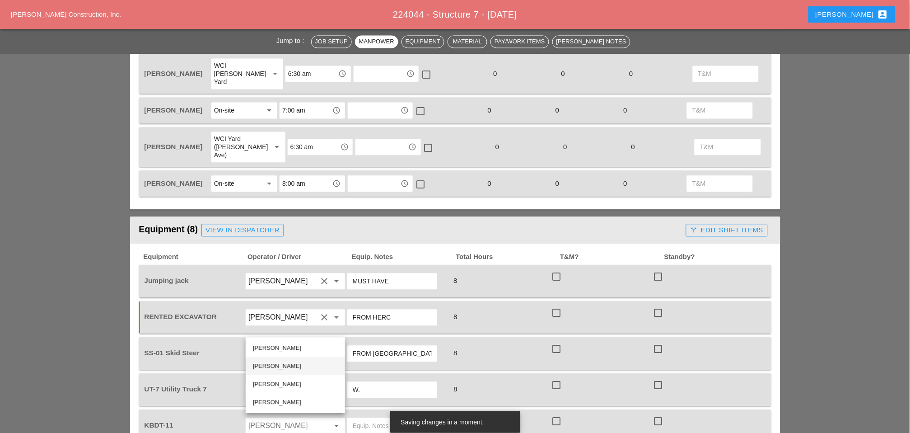
click at [262, 352] on div "[PERSON_NAME]" at bounding box center [295, 366] width 85 height 11
type input "[PERSON_NAME]"
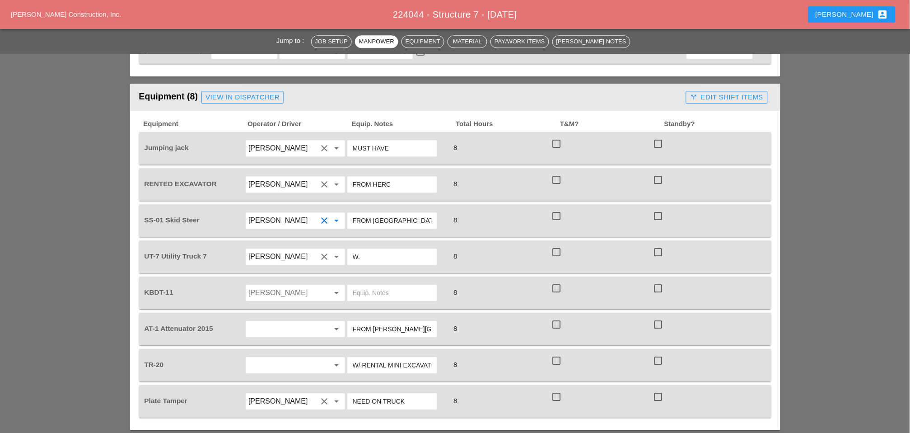
scroll to position [652, 0]
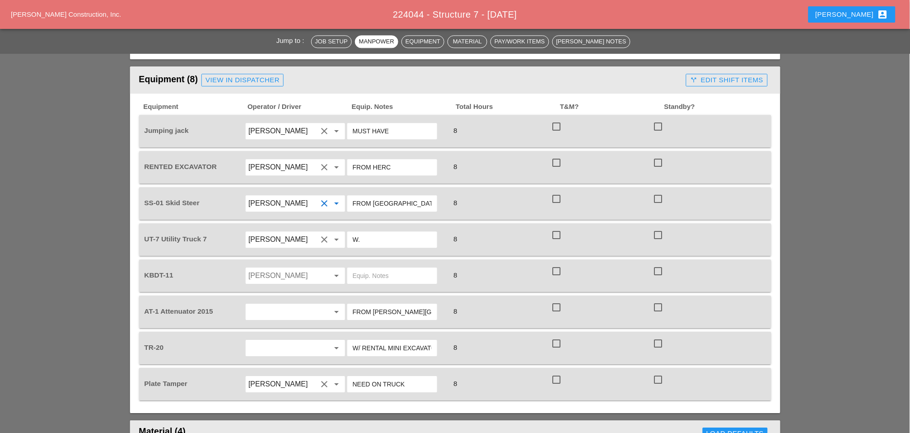
drag, startPoint x: 369, startPoint y: 218, endPoint x: 350, endPoint y: 211, distance: 20.3
click at [350, 231] on div "W." at bounding box center [392, 239] width 90 height 16
type input "Main Yard"
click at [278, 268] on input "Joshua Baker" at bounding box center [282, 275] width 69 height 14
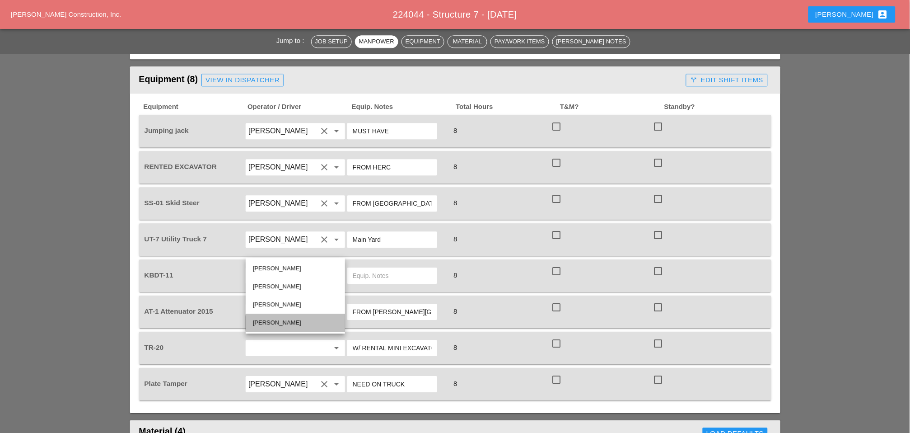
click at [277, 320] on div "Luis Ceja Rodriguez" at bounding box center [295, 322] width 85 height 11
type input "Luis Ceja Rodriguez"
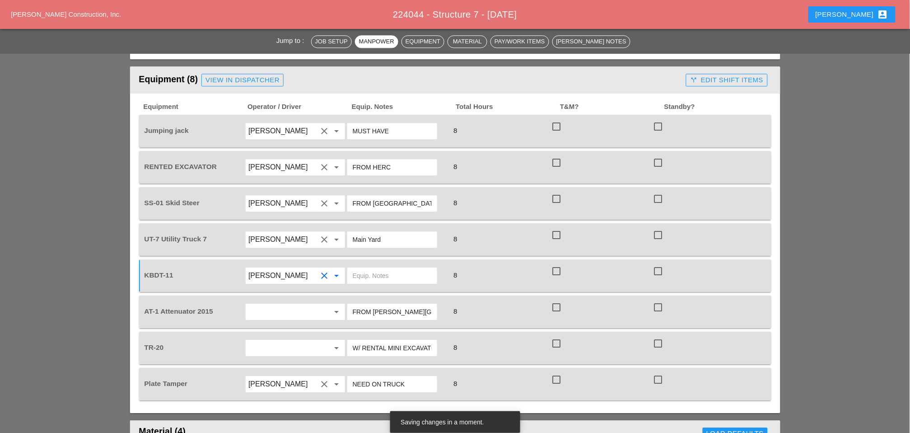
click at [373, 268] on input "text" at bounding box center [392, 275] width 79 height 14
type input "Main Yard"
click at [274, 304] on input "text" at bounding box center [282, 311] width 69 height 14
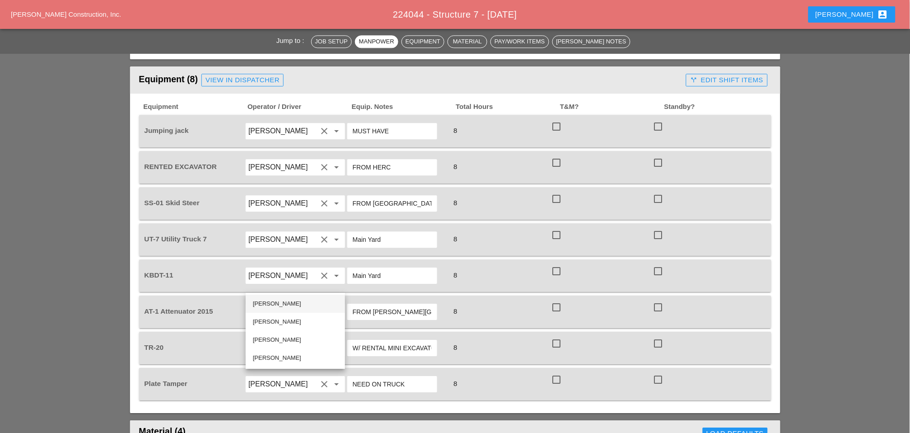
click at [284, 302] on div "Jessica Godoy" at bounding box center [295, 303] width 85 height 11
type input "Jessica Godoy"
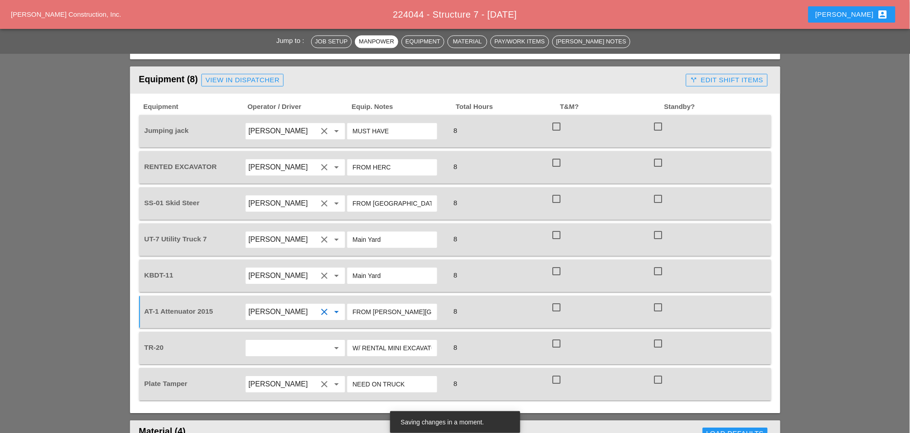
click at [286, 341] on input "text" at bounding box center [282, 348] width 69 height 14
drag, startPoint x: 271, startPoint y: 393, endPoint x: 275, endPoint y: 389, distance: 5.1
click at [272, 352] on div "Luis Ceja Rodriguez" at bounding box center [295, 393] width 85 height 11
type input "Luis Ceja Rodriguez"
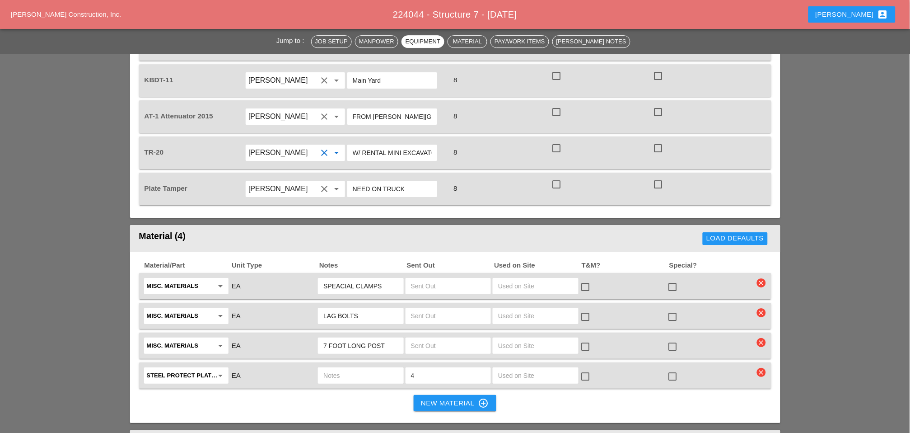
scroll to position [853, 0]
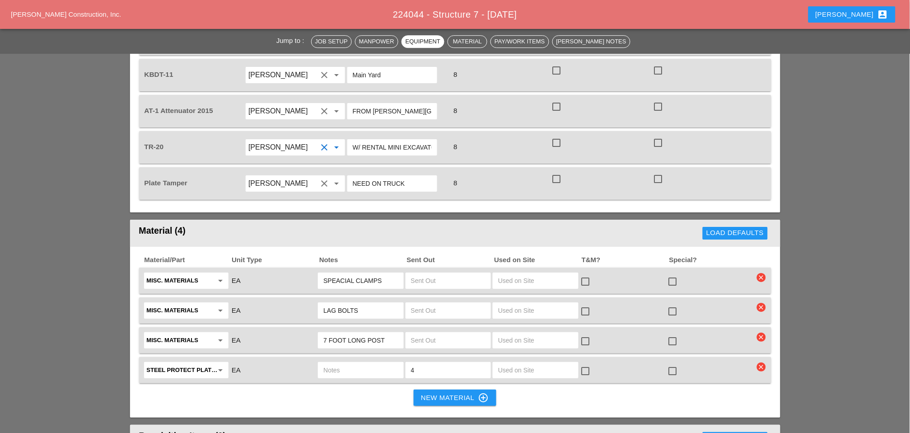
drag, startPoint x: 383, startPoint y: 249, endPoint x: 323, endPoint y: 246, distance: 60.6
click at [323, 272] on div "SPEACIAL CLAMPS" at bounding box center [360, 280] width 85 height 16
click at [181, 273] on input "Misc. Materials" at bounding box center [180, 280] width 66 height 14
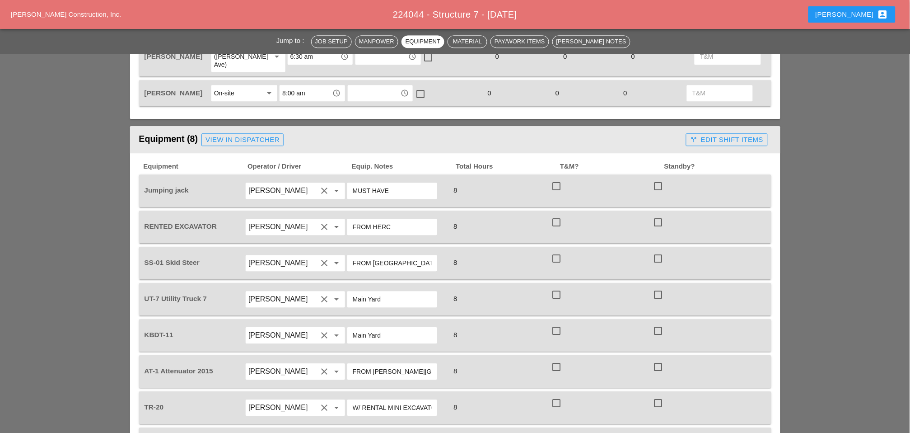
scroll to position [552, 0]
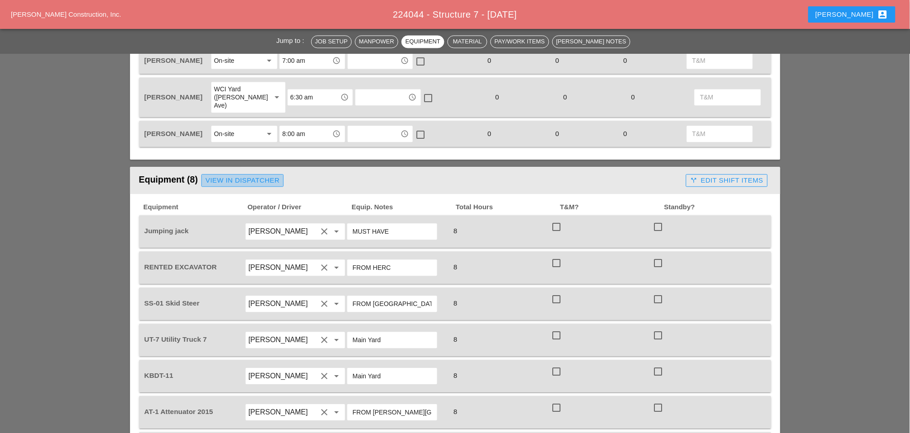
click at [226, 175] on div "View in Dispatcher" at bounding box center [243, 180] width 74 height 10
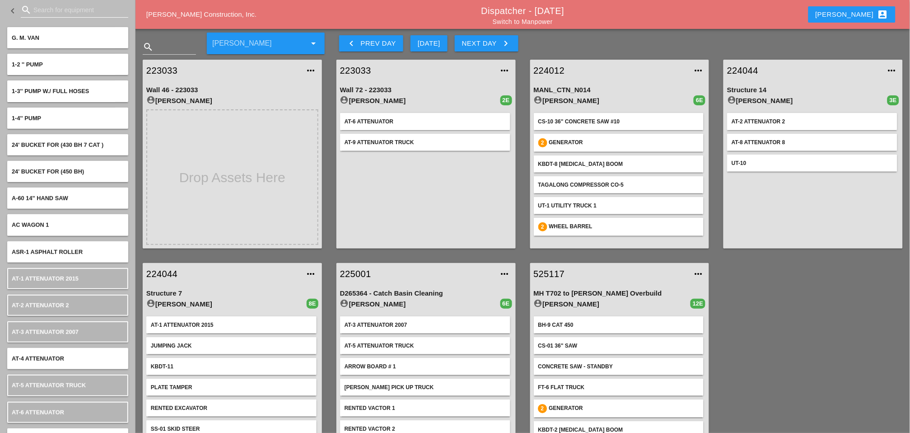
click at [46, 12] on input "Search for equipment" at bounding box center [74, 10] width 82 height 14
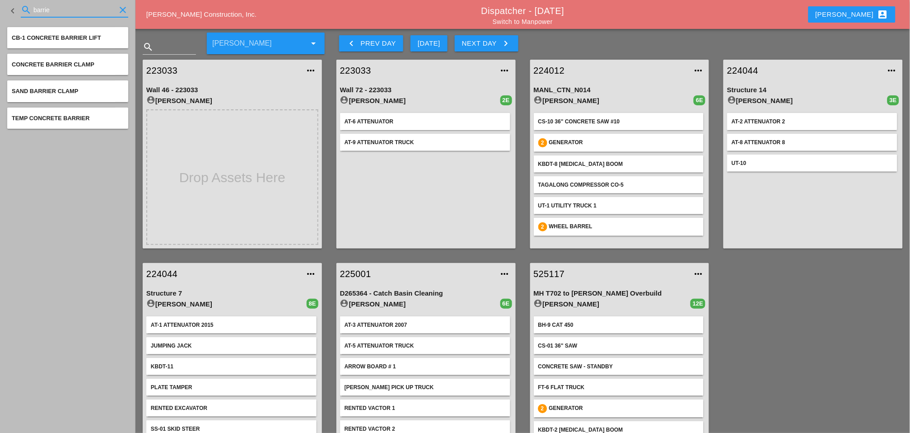
type input "barrier"
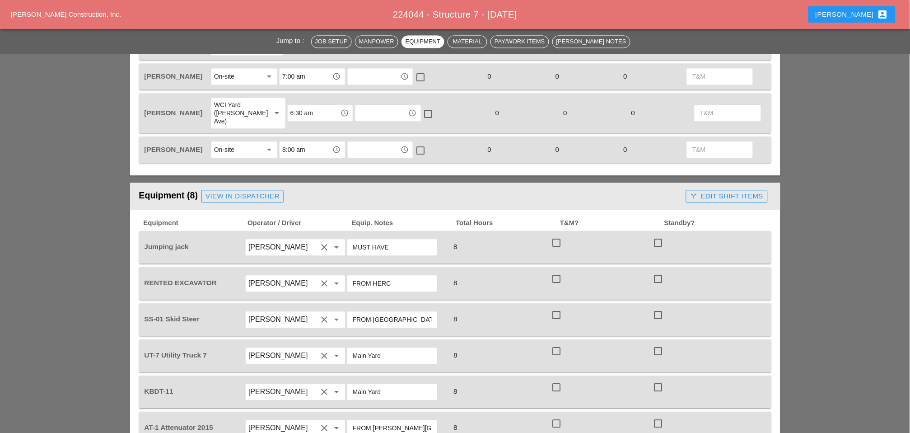
scroll to position [552, 0]
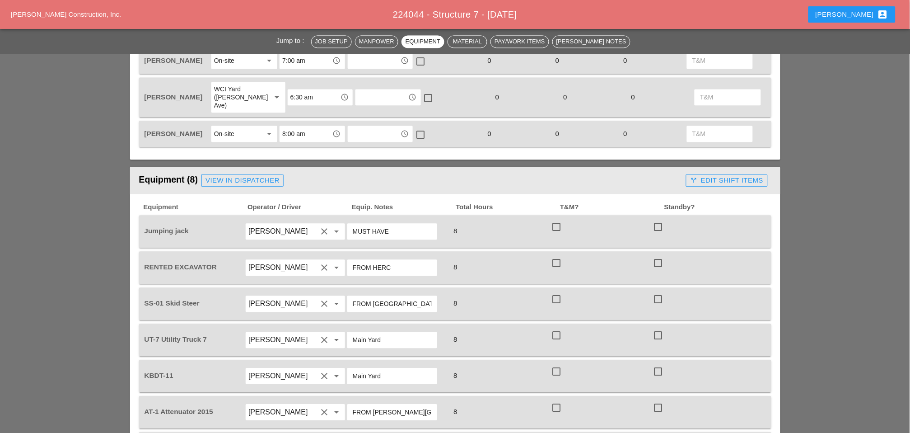
click at [353, 224] on input "MUST HAVE" at bounding box center [392, 231] width 79 height 14
type input "UT7 MUST HAVE"
click at [243, 175] on div "View in Dispatcher" at bounding box center [243, 180] width 74 height 10
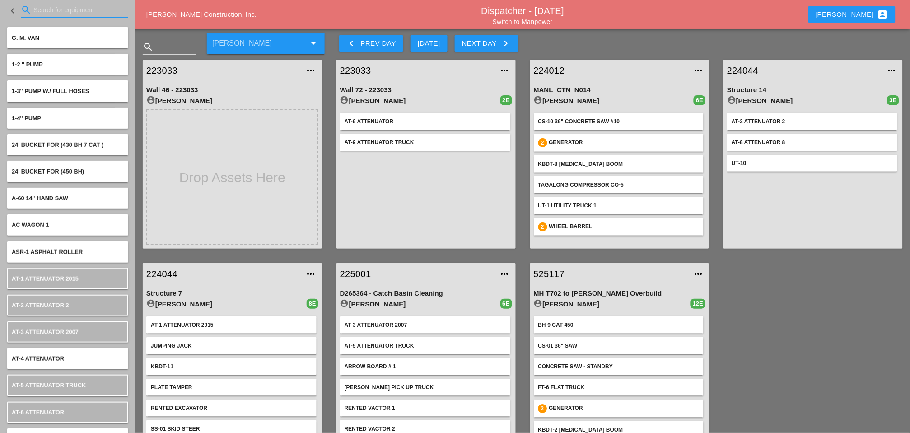
click at [39, 9] on input "Search for equipment" at bounding box center [74, 10] width 82 height 14
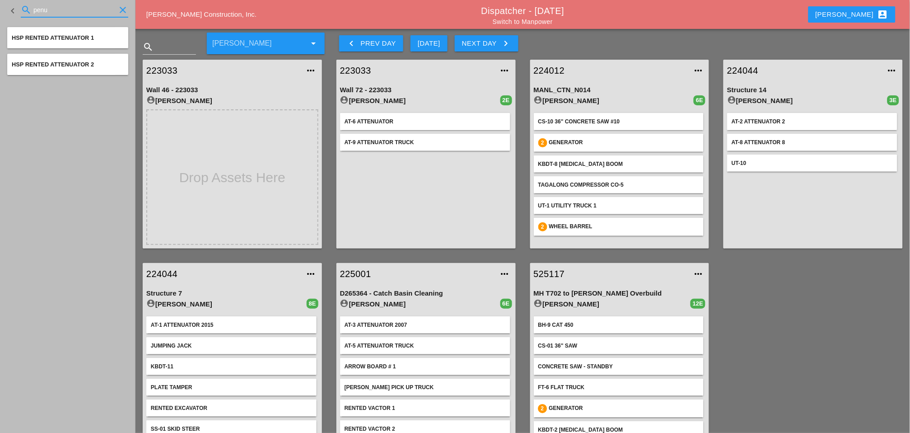
click at [60, 8] on input "penu" at bounding box center [74, 10] width 82 height 14
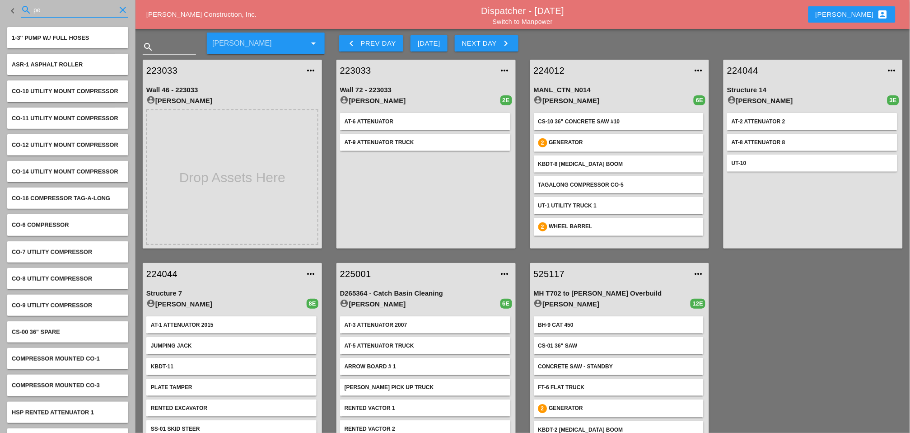
type input "p"
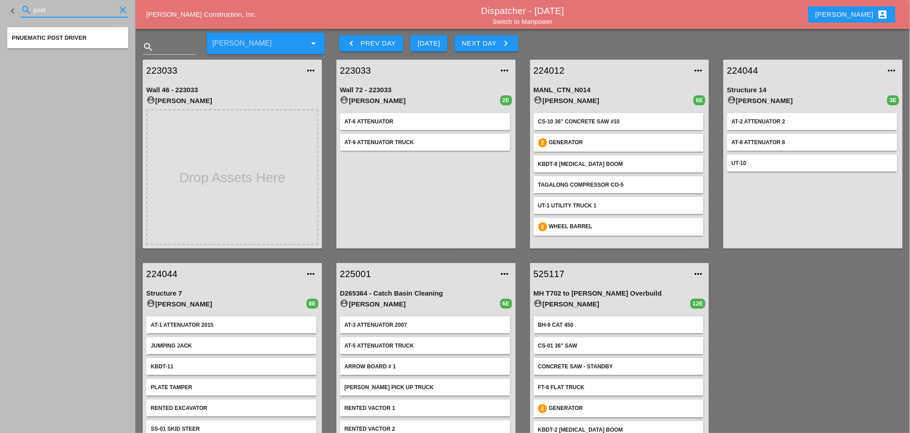
type input "post"
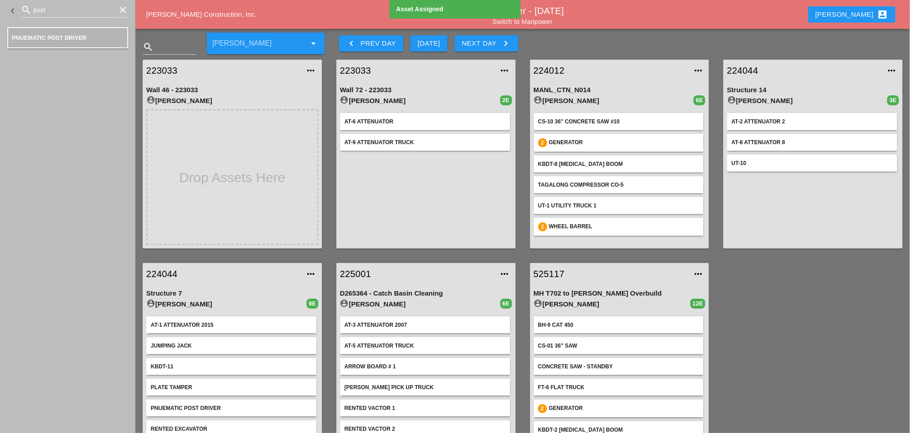
click at [169, 273] on link "224044" at bounding box center [223, 274] width 154 height 14
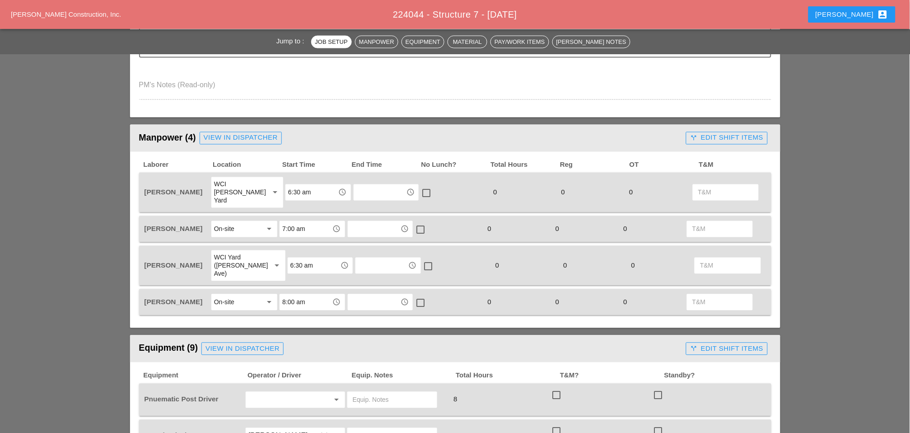
scroll to position [401, 0]
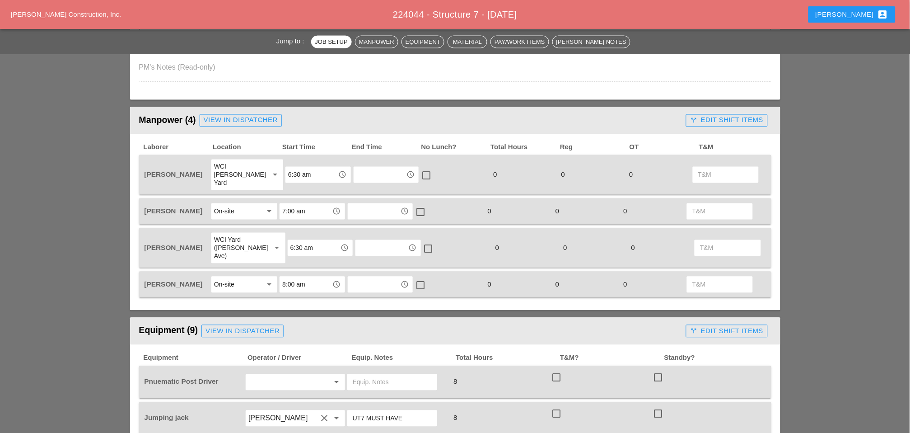
click at [252, 352] on input "text" at bounding box center [282, 382] width 69 height 14
click at [270, 336] on div "[PERSON_NAME]" at bounding box center [295, 340] width 85 height 11
type input "[PERSON_NAME]"
click at [355, 352] on input "text" at bounding box center [392, 382] width 79 height 14
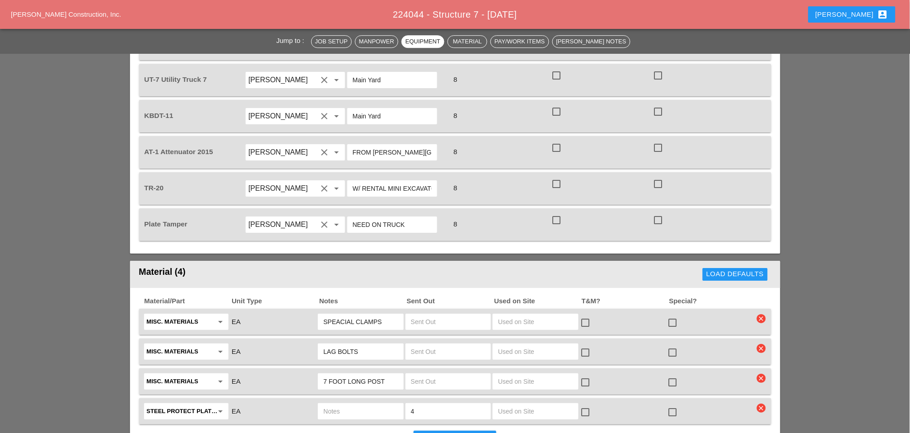
scroll to position [903, 0]
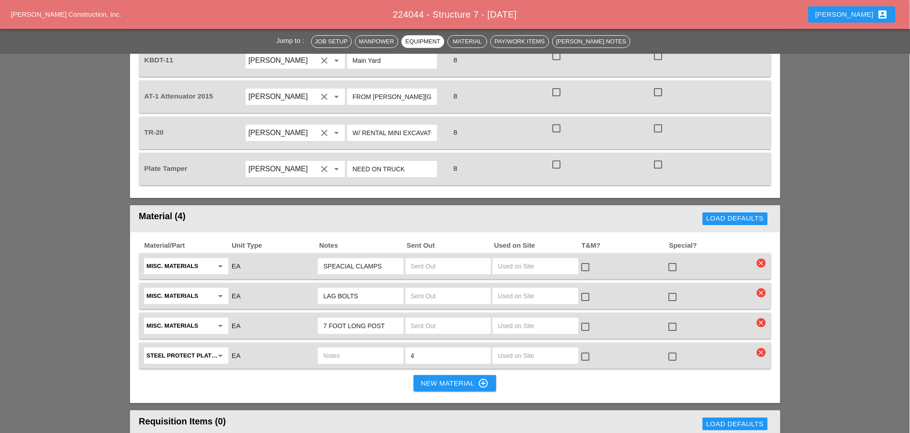
type input "From the main Yard on trailer"
click at [332, 259] on input "SPEACIAL CLAMPS" at bounding box center [360, 266] width 75 height 14
drag, startPoint x: 383, startPoint y: 234, endPoint x: 356, endPoint y: 234, distance: 26.2
click at [356, 259] on input "SPEACIAL CLAMPS" at bounding box center [360, 266] width 75 height 14
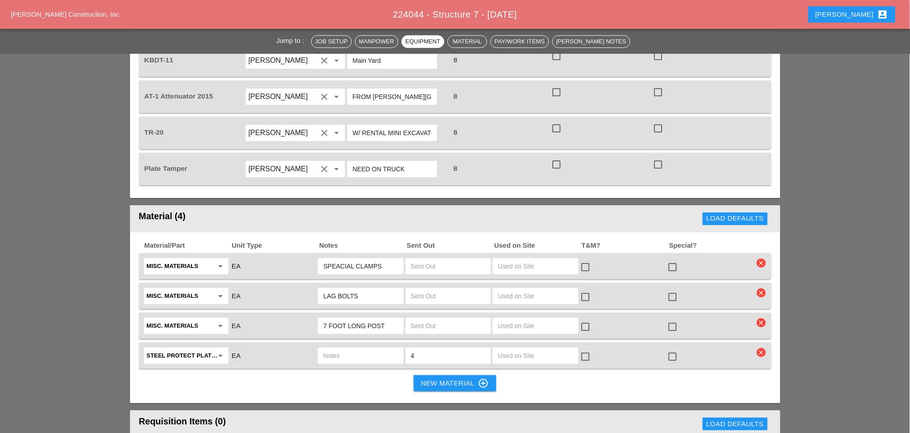
click at [384, 259] on input "SPEACIAL CLAMPS" at bounding box center [360, 266] width 75 height 14
drag, startPoint x: 387, startPoint y: 234, endPoint x: 323, endPoint y: 237, distance: 63.8
click at [323, 259] on input "SPEACIAL CLAMPS" at bounding box center [360, 266] width 75 height 14
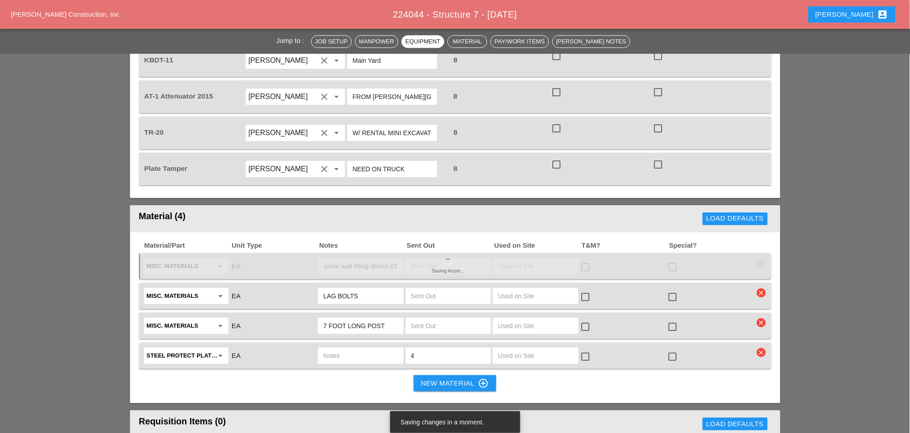
scroll to position [0, 10]
type input "Concrete wall lifting device 8T &"
click at [421, 259] on input "text" at bounding box center [448, 266] width 75 height 14
type input "2"
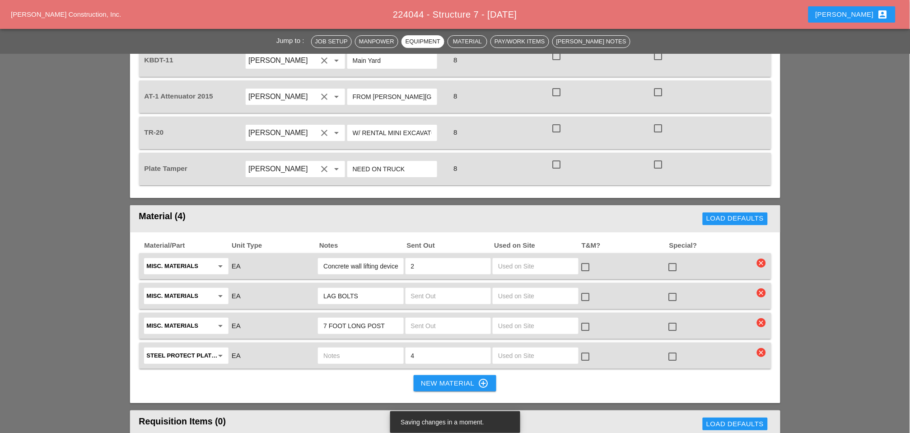
type input "Concrete wall lifting device 8T"
type input "2"
click at [216, 290] on icon "arrow_drop_down" at bounding box center [220, 295] width 11 height 11
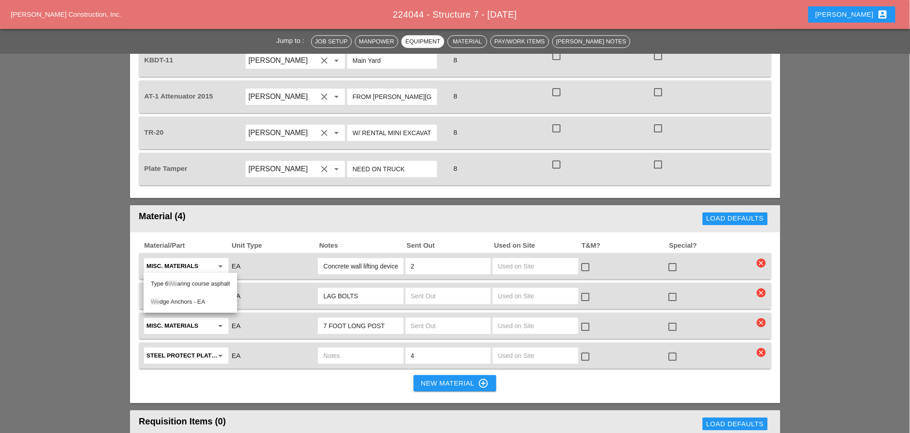
drag, startPoint x: 181, startPoint y: 301, endPoint x: 191, endPoint y: 297, distance: 10.7
click at [181, 301] on div "We dge Anchors - EA" at bounding box center [190, 301] width 79 height 11
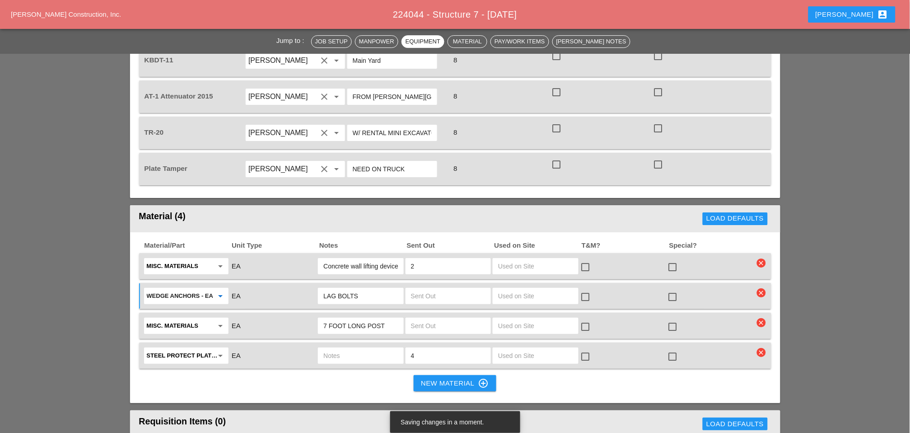
type input "Wedge Anchors - EA"
drag, startPoint x: 353, startPoint y: 261, endPoint x: 319, endPoint y: 261, distance: 34.3
click at [319, 288] on div "LAG BOLTS" at bounding box center [360, 296] width 85 height 16
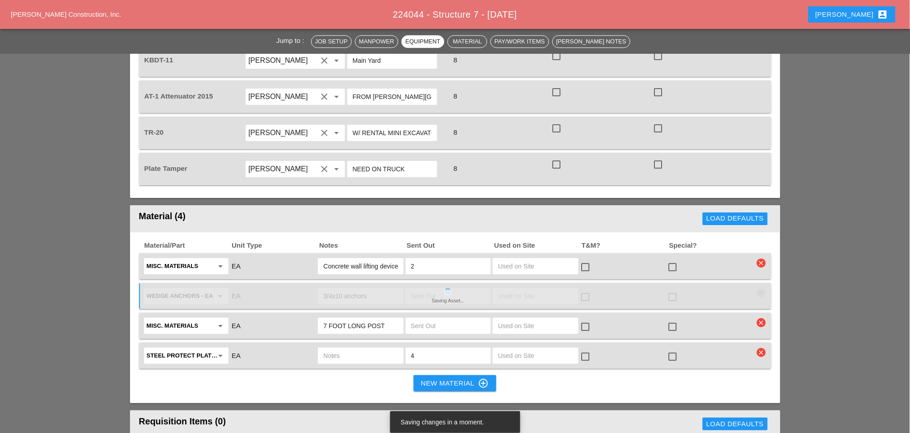
type input "3/4x10 anchors"
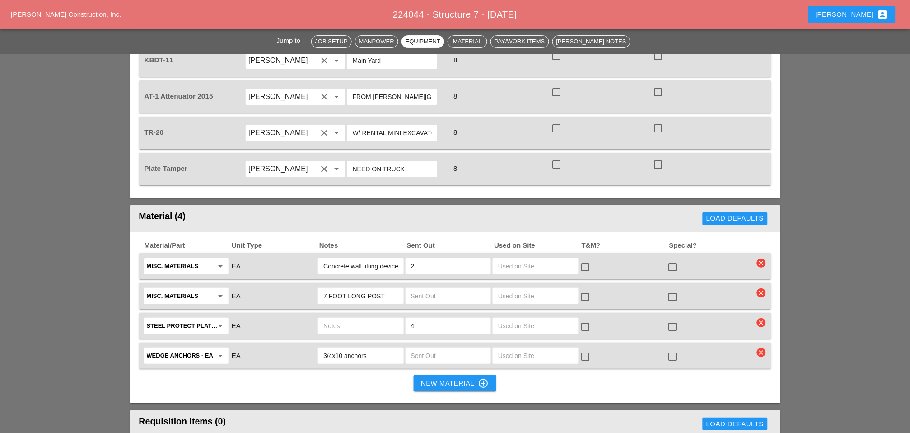
click at [382, 348] on input "3/4x10 anchors" at bounding box center [360, 355] width 75 height 14
type input "3/4x10 anchors"
click at [430, 348] on input "text" at bounding box center [448, 355] width 75 height 14
type input "60"
click at [388, 348] on input "3/4x10 anchors" at bounding box center [360, 355] width 75 height 14
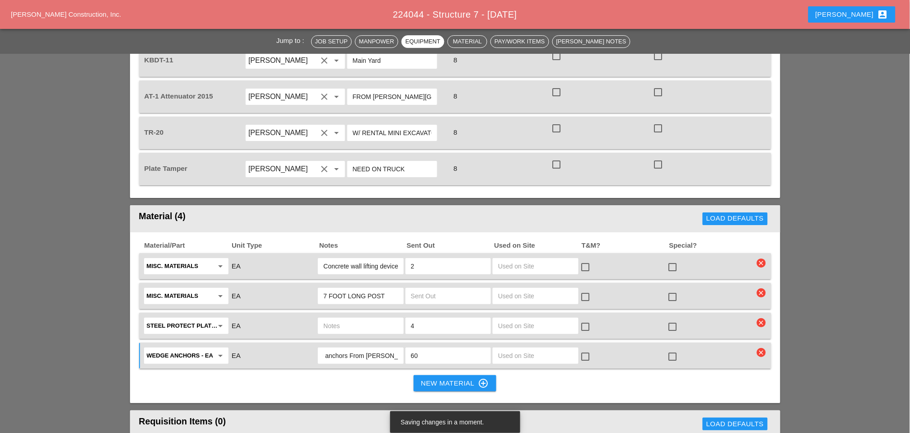
scroll to position [954, 0]
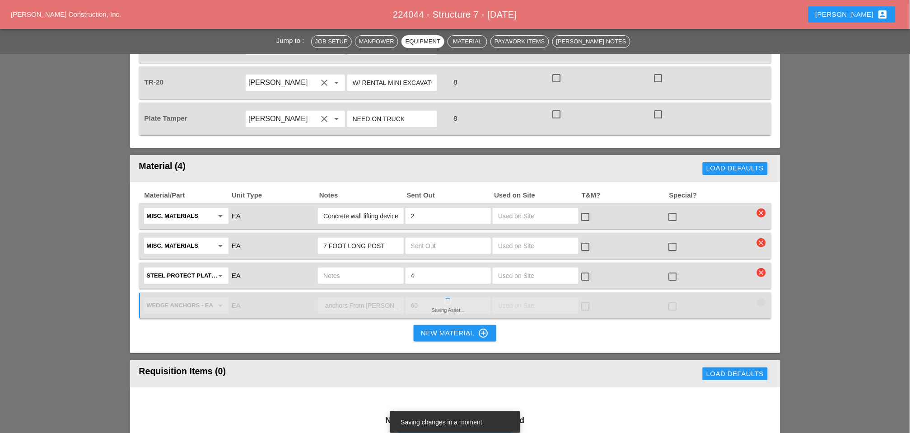
type input "3/4x10 anchors From [PERSON_NAME]'s office"
click at [327, 268] on input "text" at bounding box center [360, 275] width 75 height 14
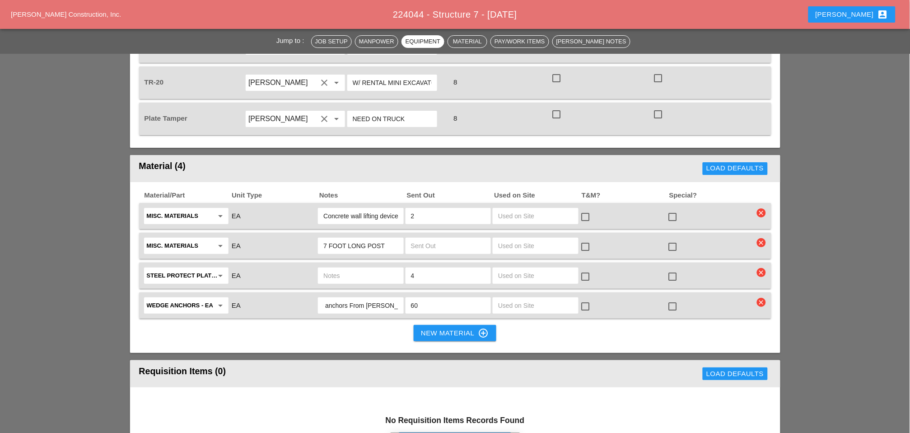
scroll to position [0, 0]
type input "h"
type input "Heavy Duty"
drag, startPoint x: 415, startPoint y: 241, endPoint x: 410, endPoint y: 241, distance: 5.0
click at [410, 267] on div "4" at bounding box center [448, 275] width 85 height 16
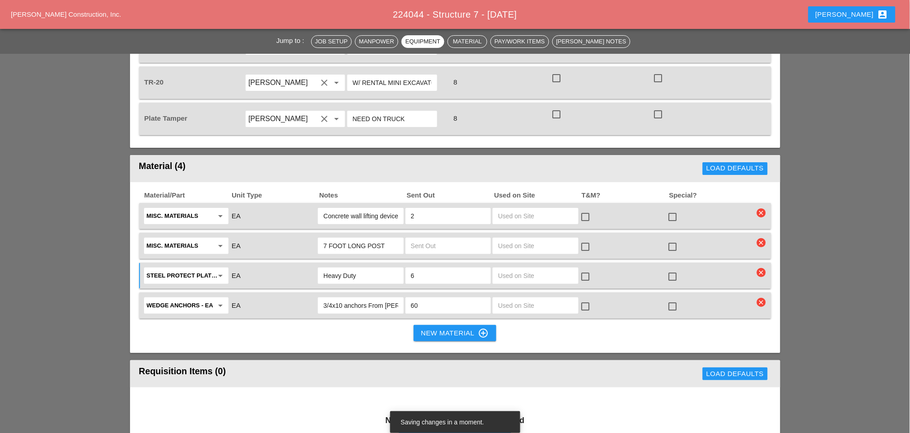
type input "6"
click at [371, 238] on input "7 FOOT LONG POST" at bounding box center [360, 245] width 75 height 14
click at [329, 238] on input "7 FOOT LONG POST" at bounding box center [360, 245] width 75 height 14
click at [386, 238] on input "7 FOOT LONG POST" at bounding box center [360, 245] width 75 height 14
drag, startPoint x: 384, startPoint y: 212, endPoint x: 319, endPoint y: 214, distance: 64.6
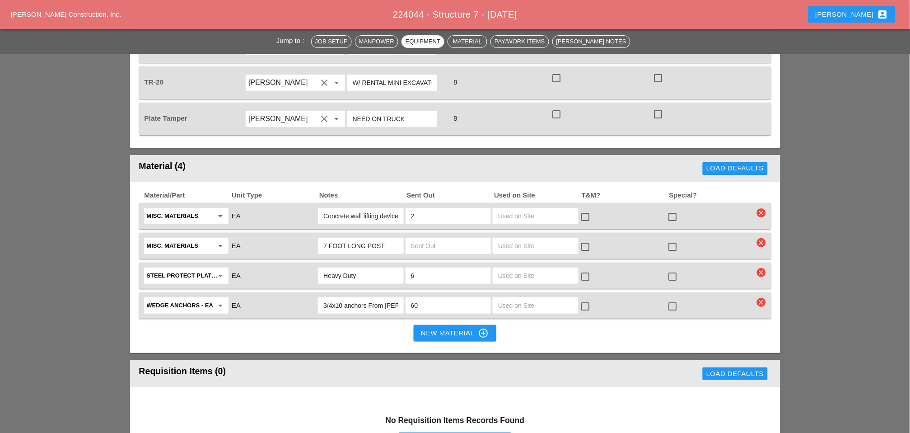
click at [319, 238] on div "7 FOOT LONG POST" at bounding box center [360, 246] width 85 height 16
type input "Guide rail Posts"
click at [417, 238] on input "text" at bounding box center [448, 245] width 75 height 14
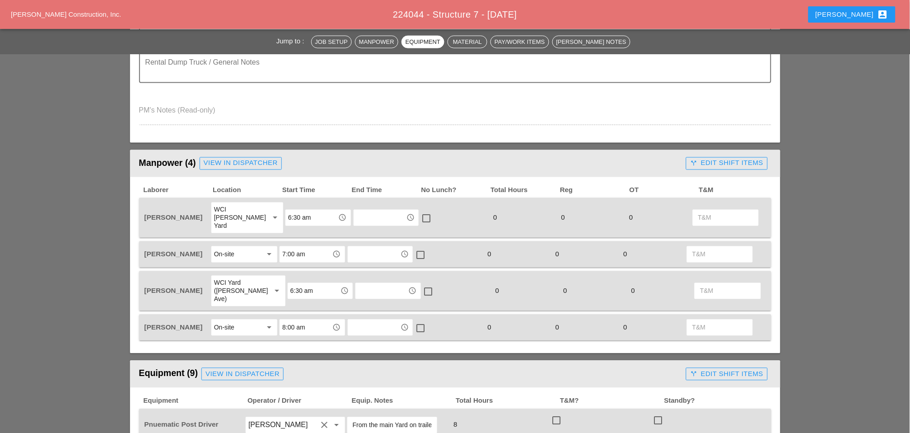
scroll to position [201, 0]
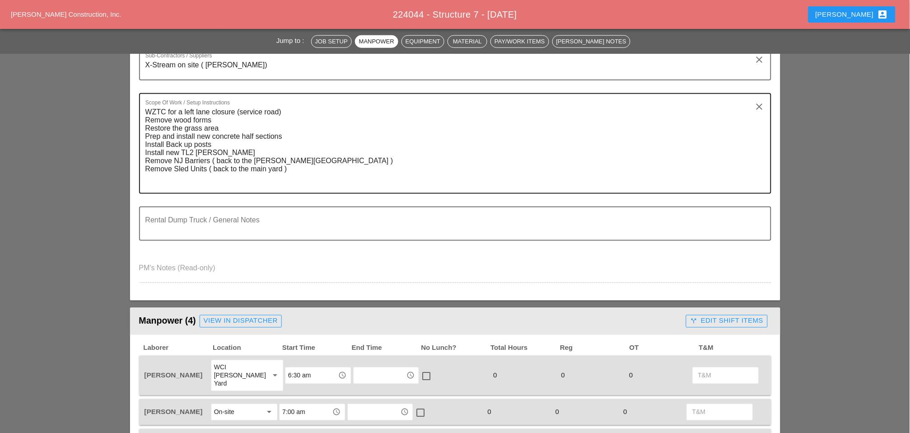
type input "6"
click at [300, 169] on textarea "WZTC for a left lane closure (service road) Remove wood forms Restore the grass…" at bounding box center [451, 149] width 613 height 88
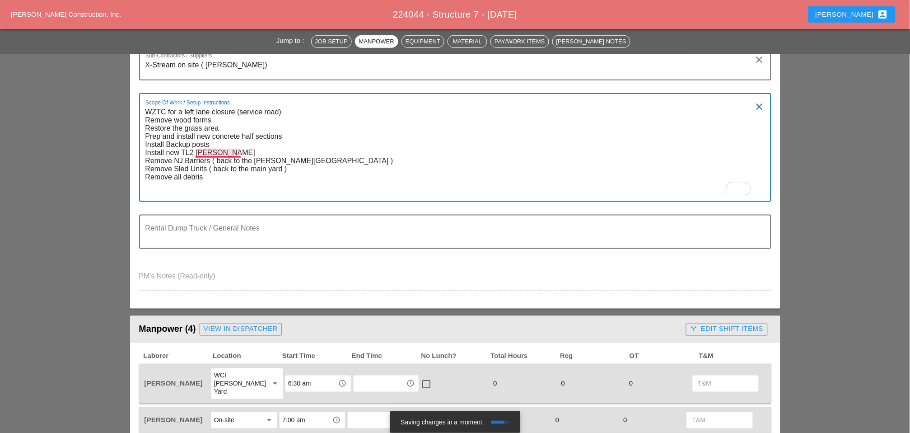
click at [220, 151] on textarea "WZTC for a left lane closure (service road) Remove wood forms Restore the grass…" at bounding box center [451, 153] width 613 height 96
drag, startPoint x: 220, startPoint y: 151, endPoint x: 210, endPoint y: 173, distance: 24.5
click at [205, 192] on textarea "WZTC for a left lane closure (service road) Remove wood forms Restore the grass…" at bounding box center [451, 153] width 613 height 96
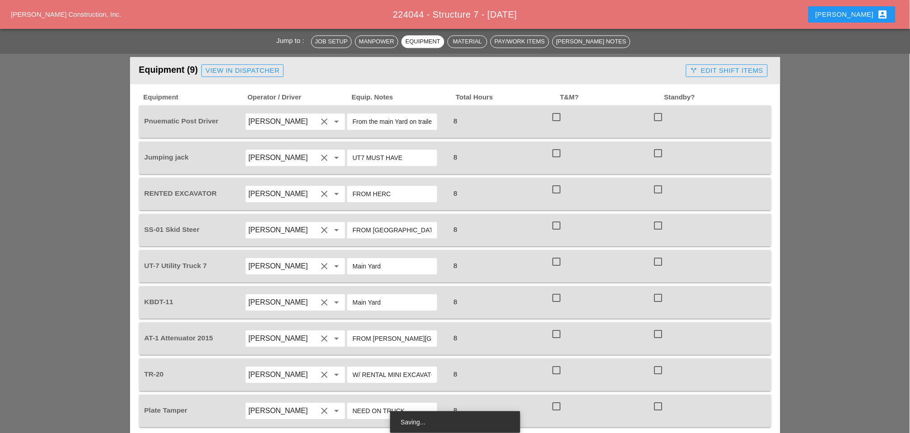
scroll to position [602, 0]
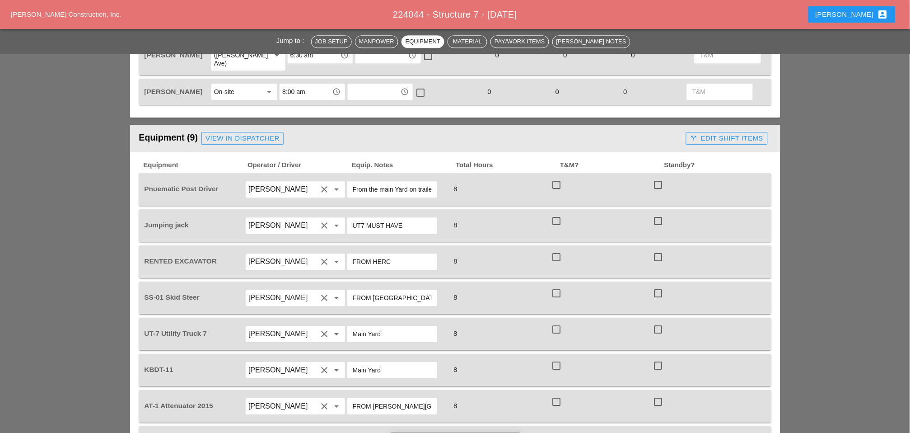
type textarea "WZTC for a left lane closure (service road) Remove wood forms Restore the grass…"
click at [245, 133] on div "View in Dispatcher" at bounding box center [243, 138] width 74 height 10
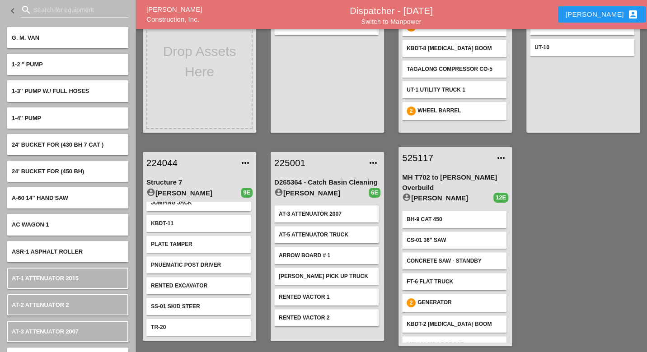
scroll to position [51, 0]
click at [45, 8] on input "Search for equipment" at bounding box center [74, 10] width 82 height 14
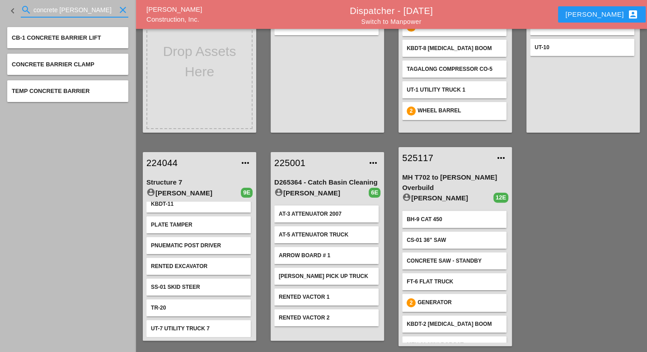
type input "concrete [PERSON_NAME]"
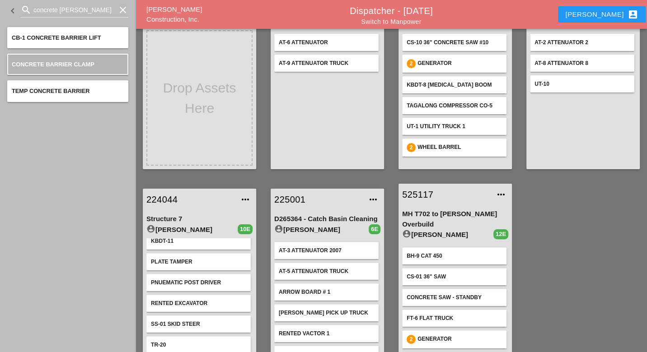
scroll to position [116, 0]
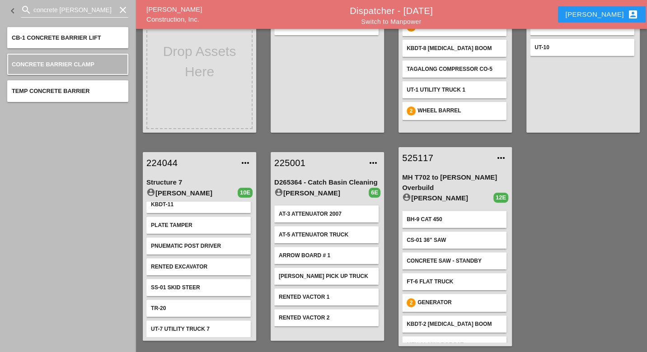
click at [79, 9] on input "concrete [PERSON_NAME]" at bounding box center [74, 10] width 82 height 14
click at [122, 7] on icon "clear" at bounding box center [122, 10] width 11 height 11
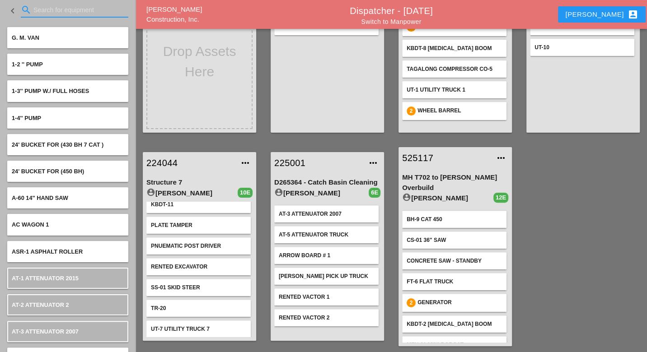
click at [71, 7] on input "Search for equipment" at bounding box center [74, 10] width 82 height 14
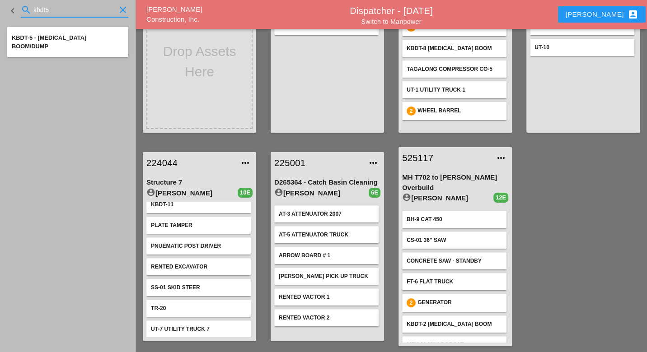
type input "kbdt5"
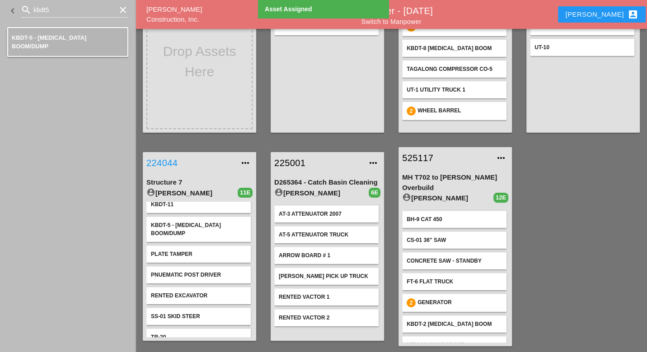
click at [171, 159] on link "224044" at bounding box center [190, 163] width 88 height 14
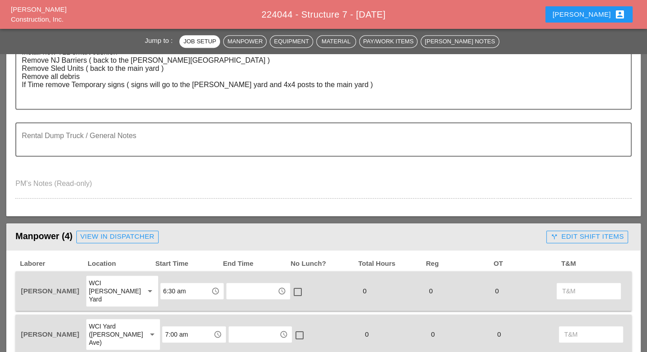
scroll to position [502, 0]
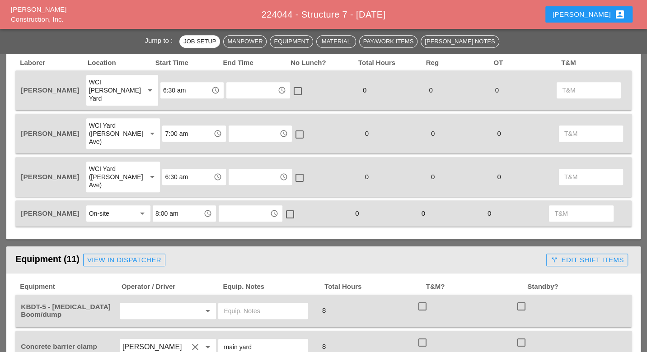
click at [166, 126] on input "7:00 am" at bounding box center [187, 133] width 45 height 14
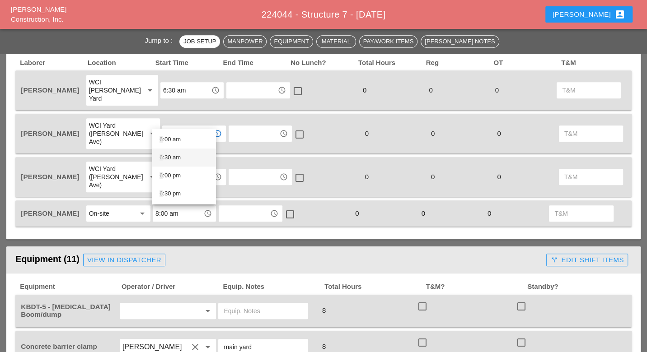
click at [168, 158] on div "6 :30 am" at bounding box center [183, 157] width 49 height 11
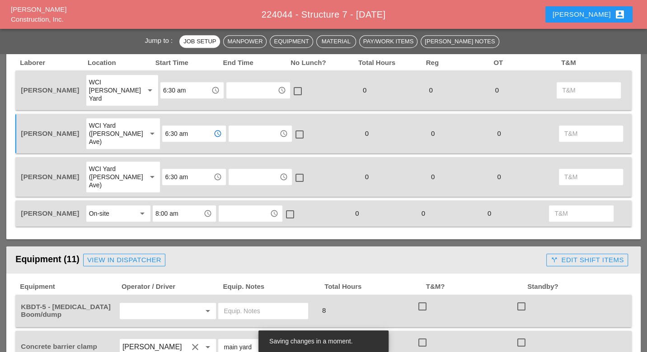
type input "6:30 am"
click at [164, 206] on input "8:00 am" at bounding box center [177, 213] width 45 height 14
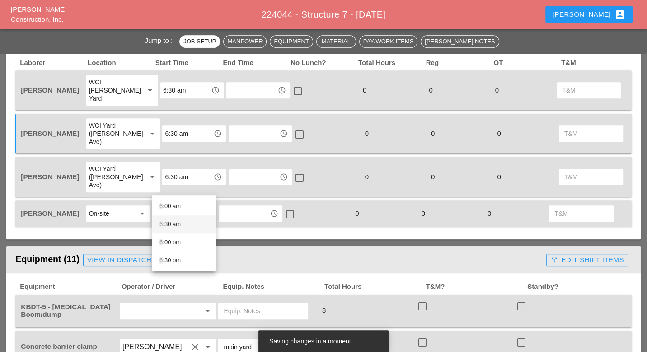
click at [165, 220] on div "6 :30 am" at bounding box center [183, 224] width 49 height 11
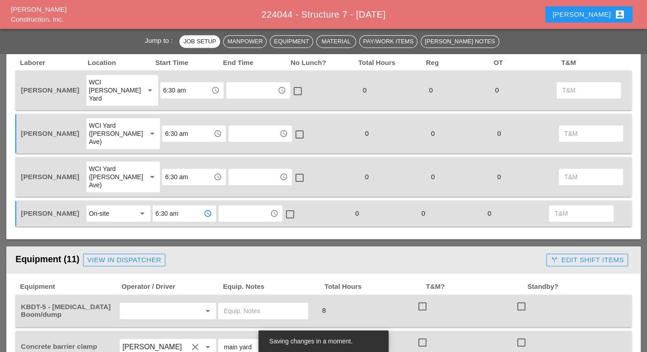
type input "6:30 am"
click at [122, 206] on div "On-site" at bounding box center [112, 213] width 46 height 14
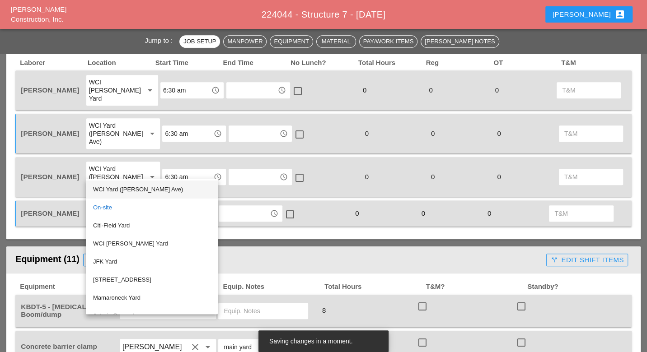
click at [122, 190] on div "WCI Yard ([PERSON_NAME] Ave)" at bounding box center [151, 189] width 117 height 11
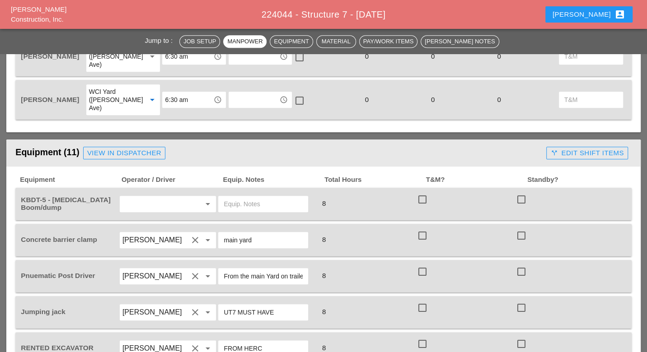
scroll to position [652, 0]
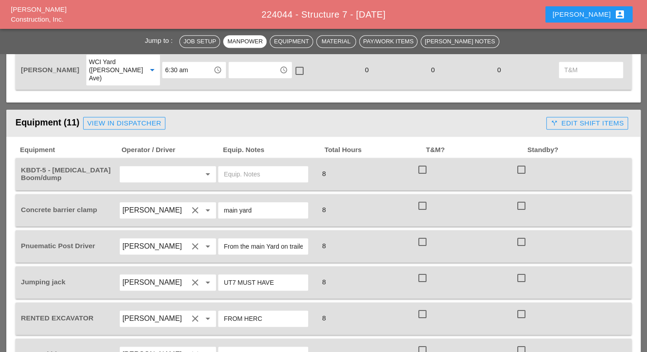
click at [151, 167] on input "text" at bounding box center [155, 174] width 66 height 14
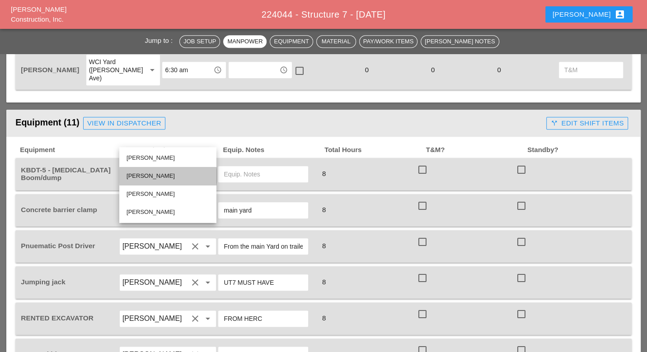
click at [150, 175] on div "[PERSON_NAME]" at bounding box center [167, 176] width 83 height 11
type input "[PERSON_NAME]"
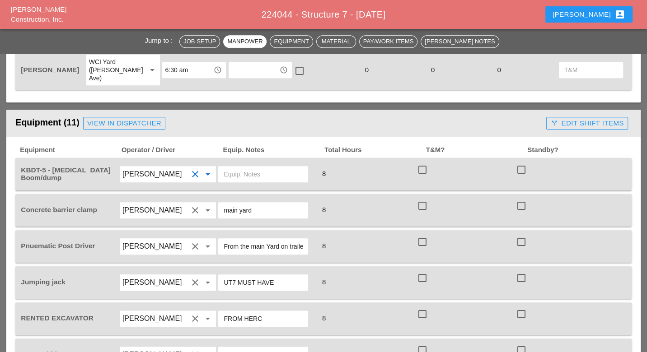
click at [244, 167] on input "text" at bounding box center [263, 174] width 79 height 14
type input "Main yard"
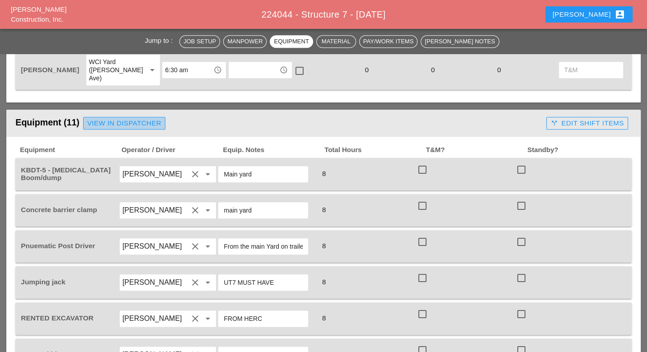
click at [106, 118] on div "View in Dispatcher" at bounding box center [124, 123] width 74 height 10
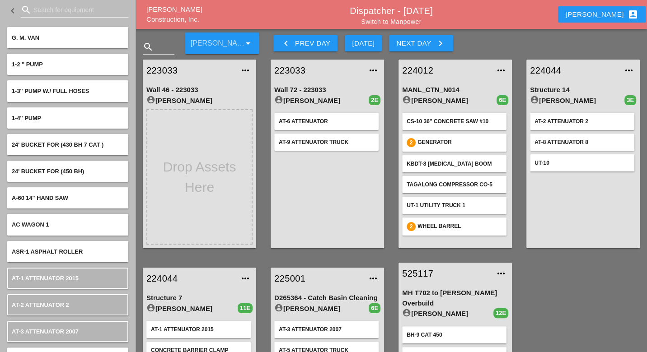
scroll to position [116, 0]
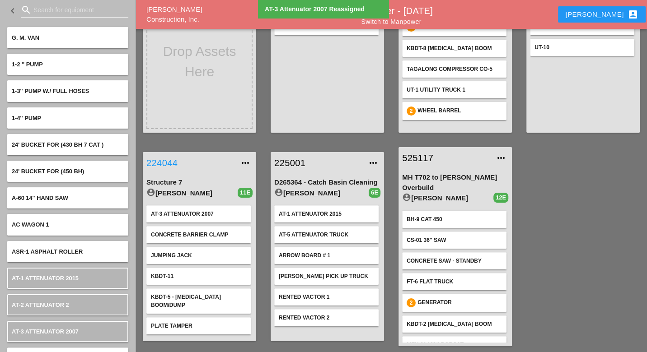
click at [163, 164] on link "224044" at bounding box center [190, 163] width 88 height 14
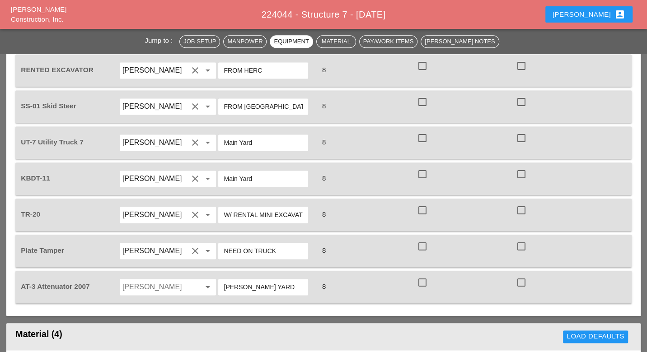
scroll to position [903, 0]
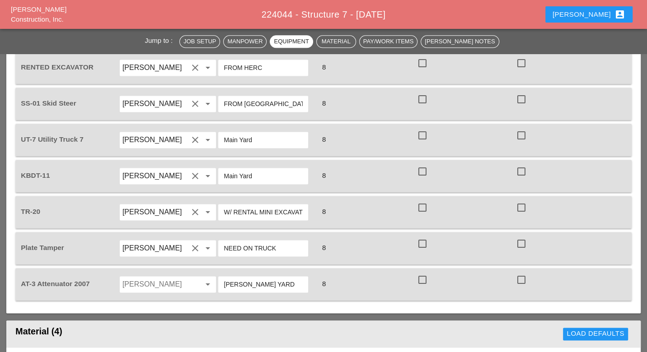
click at [149, 277] on input "Brian Ferguson" at bounding box center [155, 284] width 66 height 14
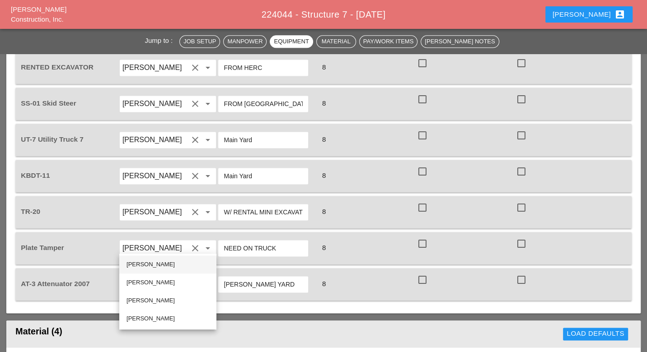
click at [151, 263] on div "[PERSON_NAME]" at bounding box center [167, 264] width 83 height 11
type input "[PERSON_NAME]"
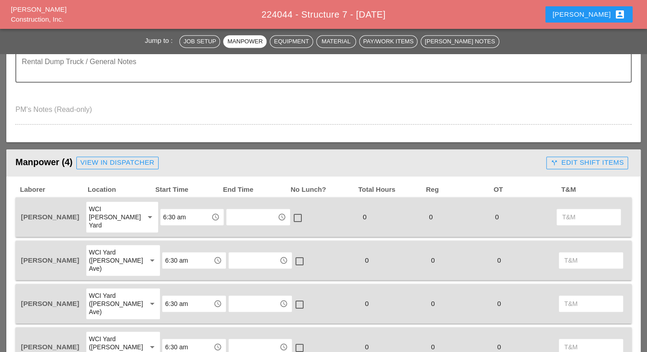
scroll to position [301, 0]
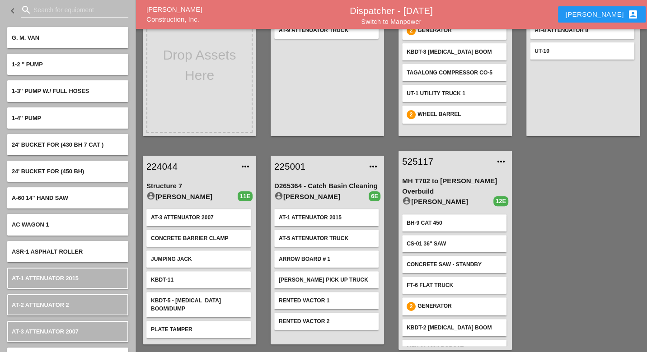
scroll to position [116, 0]
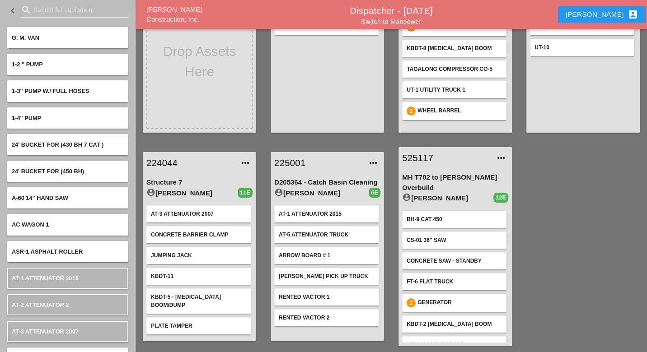
click at [292, 164] on link "225001" at bounding box center [318, 163] width 88 height 14
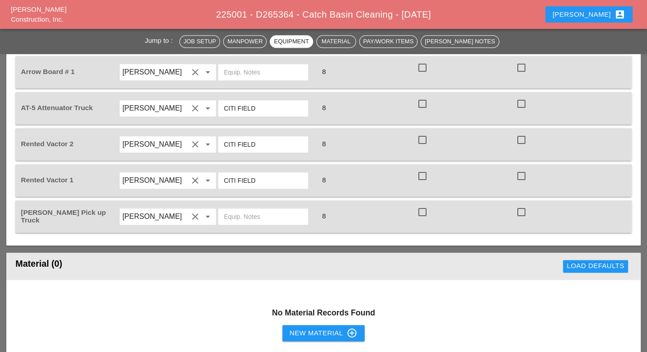
scroll to position [602, 0]
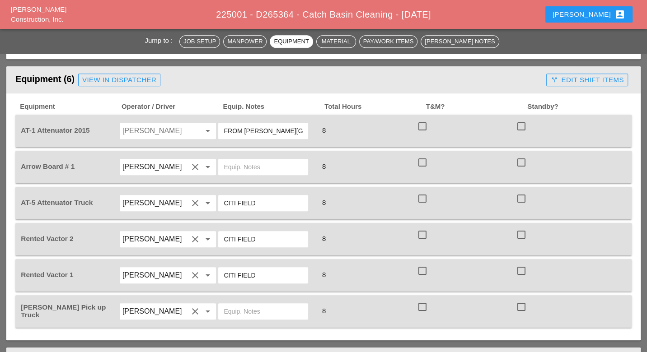
click at [156, 124] on input "Jessica Godoy" at bounding box center [155, 131] width 66 height 14
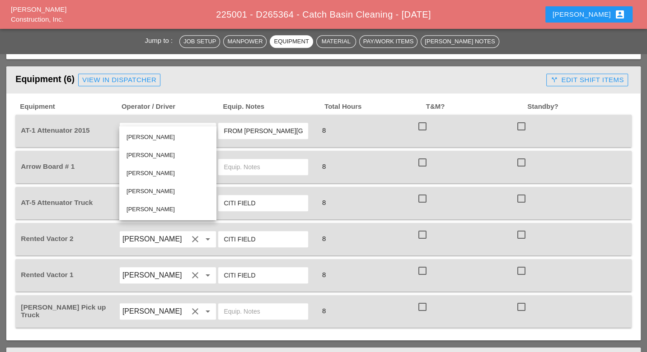
click at [153, 136] on div "Brian Ferguson" at bounding box center [167, 137] width 83 height 11
type input "Brian Ferguson"
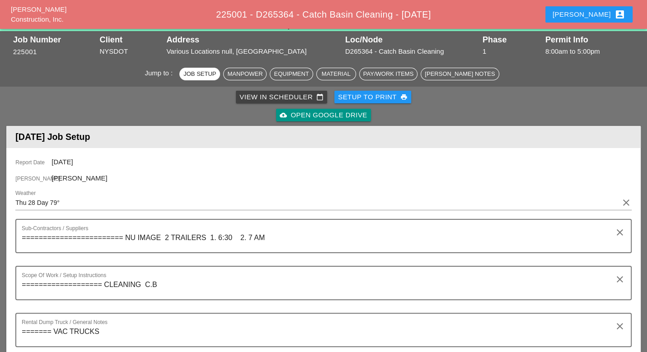
scroll to position [0, 0]
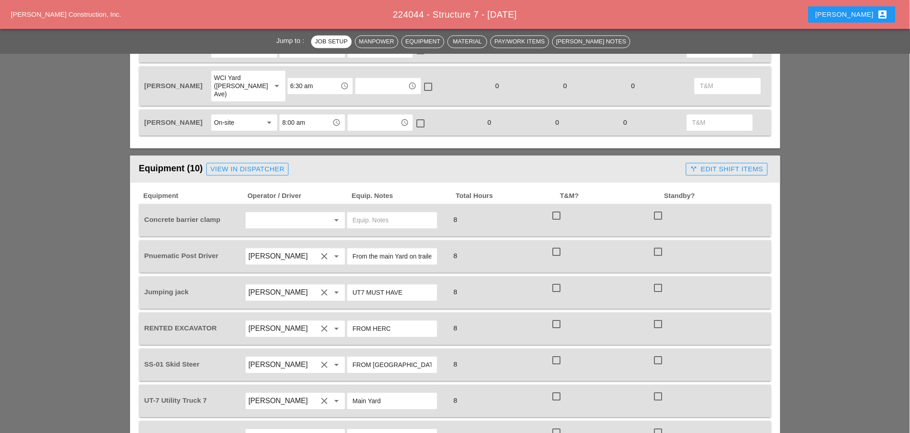
scroll to position [602, 0]
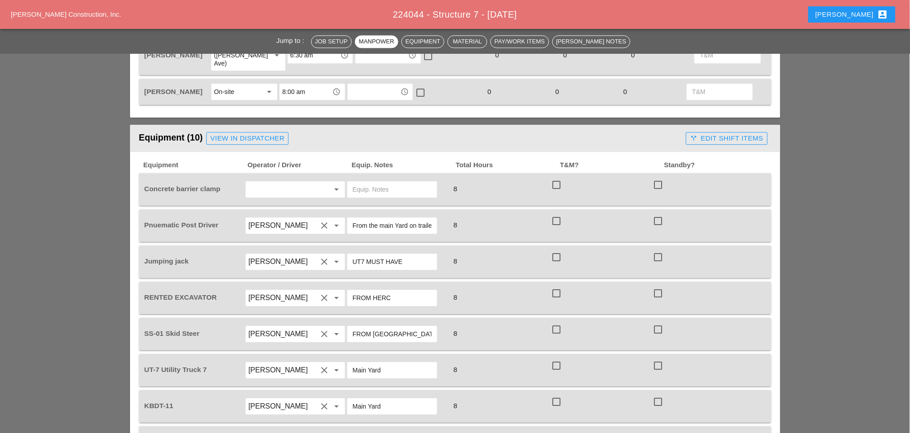
click at [284, 182] on input "text" at bounding box center [282, 189] width 69 height 14
drag, startPoint x: 268, startPoint y: 238, endPoint x: 300, endPoint y: 203, distance: 47.6
click at [268, 237] on div "[PERSON_NAME]" at bounding box center [295, 239] width 85 height 11
type input "[PERSON_NAME]"
click at [359, 182] on input "text" at bounding box center [392, 189] width 79 height 14
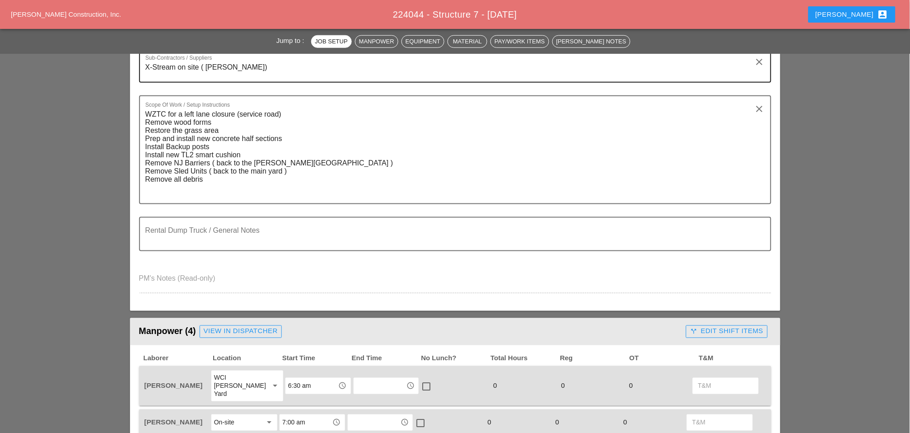
scroll to position [201, 0]
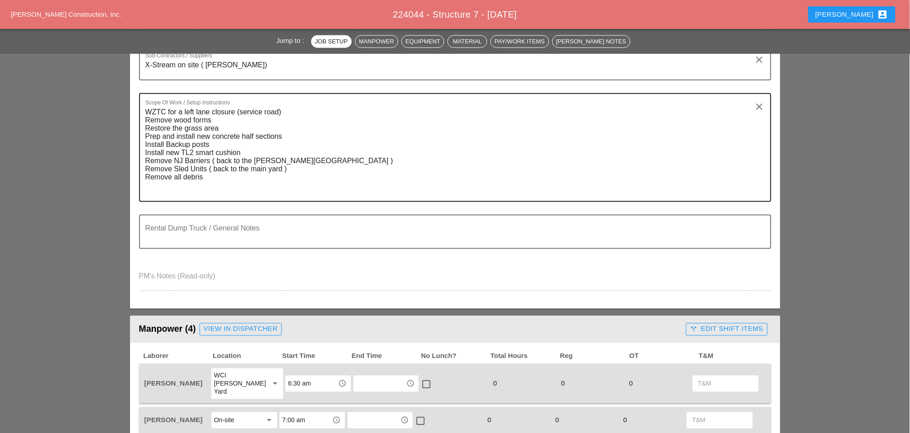
type input "main yard"
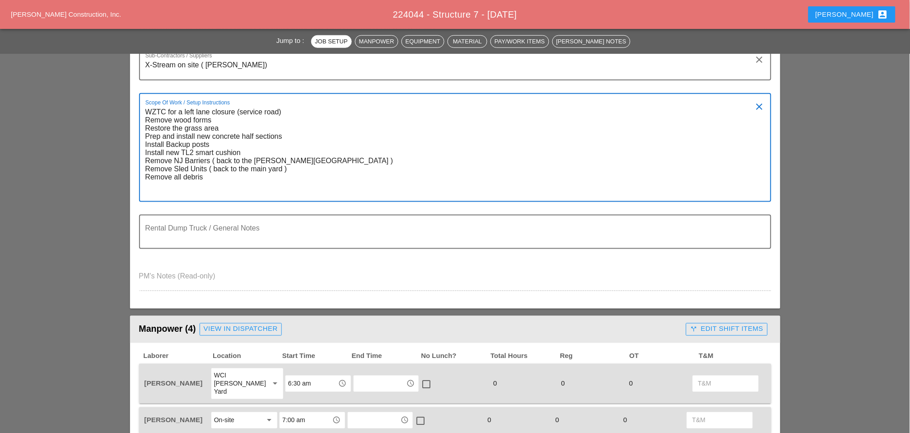
click at [207, 175] on textarea "WZTC for a left lane closure (service road) Remove wood forms Restore the grass…" at bounding box center [451, 153] width 613 height 96
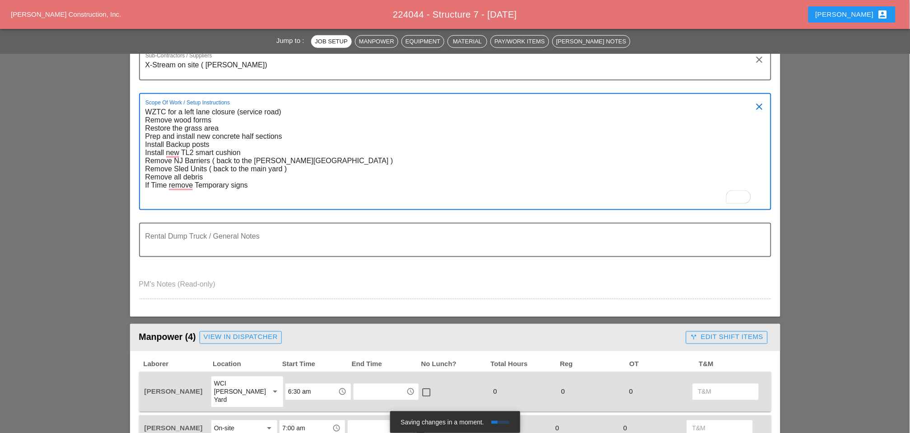
click at [264, 181] on textarea "WZTC for a left lane closure (service road) Remove wood forms Restore the grass…" at bounding box center [451, 157] width 613 height 104
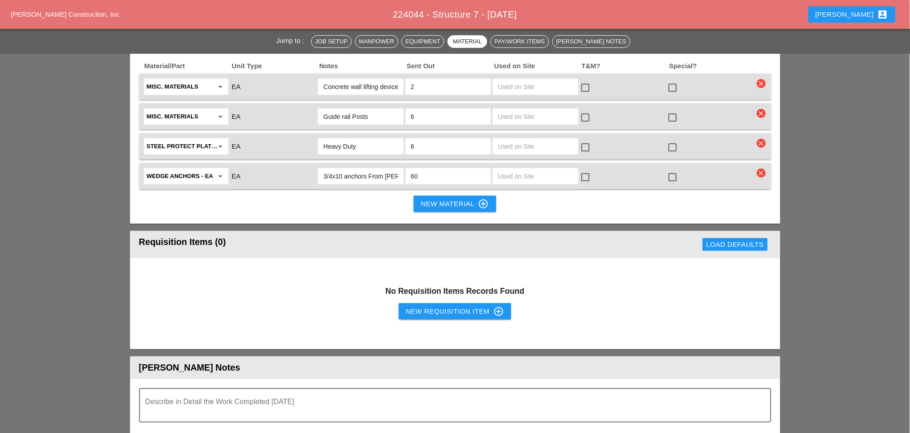
scroll to position [1154, 0]
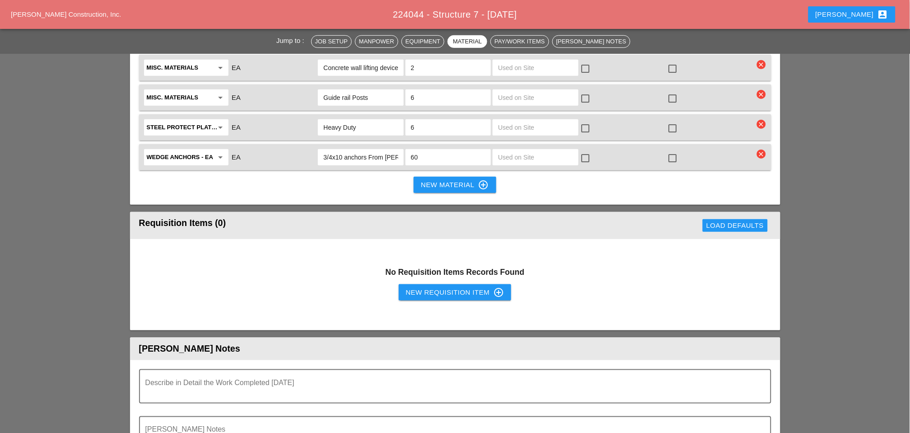
type textarea "WZTC for a left lane closure (service road) Remove wood forms Restore the grass…"
click at [404, 284] on button "New Requisition Item control_point" at bounding box center [455, 292] width 113 height 16
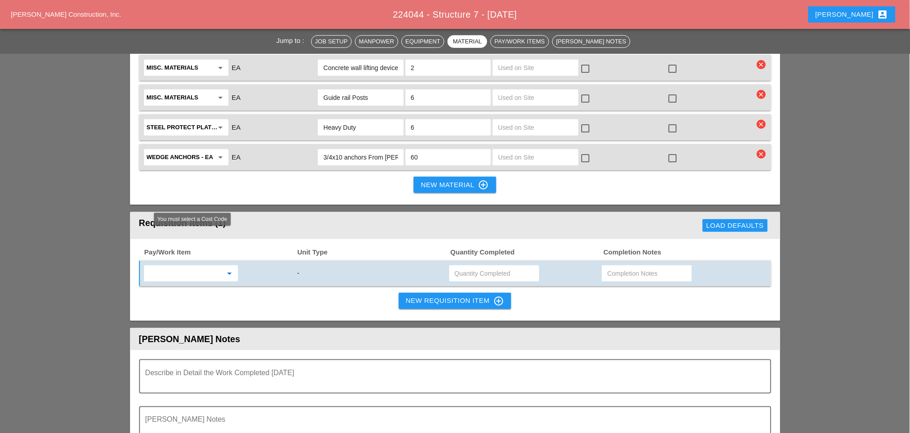
click at [177, 266] on input "text" at bounding box center [185, 273] width 76 height 14
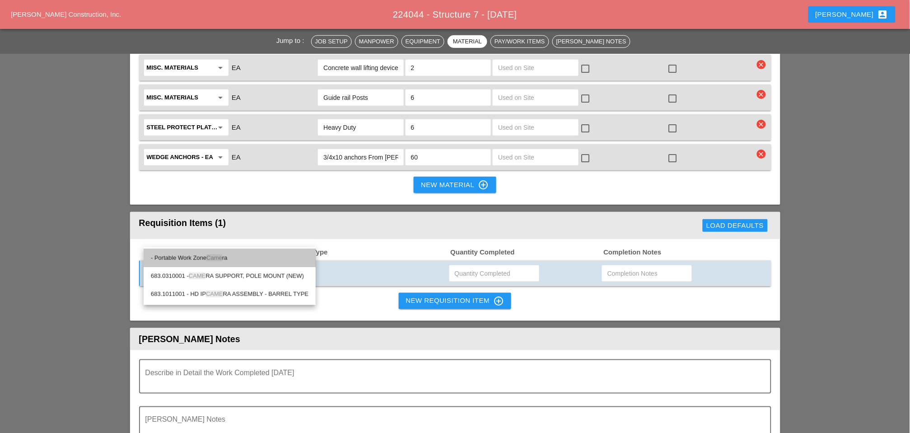
drag, startPoint x: 202, startPoint y: 256, endPoint x: 210, endPoint y: 254, distance: 8.2
click at [203, 256] on div "- Portable Work Zone Came ra" at bounding box center [230, 257] width 158 height 11
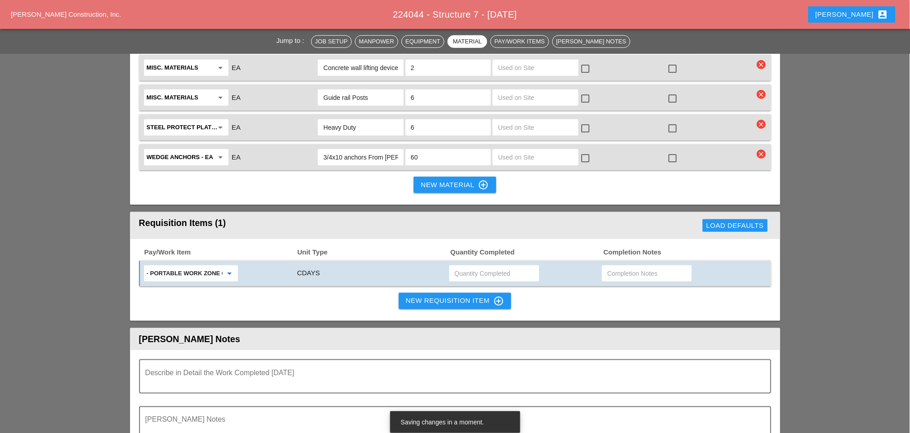
type input "- Portable Work Zone Camera"
click at [463, 266] on input "text" at bounding box center [494, 273] width 79 height 14
type input "2"
click at [442, 295] on div "New Requisition Item control_point" at bounding box center [455, 300] width 98 height 11
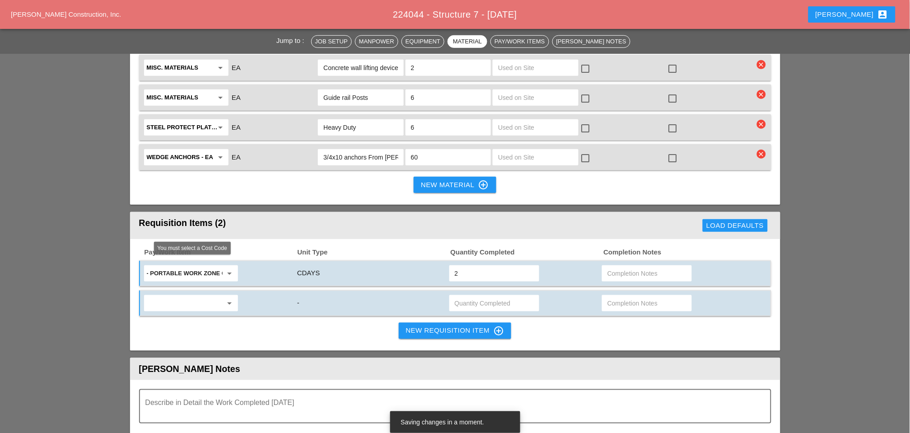
click at [183, 296] on input "text" at bounding box center [185, 303] width 76 height 14
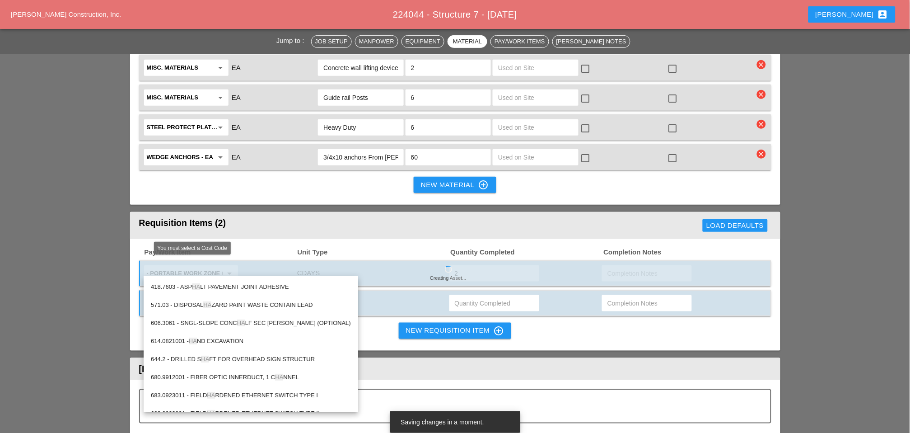
type input "ha"
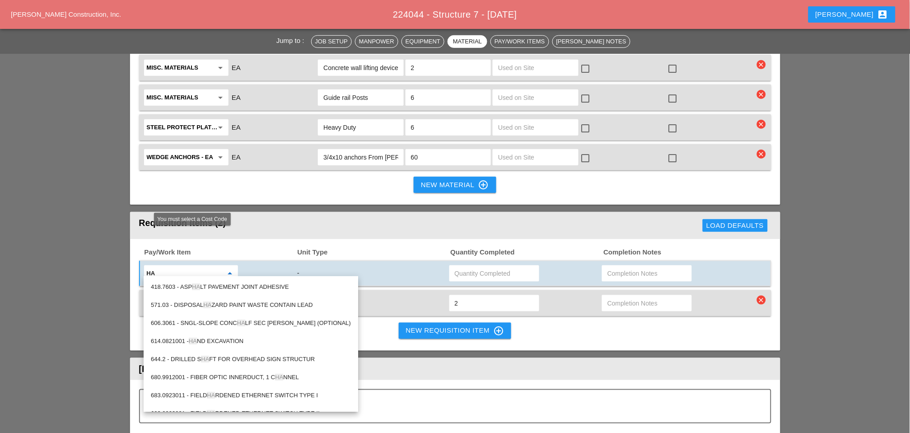
click at [159, 266] on input "ha" at bounding box center [185, 273] width 76 height 14
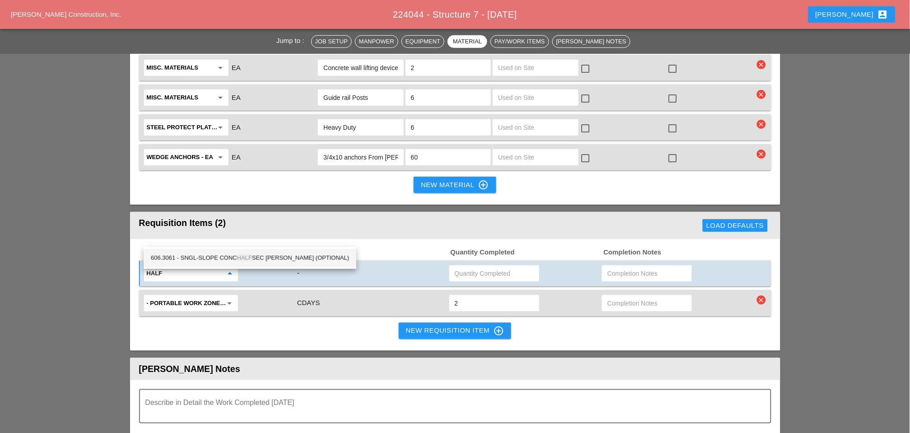
click at [201, 255] on div "606.3061 - SNGL-SLOPE CONC HALF SEC BARR (OPTIONAL)" at bounding box center [250, 257] width 198 height 11
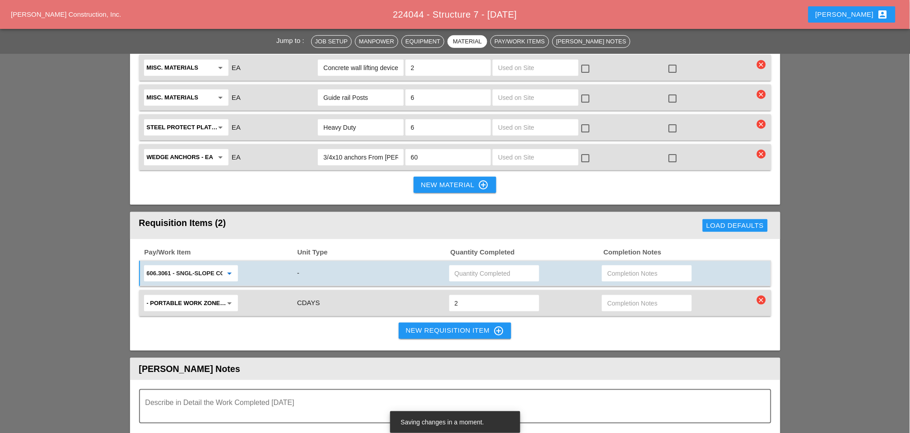
type input "606.3061 - SNGL-SLOPE CONC HALF SEC BARR (OPTIONAL)"
click at [481, 266] on input "text" at bounding box center [494, 273] width 79 height 14
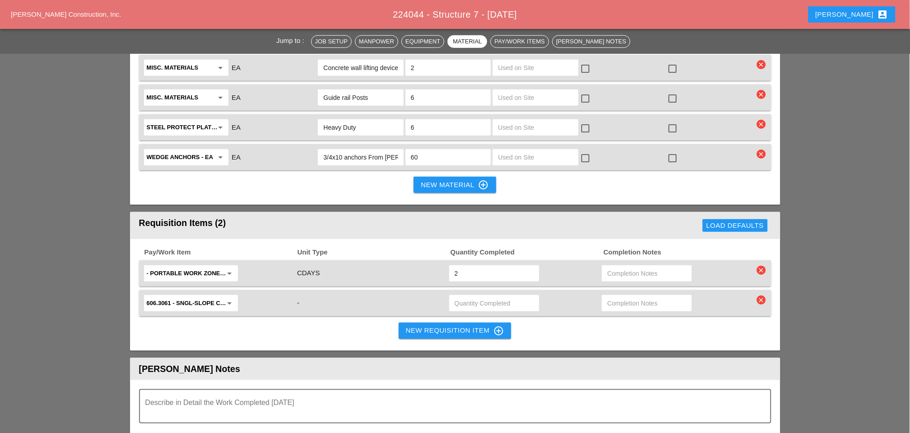
click at [475, 296] on input "text" at bounding box center [494, 303] width 79 height 14
type input "2"
click at [463, 325] on div "New Requisition Item control_point" at bounding box center [455, 330] width 98 height 11
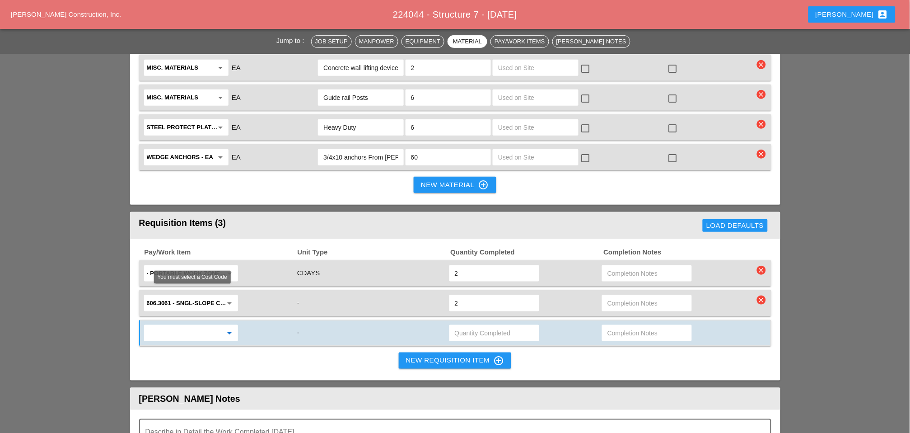
click at [159, 326] on input "text" at bounding box center [185, 333] width 76 height 14
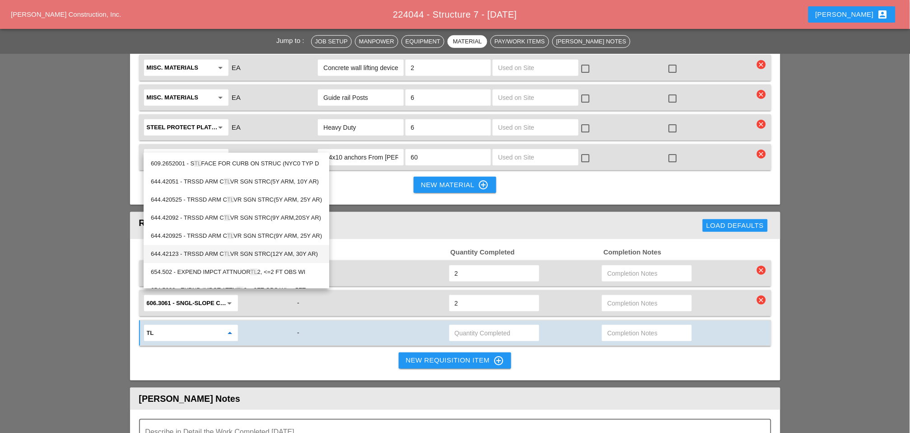
type input "t"
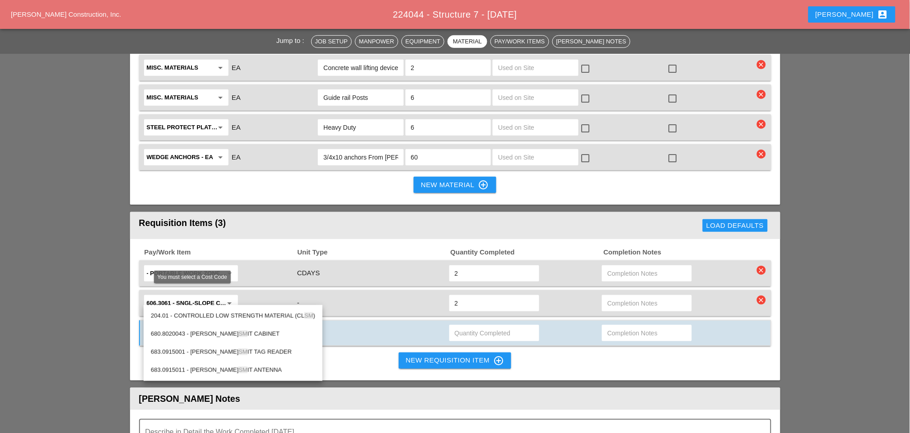
type input "s"
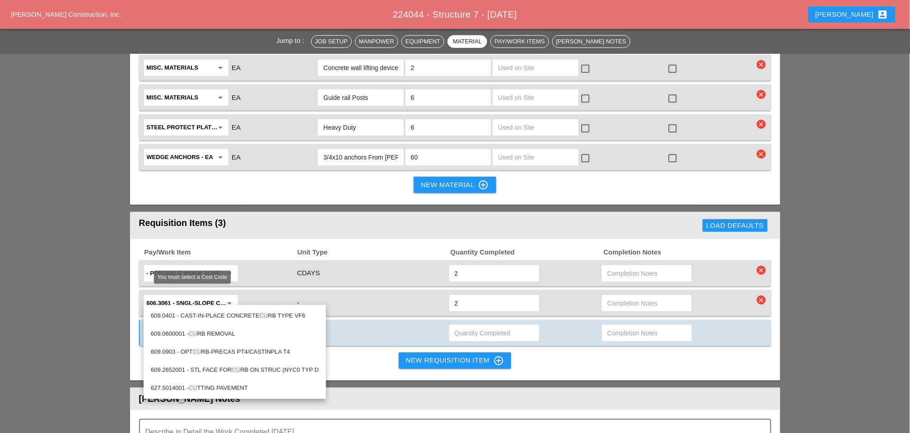
type input "c"
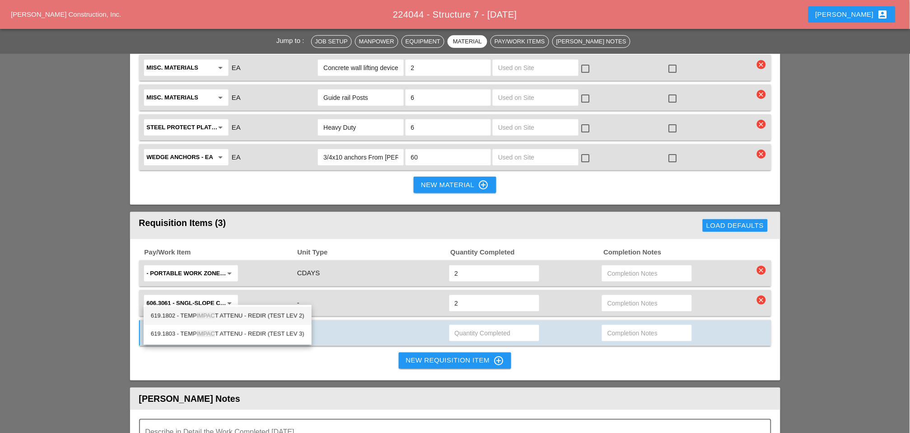
click at [253, 313] on div "619.1802 - TEMP IMPAC T ATTENU - REDIR (TEST LEV 2)" at bounding box center [228, 315] width 154 height 11
type input "619.1802 - TEMP IMPACT ATTENU - REDIR (TEST LEV 2)"
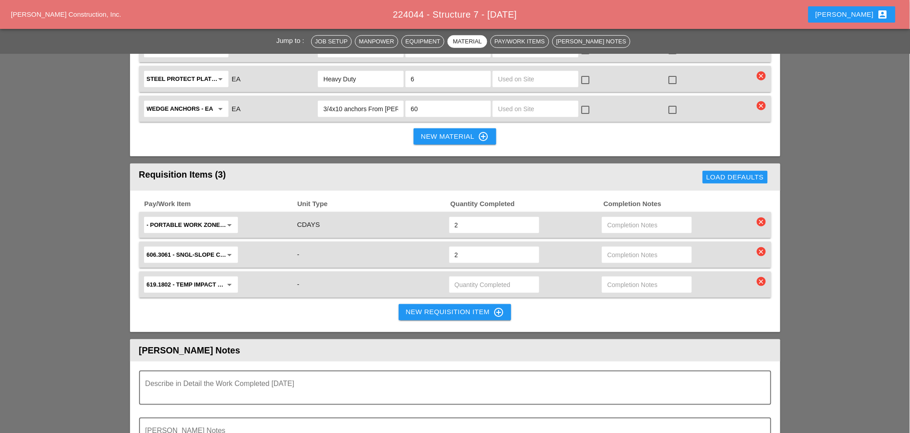
scroll to position [1204, 0]
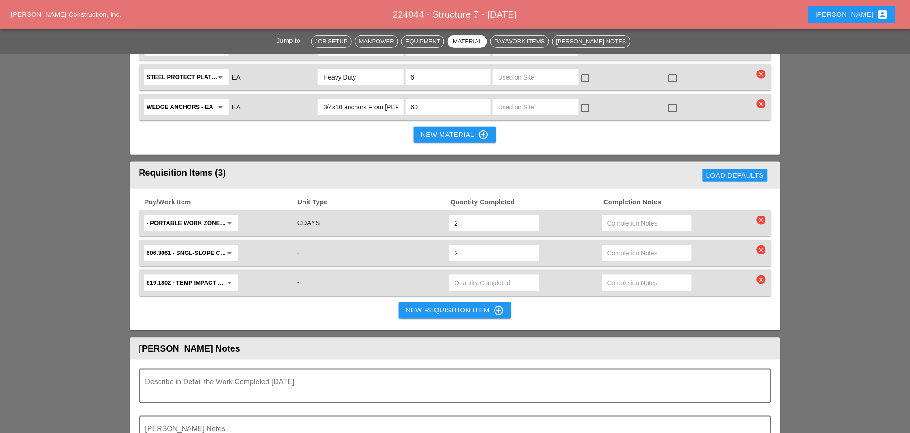
click at [460, 276] on input "text" at bounding box center [494, 283] width 79 height 14
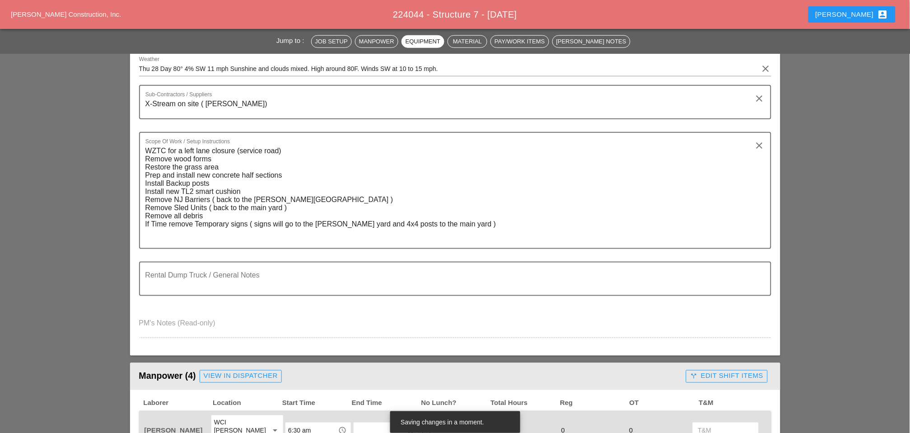
scroll to position [0, 0]
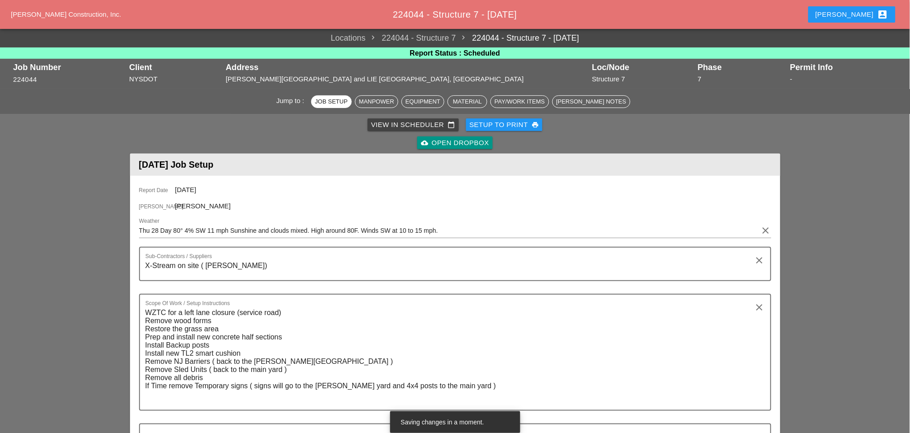
type input "1"
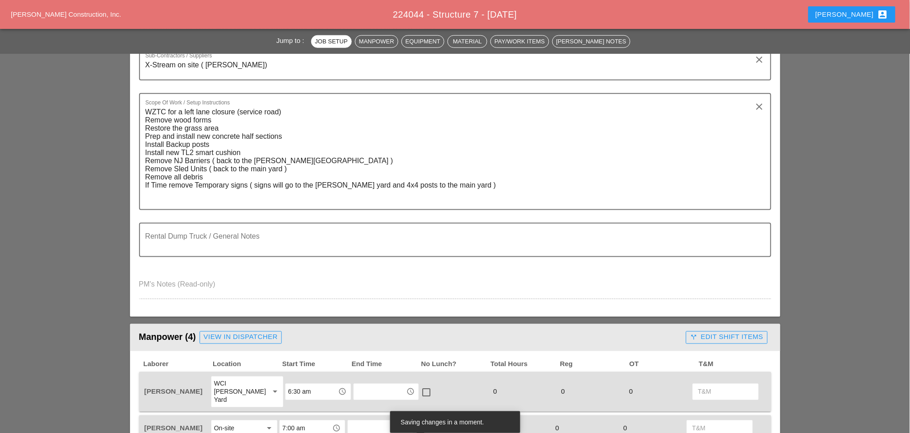
scroll to position [351, 0]
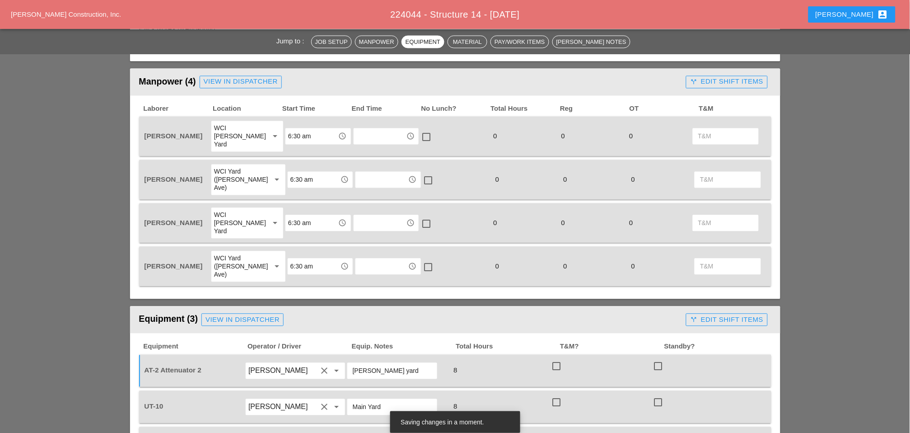
scroll to position [251, 0]
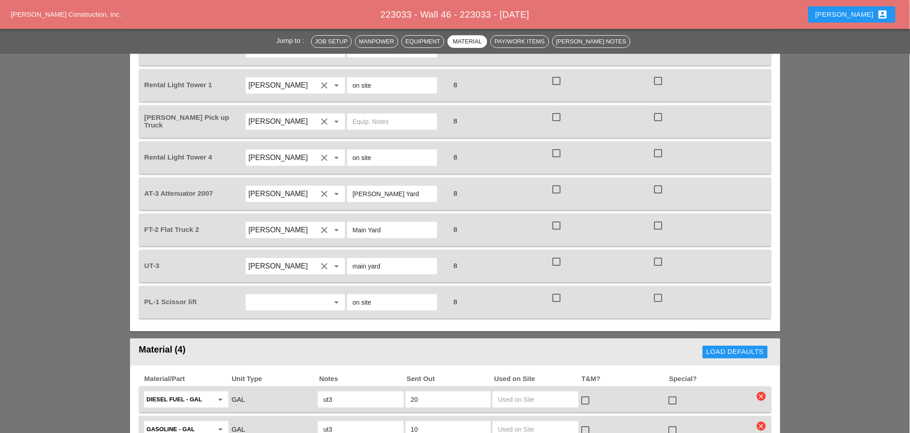
scroll to position [1004, 0]
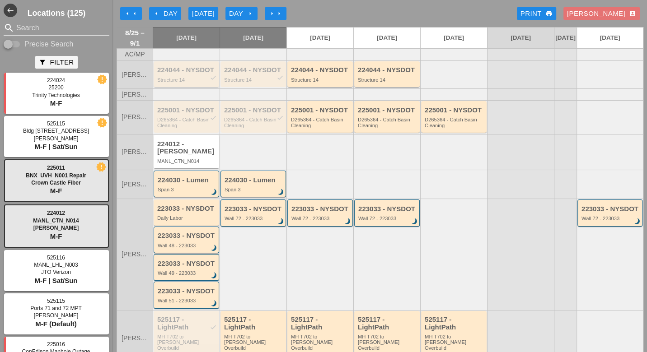
click at [187, 80] on div "224044 - NYSDOT check Structure 14" at bounding box center [187, 74] width 60 height 16
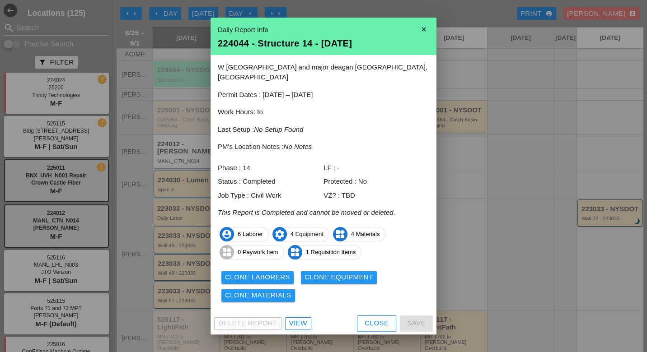
click at [298, 318] on div "View" at bounding box center [298, 323] width 18 height 10
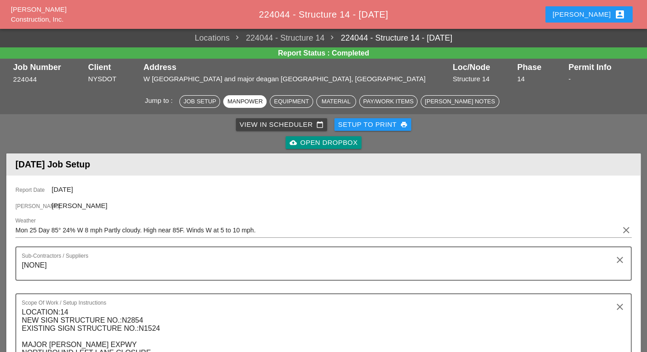
scroll to position [401, 0]
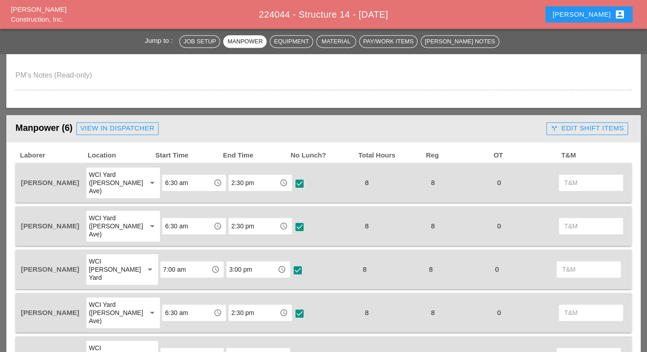
click at [569, 123] on div "call_split Edit Shift Items" at bounding box center [586, 128] width 73 height 10
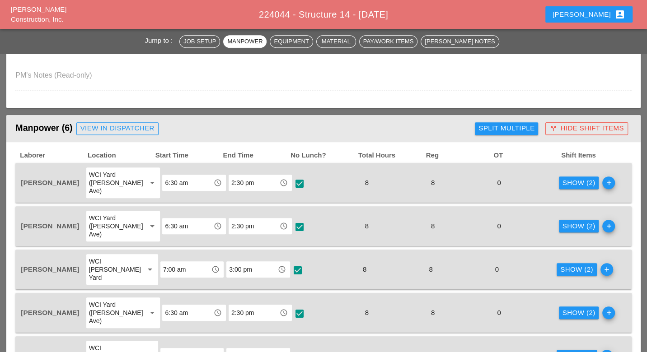
click at [570, 221] on div "Show (2)" at bounding box center [578, 226] width 33 height 10
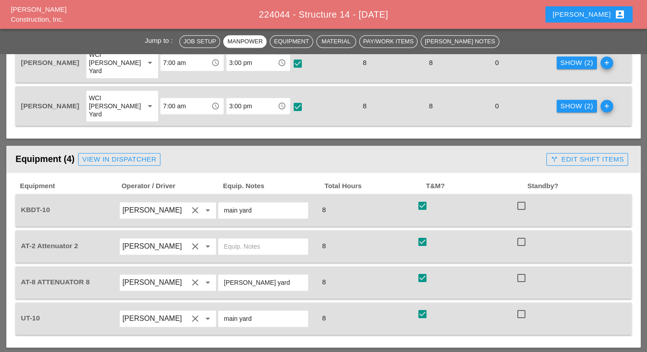
scroll to position [452, 0]
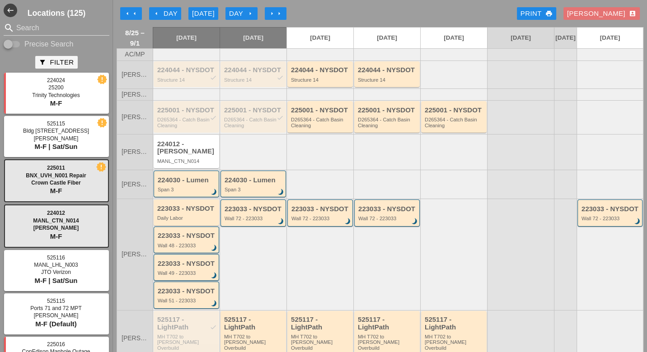
click at [248, 11] on div "Day arrow_right" at bounding box center [241, 14] width 25 height 10
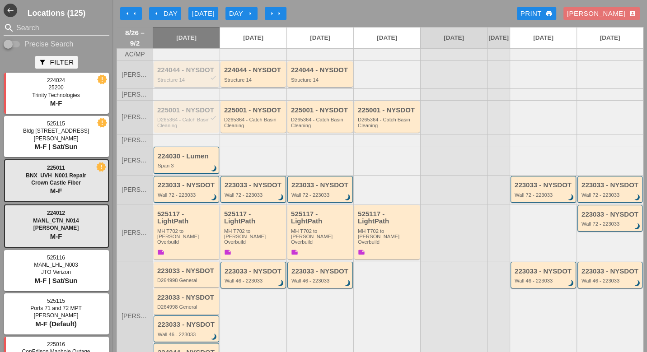
click at [187, 83] on div "Structure 14" at bounding box center [187, 79] width 60 height 5
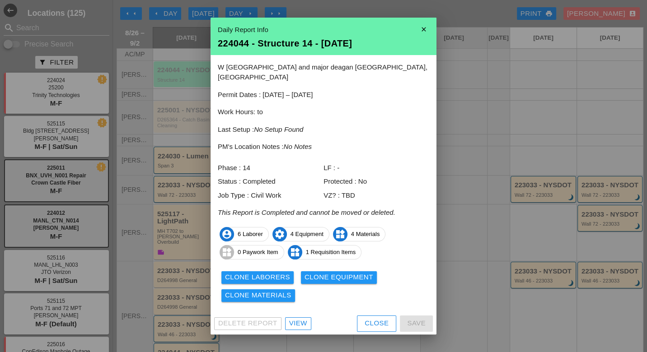
click at [296, 318] on div "View" at bounding box center [298, 323] width 18 height 10
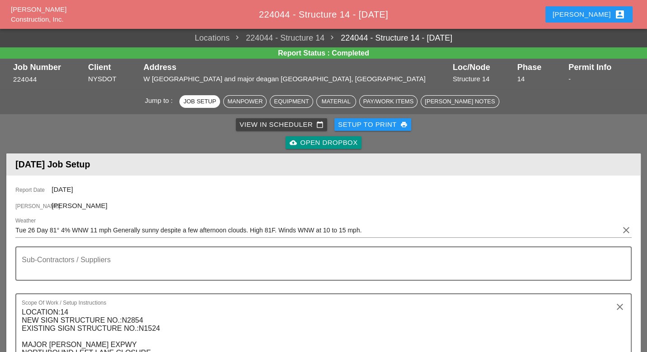
scroll to position [351, 0]
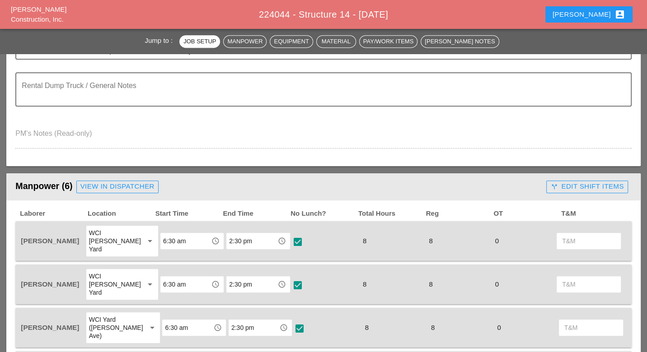
click at [583, 186] on div "call_split Edit Shift Items" at bounding box center [586, 187] width 73 height 10
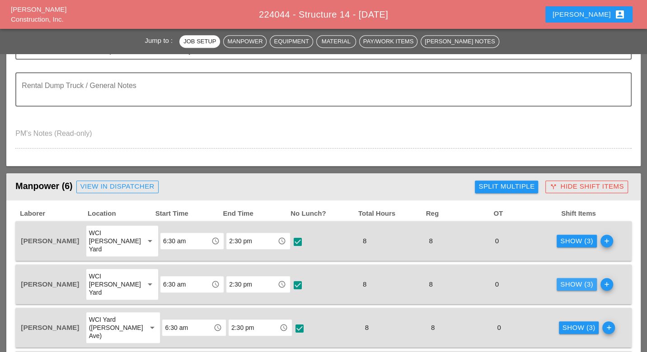
click at [562, 280] on div "Show (3)" at bounding box center [576, 285] width 33 height 10
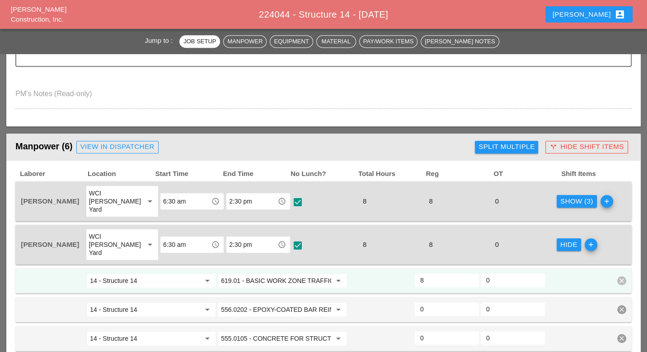
scroll to position [502, 0]
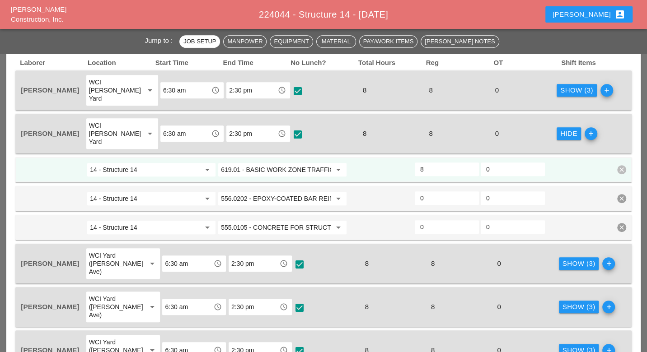
click at [565, 85] on div "Show (3)" at bounding box center [576, 90] width 33 height 10
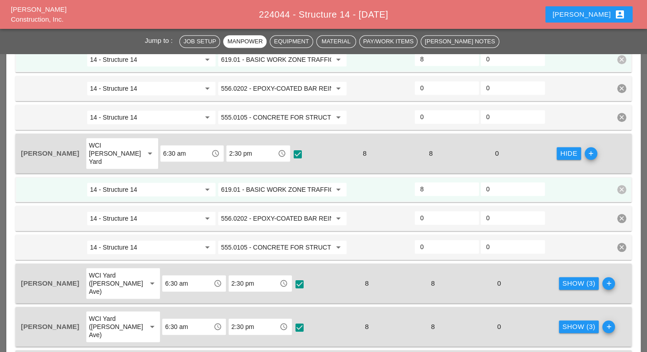
scroll to position [652, 0]
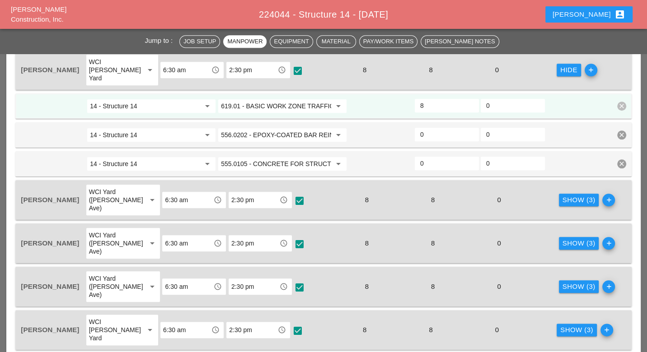
click at [567, 195] on div "Show (3)" at bounding box center [578, 200] width 33 height 10
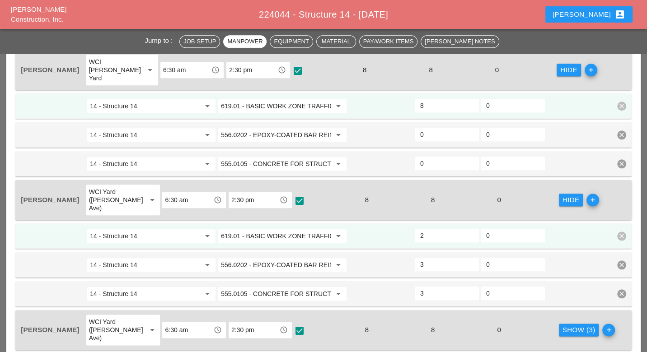
click at [563, 325] on div "Show (3)" at bounding box center [578, 330] width 33 height 10
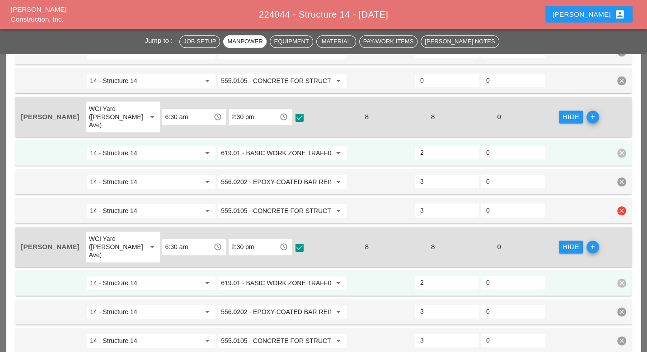
scroll to position [803, 0]
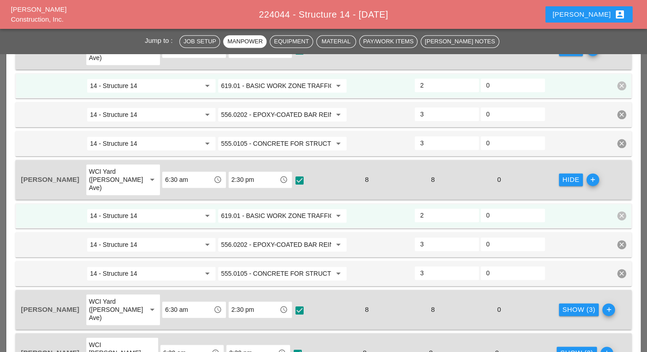
click at [565, 305] on div "Show (3)" at bounding box center [578, 310] width 33 height 10
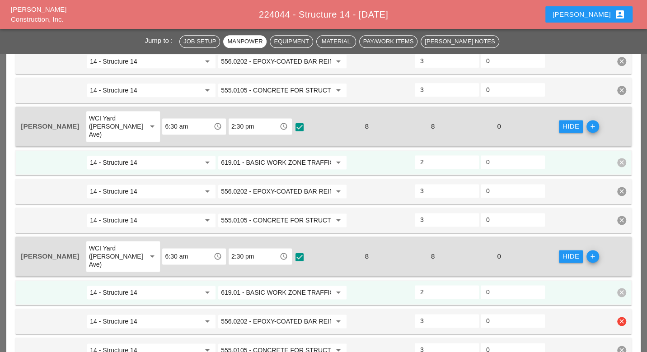
scroll to position [903, 0]
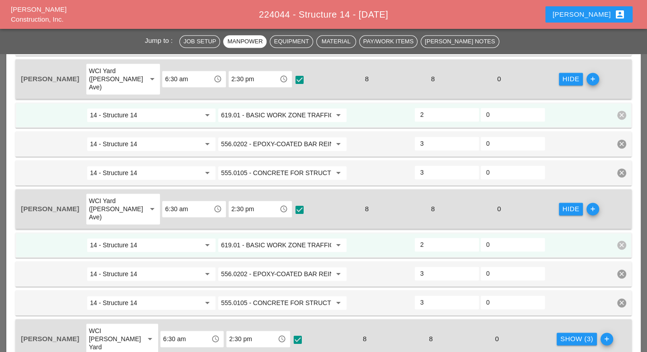
click at [562, 334] on div "Show (3)" at bounding box center [576, 339] width 33 height 10
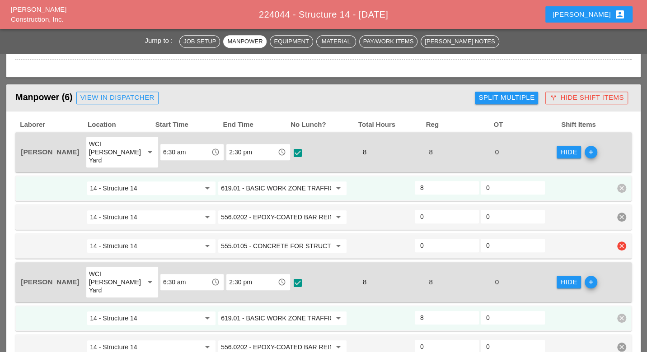
scroll to position [452, 0]
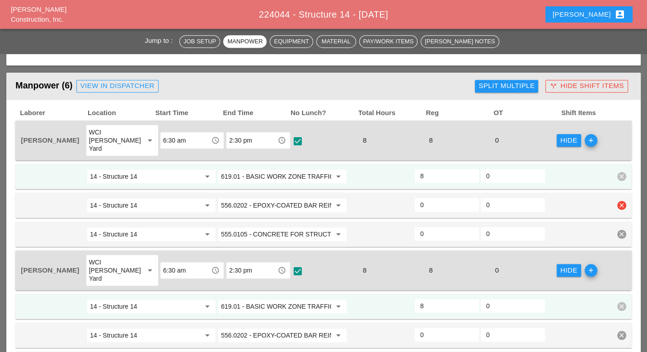
drag, startPoint x: 426, startPoint y: 193, endPoint x: 414, endPoint y: 194, distance: 12.2
click at [415, 198] on div "0" at bounding box center [447, 205] width 64 height 14
type input "3"
type input "5"
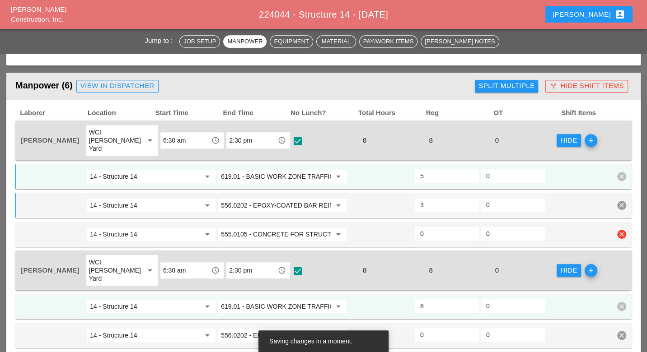
type input "3"
drag, startPoint x: 426, startPoint y: 221, endPoint x: 416, endPoint y: 223, distance: 10.5
click at [416, 227] on div "0" at bounding box center [447, 234] width 64 height 14
type input "3"
type input "2"
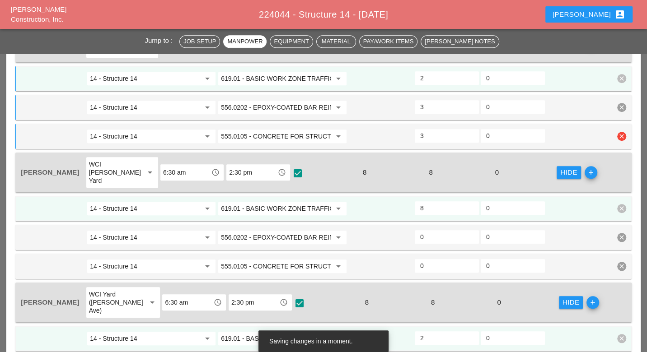
scroll to position [552, 0]
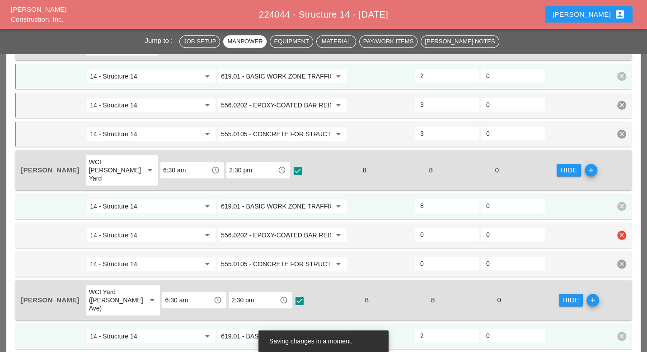
type input "3"
drag, startPoint x: 425, startPoint y: 213, endPoint x: 429, endPoint y: 230, distance: 18.0
click at [415, 228] on div "0" at bounding box center [447, 235] width 64 height 14
type input "3"
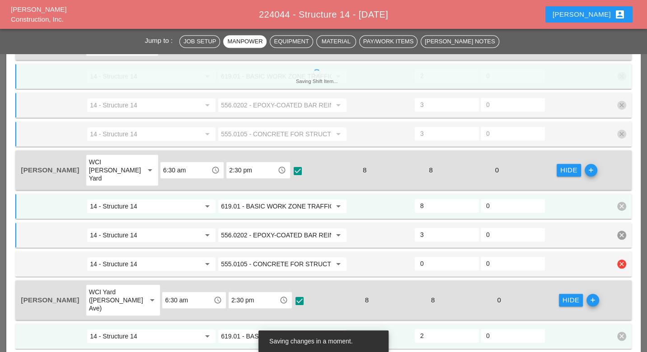
type input "5"
type input "3"
drag, startPoint x: 429, startPoint y: 241, endPoint x: 418, endPoint y: 242, distance: 10.9
click at [418, 257] on div "0" at bounding box center [447, 264] width 64 height 14
type input "3"
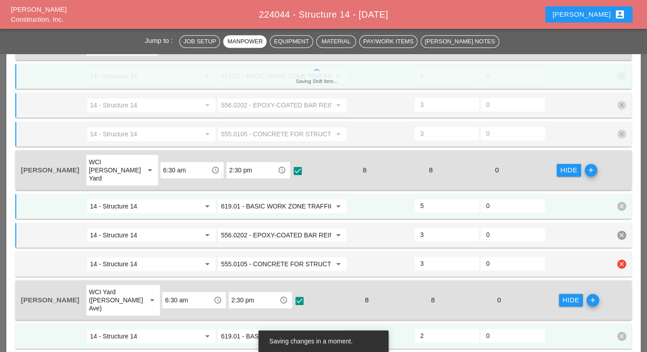
type input "2"
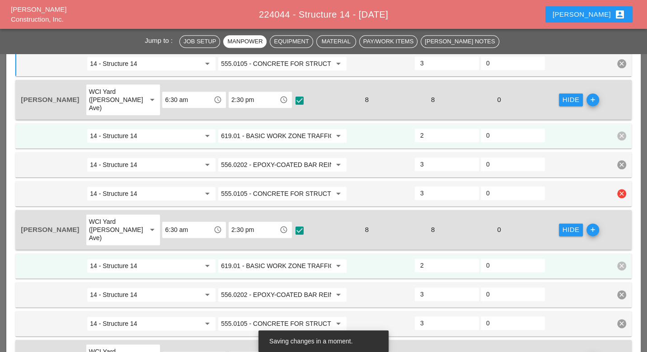
type input "3"
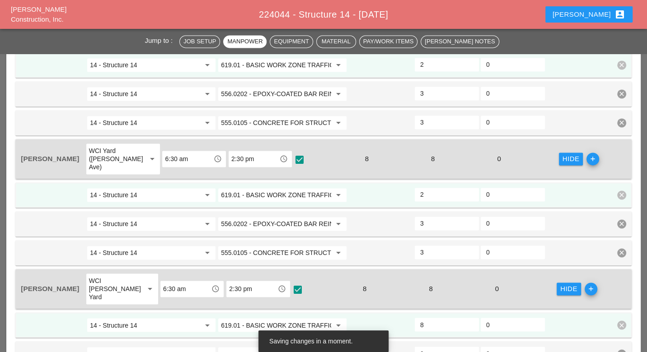
scroll to position [1054, 0]
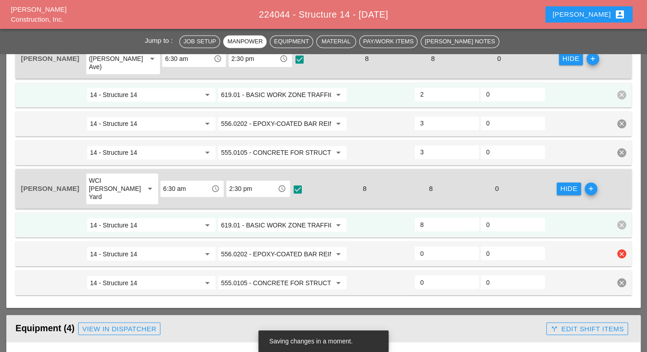
drag, startPoint x: 424, startPoint y: 190, endPoint x: 411, endPoint y: 190, distance: 13.1
click at [411, 246] on div "14 - Structure 14 arrow_drop_down 556.0202 - EPOXY-COATED BAR REINFORCEMENT FOR…" at bounding box center [316, 254] width 593 height 16
type input "3"
type input "5"
type input "3"
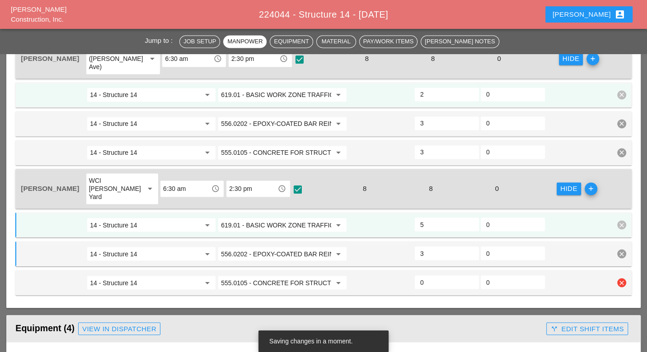
drag, startPoint x: 420, startPoint y: 212, endPoint x: 416, endPoint y: 213, distance: 4.6
click at [416, 276] on div "0" at bounding box center [447, 283] width 64 height 14
type input "3"
type input "2"
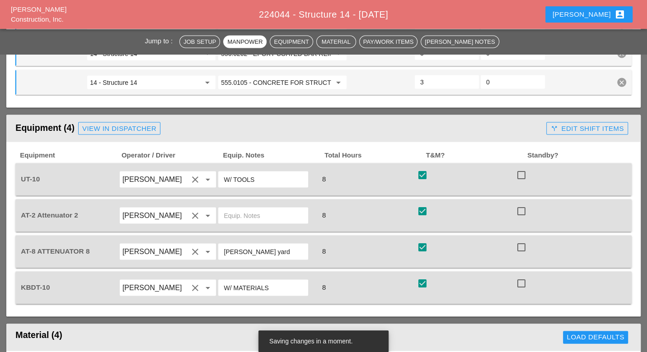
type input "3"
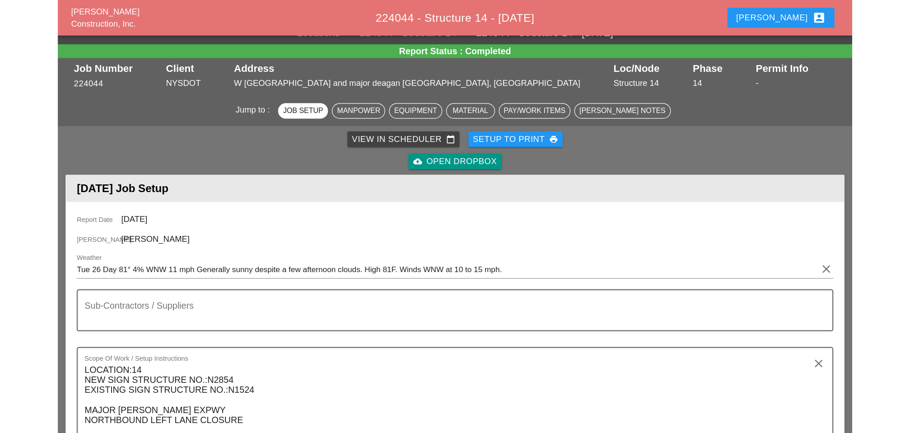
scroll to position [0, 0]
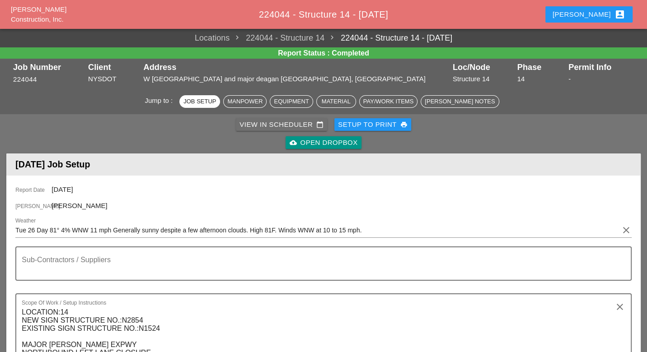
click at [255, 122] on div "View in Scheduler calendar_today" at bounding box center [281, 125] width 84 height 10
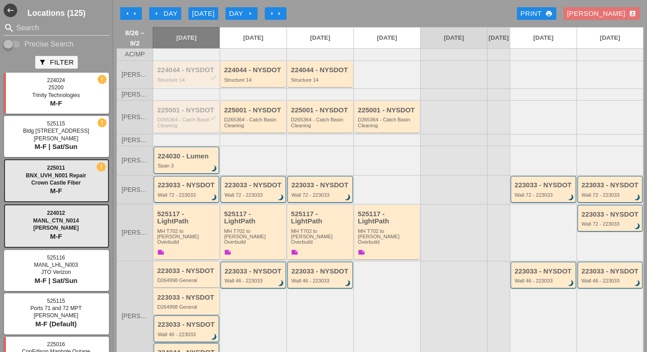
click at [191, 120] on div "225001 - NYSDOT check D265364 - Catch Basin Cleaning" at bounding box center [187, 118] width 60 height 22
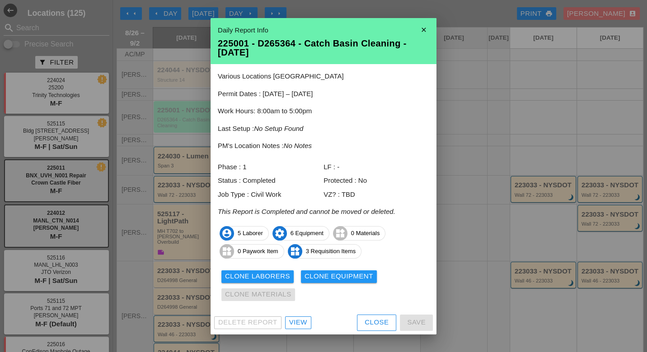
click at [299, 323] on div "View" at bounding box center [298, 323] width 18 height 10
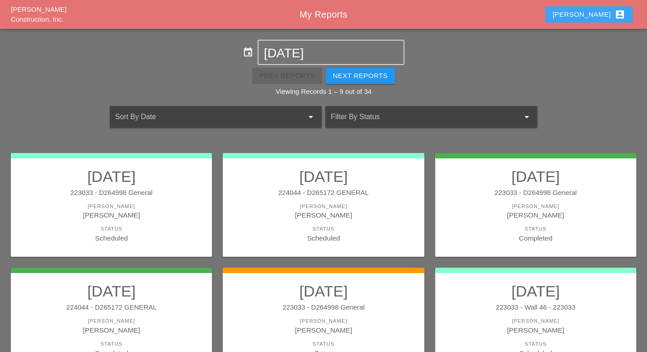
click at [608, 16] on div "Luca account_box" at bounding box center [588, 14] width 73 height 11
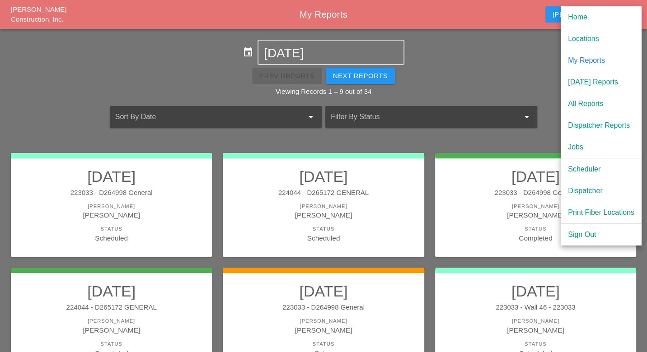
click at [594, 129] on div "Dispatcher Reports" at bounding box center [601, 125] width 66 height 11
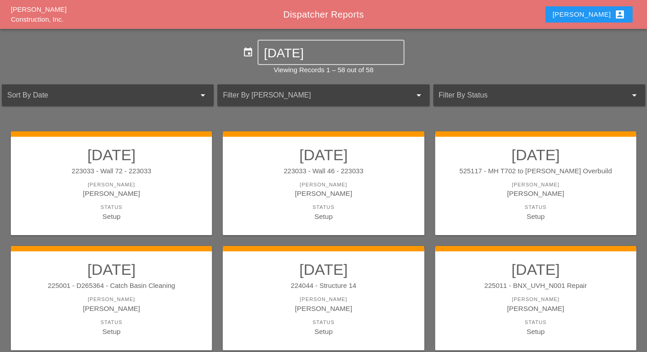
click at [603, 16] on div "Luca account_box" at bounding box center [588, 14] width 73 height 11
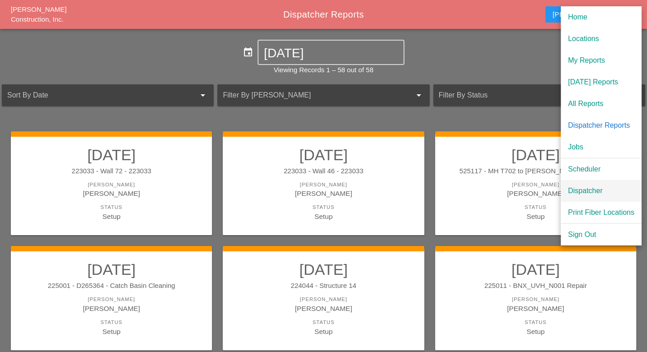
click at [594, 187] on div "Dispatcher" at bounding box center [601, 191] width 66 height 11
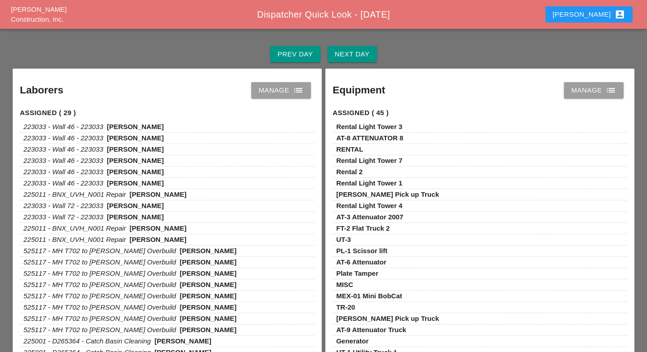
click at [355, 56] on div "Next Day" at bounding box center [352, 54] width 35 height 10
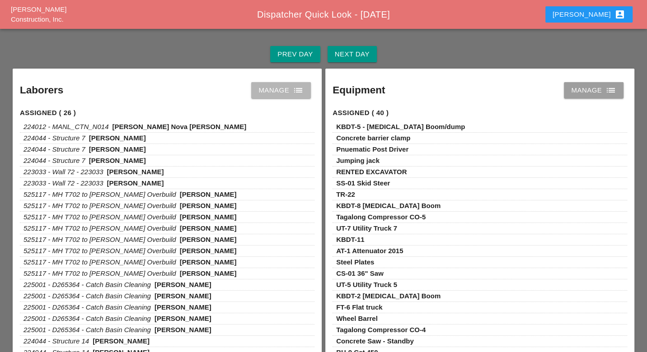
click at [281, 90] on div "Manage list" at bounding box center [280, 90] width 45 height 11
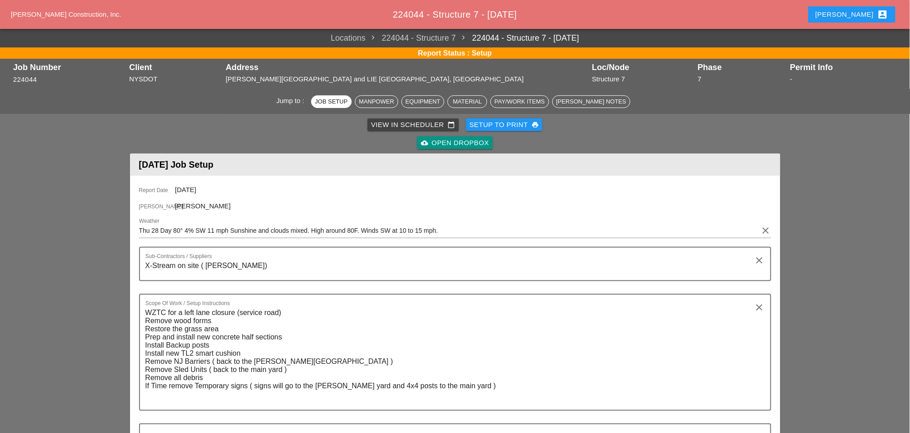
click at [249, 42] on div "Setup to Print print" at bounding box center [505, 125] width 70 height 10
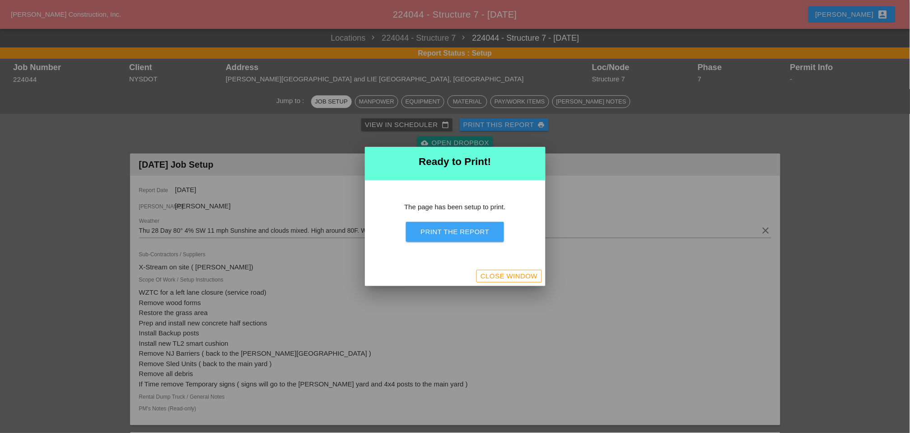
drag, startPoint x: 473, startPoint y: 231, endPoint x: 617, endPoint y: 262, distance: 147.9
click at [249, 42] on div "Print the Report" at bounding box center [455, 232] width 69 height 10
